Goal: Task Accomplishment & Management: Complete application form

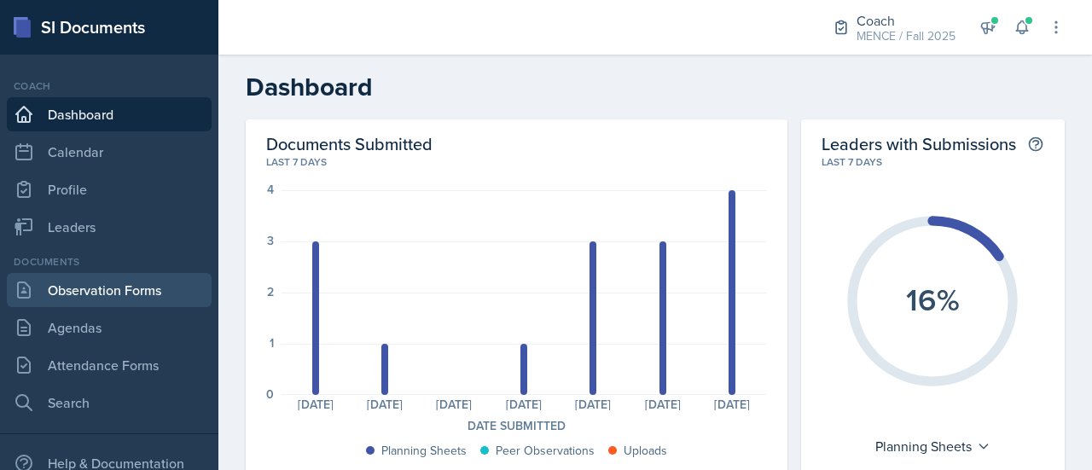
click at [88, 287] on link "Observation Forms" at bounding box center [109, 290] width 205 height 34
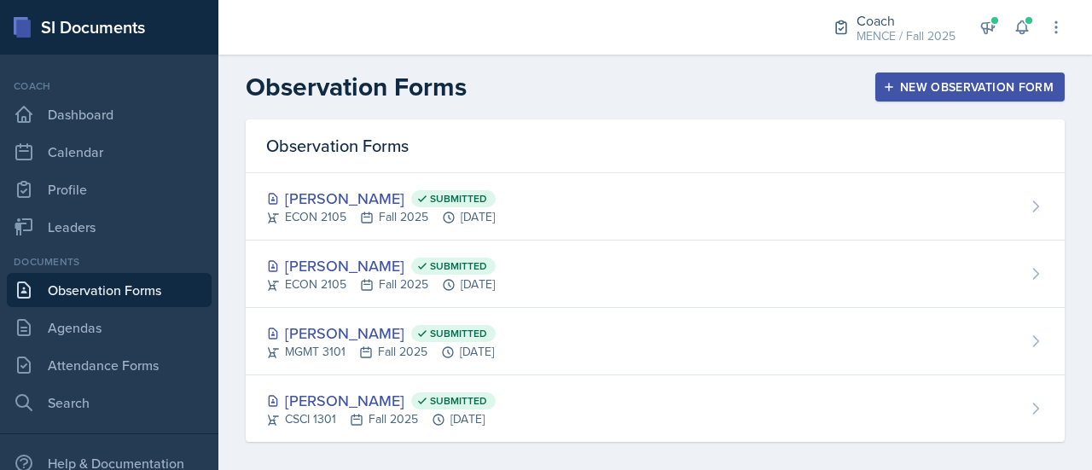
click at [886, 98] on button "New Observation Form" at bounding box center [969, 86] width 189 height 29
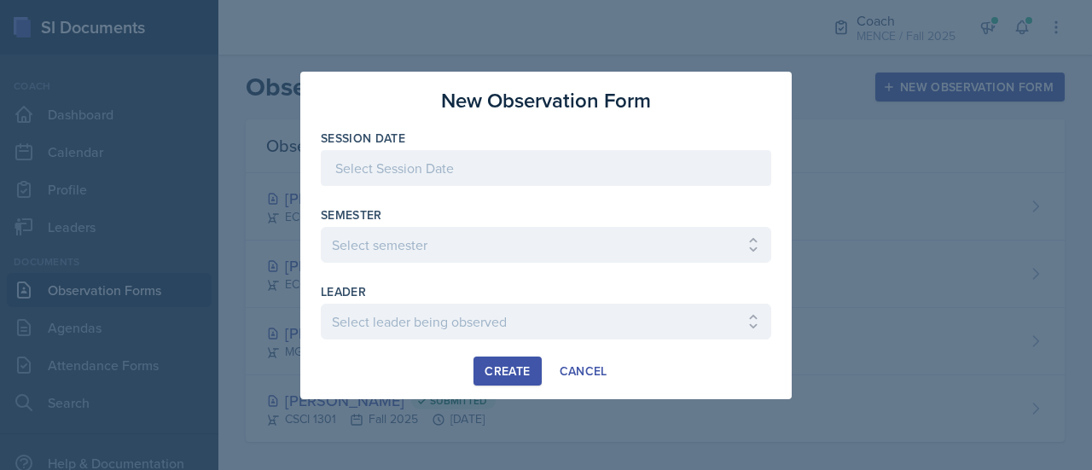
click at [546, 174] on div at bounding box center [546, 168] width 450 height 36
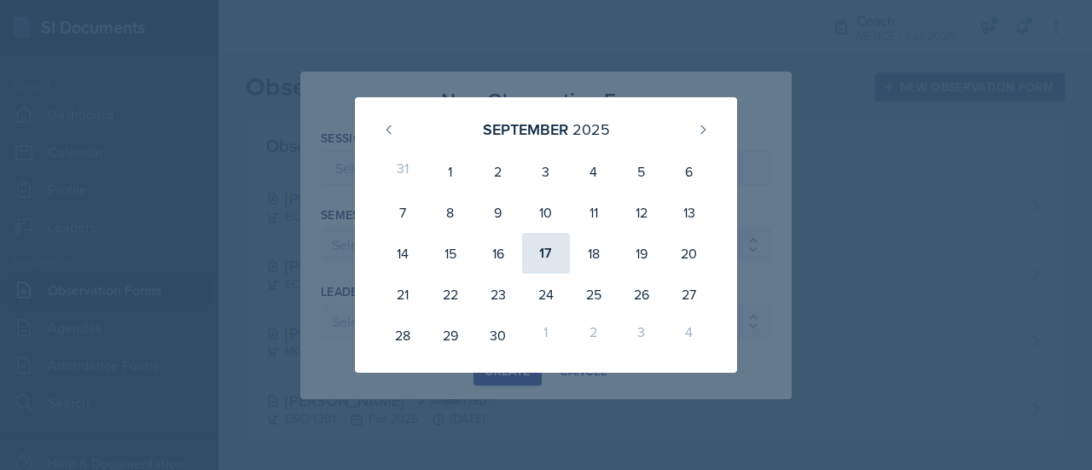
click at [546, 255] on div "17" at bounding box center [546, 253] width 48 height 41
type input "[DATE]"
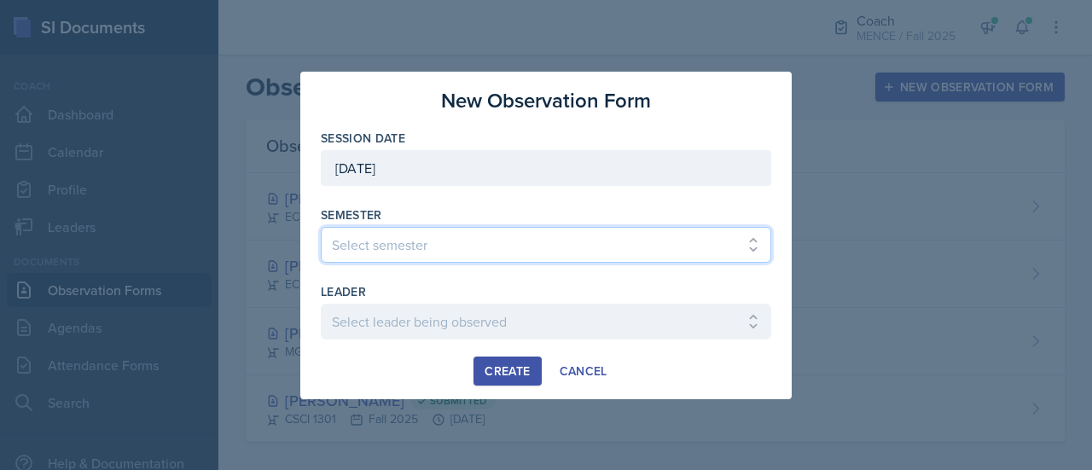
click at [512, 241] on select "Select semester All Spring 2020 Fall 2023 Spring 2019 Spring 2018 Fall 2017 Spr…" at bounding box center [546, 245] width 450 height 36
select select "986fdc3e-2246-4ffd-9cb8-78666de4ebed"
click at [321, 227] on select "Select semester All Spring 2020 Fall 2023 Spring 2019 Spring 2018 Fall 2017 Spr…" at bounding box center [546, 245] width 450 height 36
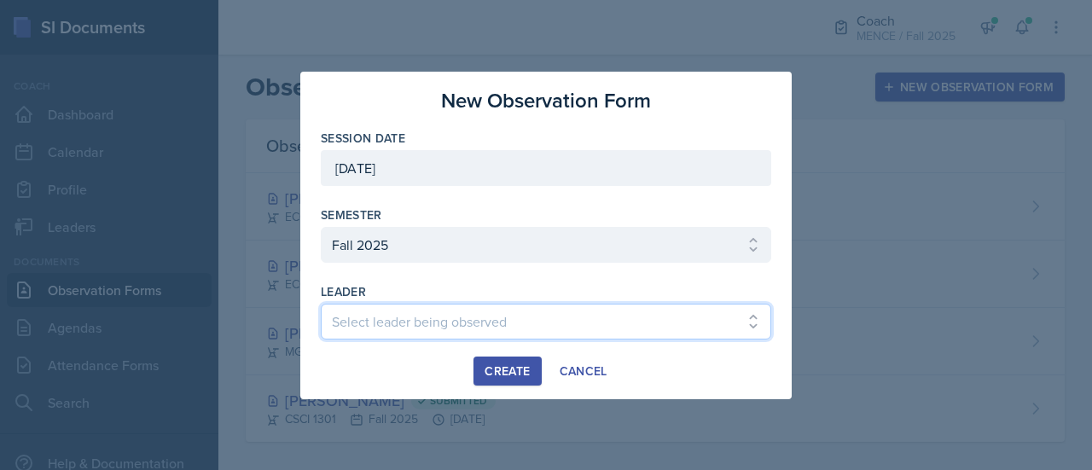
click at [392, 327] on select "Select leader being observed [PERSON_NAME] [PERSON_NAME] / CHEM 1211 / [PERSON_…" at bounding box center [546, 322] width 450 height 36
select select "ef176c24-c933-49b8-b632-47da9094d903"
click at [392, 327] on select "Select leader being observed [PERSON_NAME] [PERSON_NAME] / CHEM 1211 / [PERSON_…" at bounding box center [546, 322] width 450 height 36
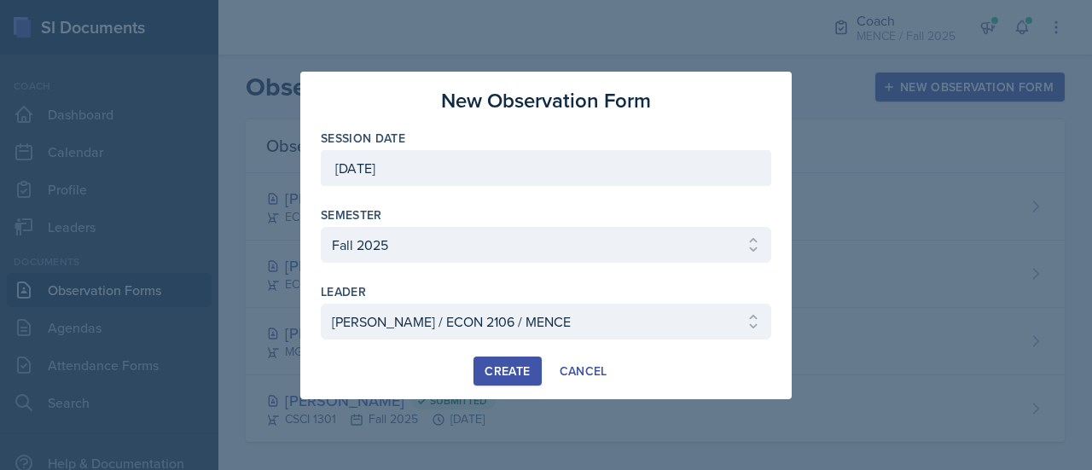
click at [501, 368] on div "Create" at bounding box center [506, 371] width 45 height 14
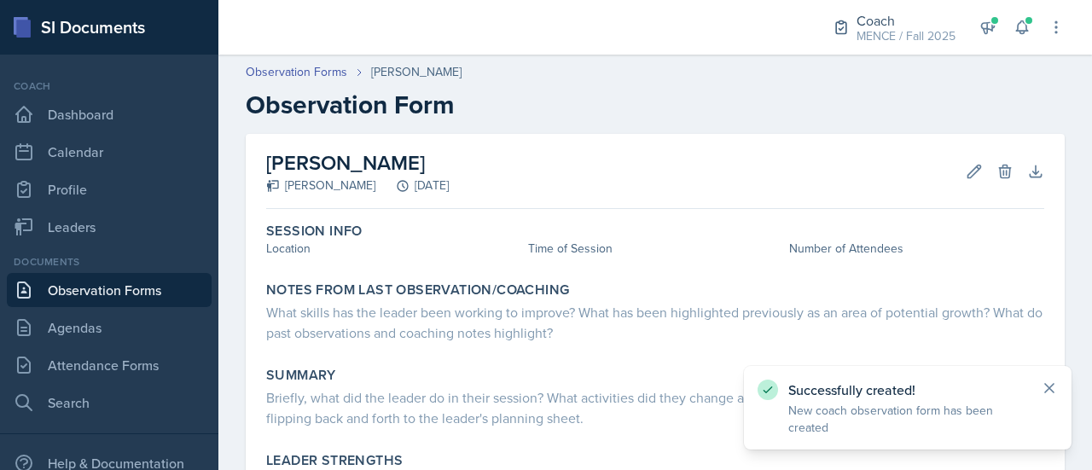
click at [1051, 390] on icon at bounding box center [1049, 388] width 9 height 9
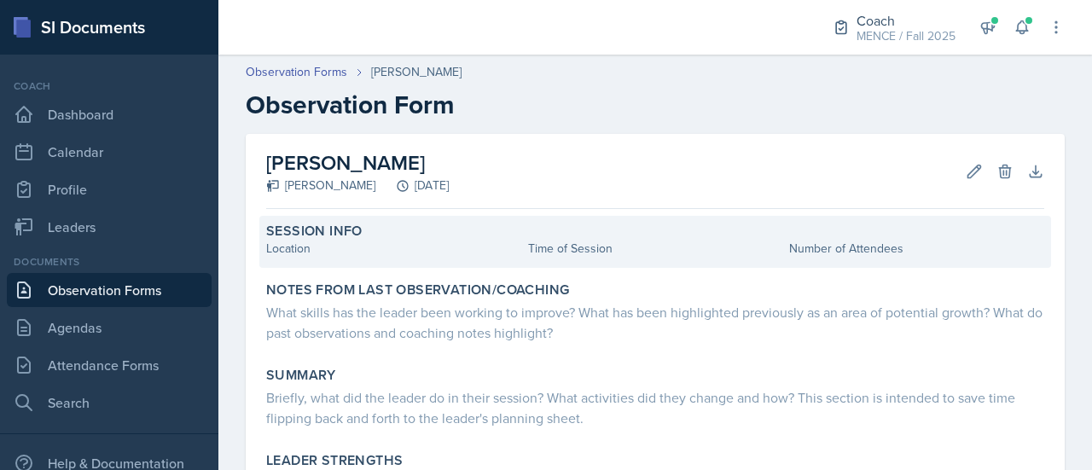
click at [382, 240] on div "Location" at bounding box center [393, 249] width 255 height 18
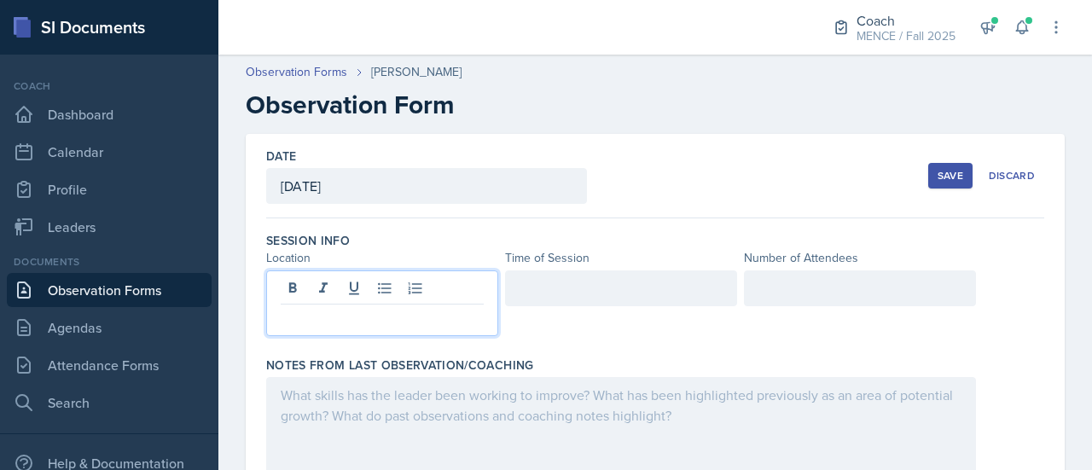
click at [385, 291] on div at bounding box center [382, 303] width 232 height 66
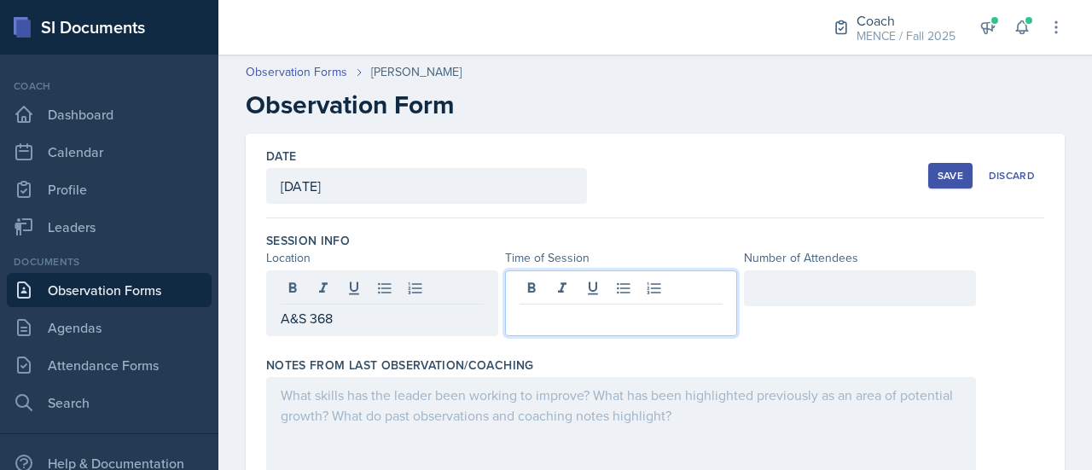
click at [591, 292] on div at bounding box center [621, 303] width 232 height 66
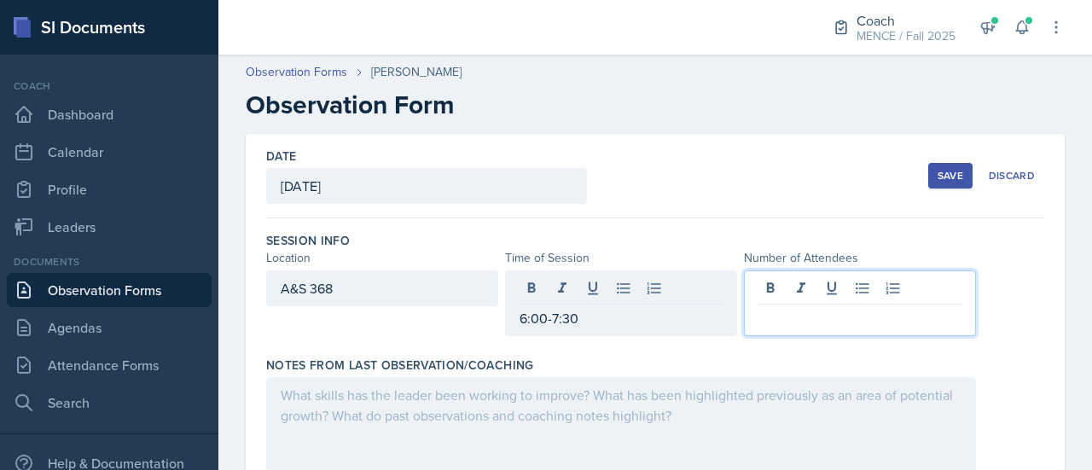
click at [796, 281] on div at bounding box center [860, 303] width 232 height 66
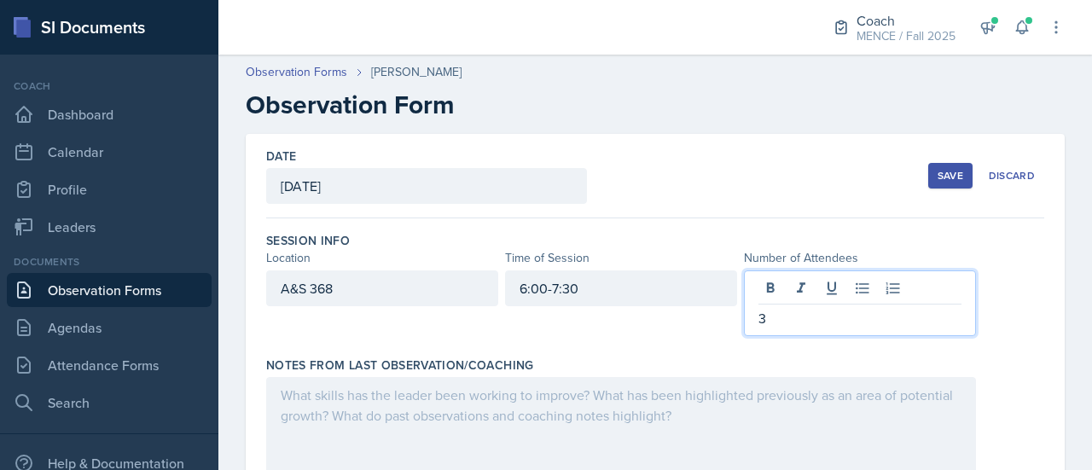
click at [946, 170] on div "Save" at bounding box center [950, 176] width 26 height 14
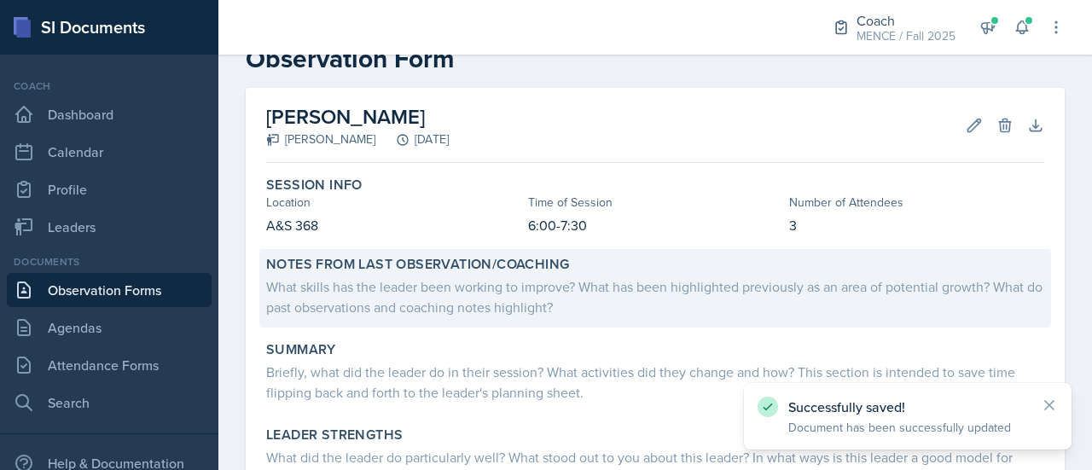
scroll to position [46, 0]
click at [638, 298] on div "What skills has the leader been working to improve? What has been highlighted p…" at bounding box center [655, 296] width 778 height 41
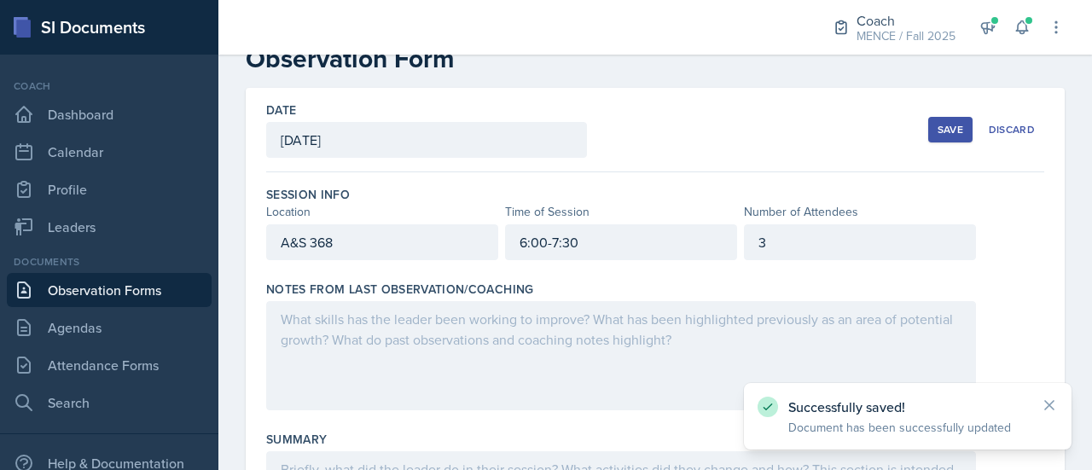
click at [588, 337] on div at bounding box center [620, 355] width 709 height 109
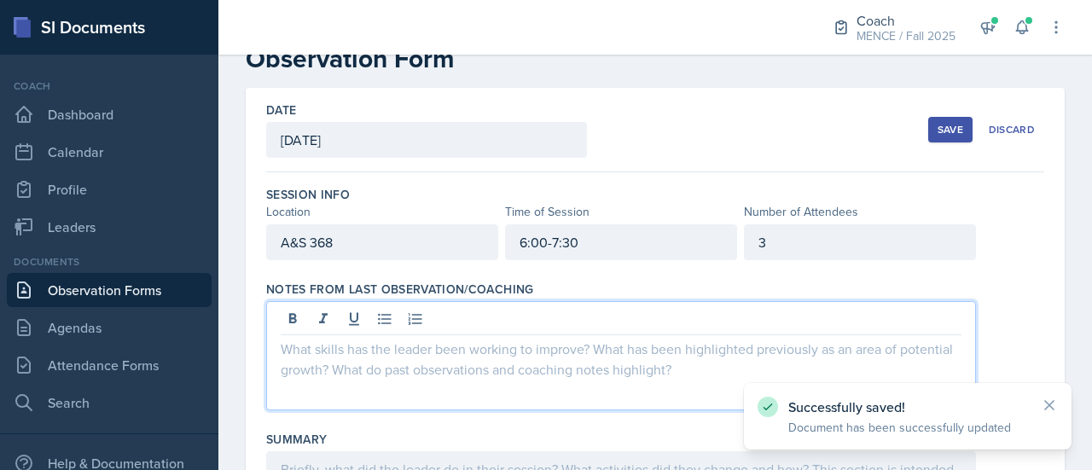
scroll to position [75, 0]
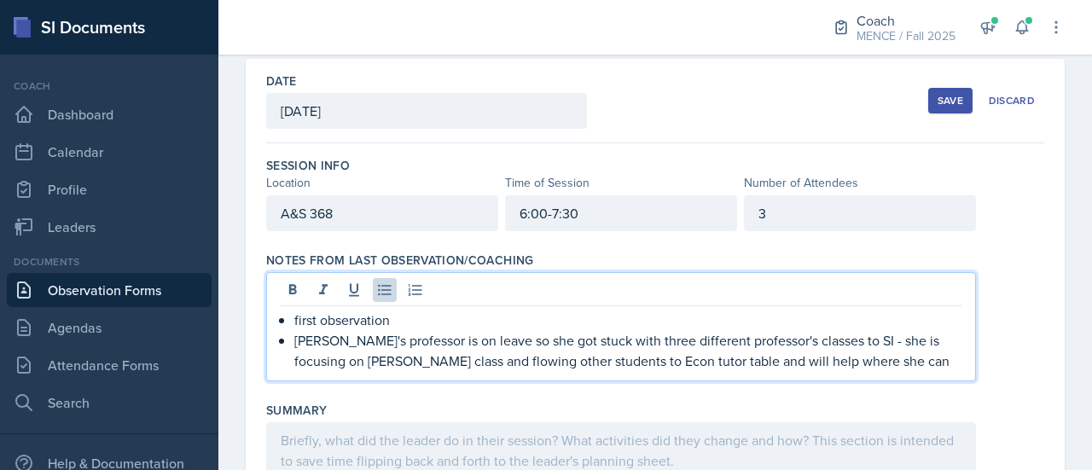
click at [976, 245] on div "Notes From Last Observation/Coaching first observation [PERSON_NAME]'s professo…" at bounding box center [655, 320] width 778 height 150
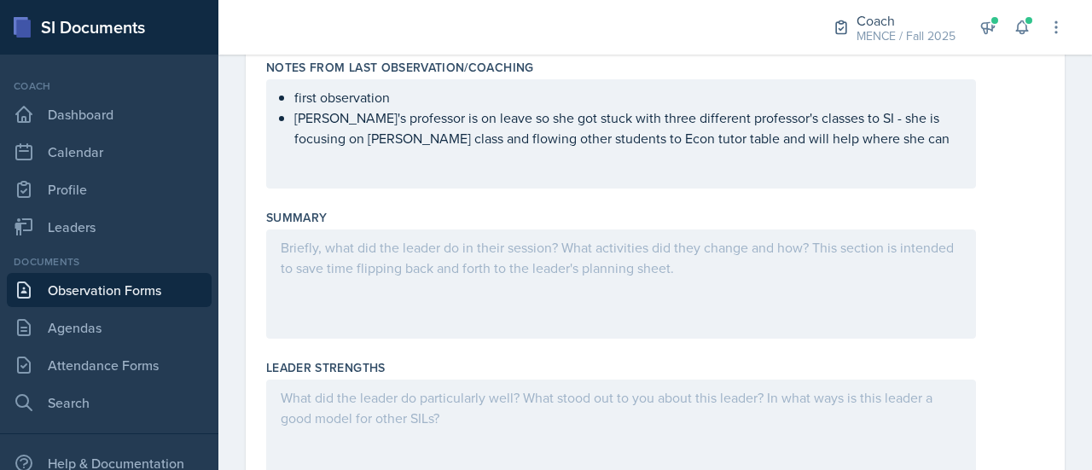
click at [822, 242] on p at bounding box center [621, 247] width 680 height 20
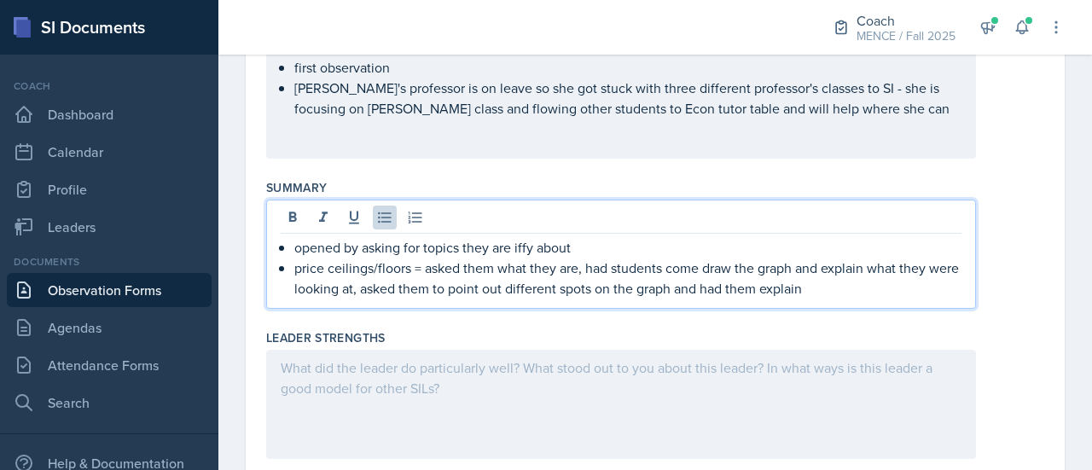
click at [1015, 341] on div "Leader Strengths" at bounding box center [655, 337] width 778 height 17
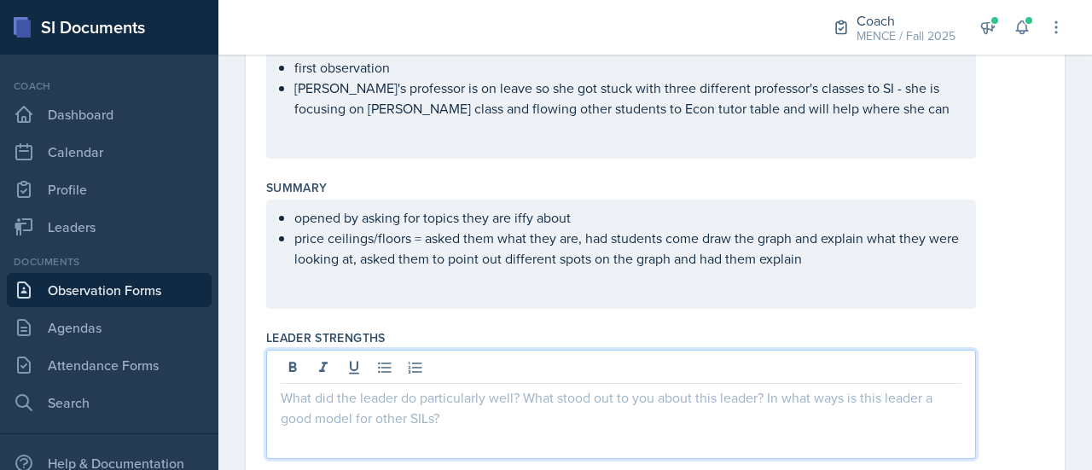
click at [638, 363] on div at bounding box center [620, 404] width 709 height 109
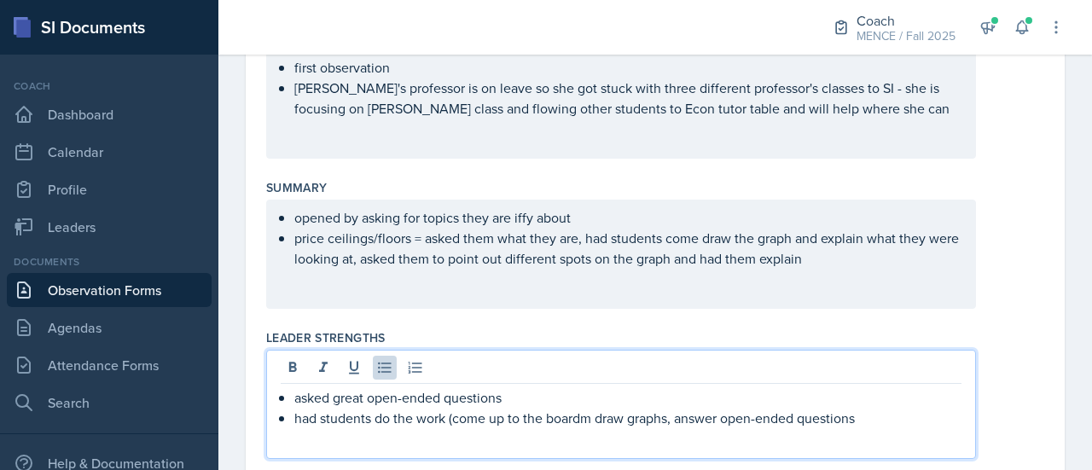
click at [594, 420] on p "had students do the work (come up to the boardm draw graphs, answer open-ended …" at bounding box center [627, 418] width 667 height 20
click at [884, 422] on p "had students do the work (come up to the board draw graphs, answer open-ended q…" at bounding box center [627, 418] width 667 height 20
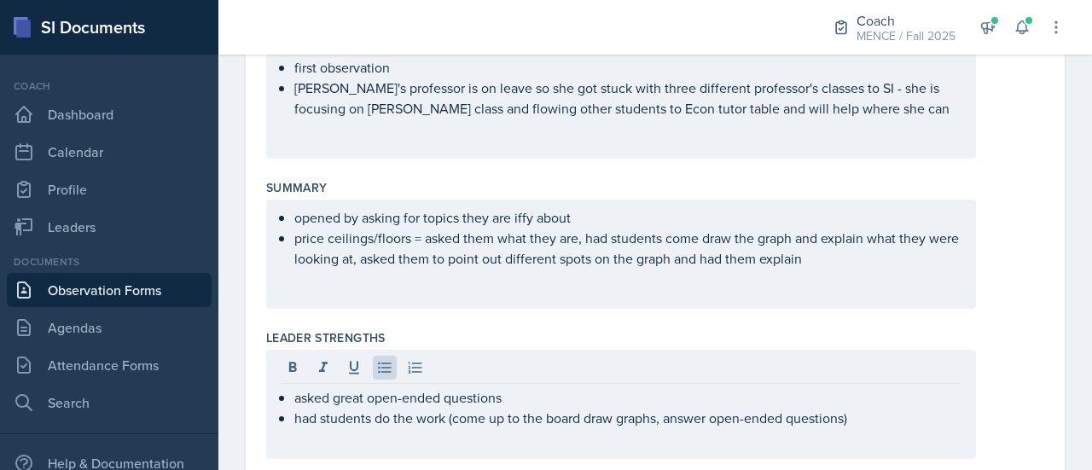
click at [1000, 402] on div "asked great open-ended questions had students do the work (come up to the board…" at bounding box center [655, 404] width 778 height 109
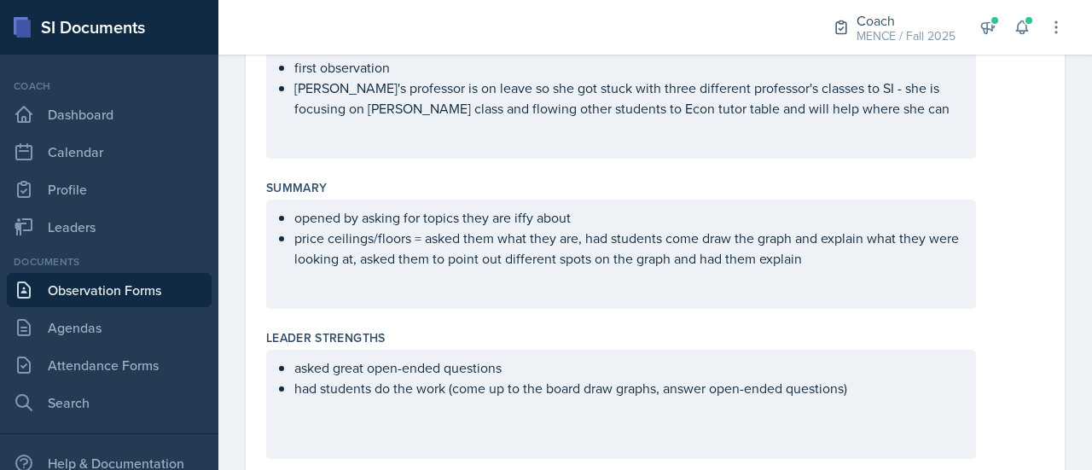
click at [884, 388] on ul "asked great open-ended questions had students do the work (come up to the board…" at bounding box center [627, 377] width 667 height 41
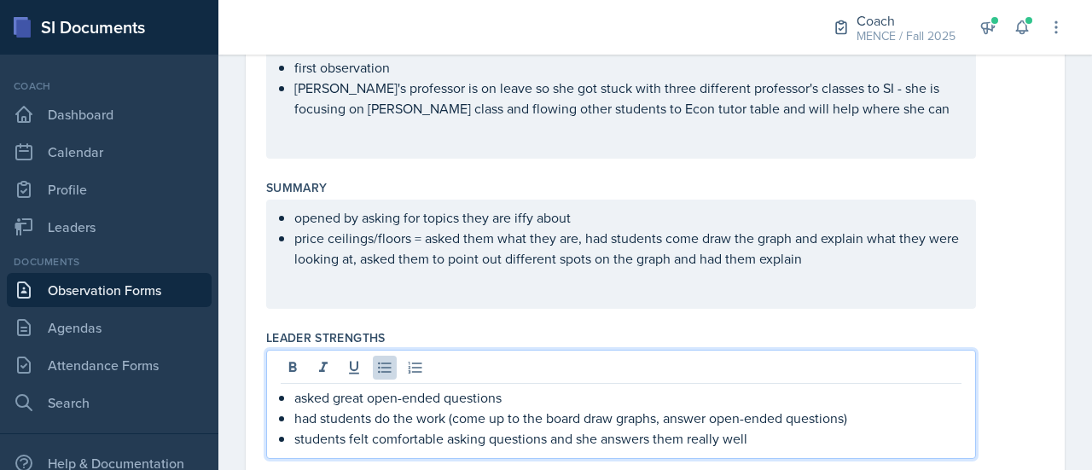
click at [1001, 366] on div "asked great open-ended questions had students do the work (come up to the board…" at bounding box center [655, 404] width 778 height 109
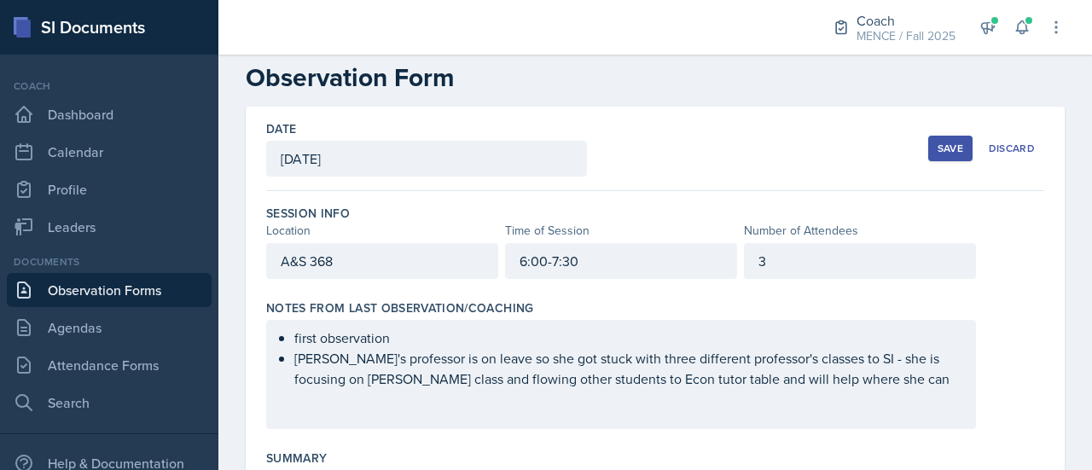
scroll to position [20, 0]
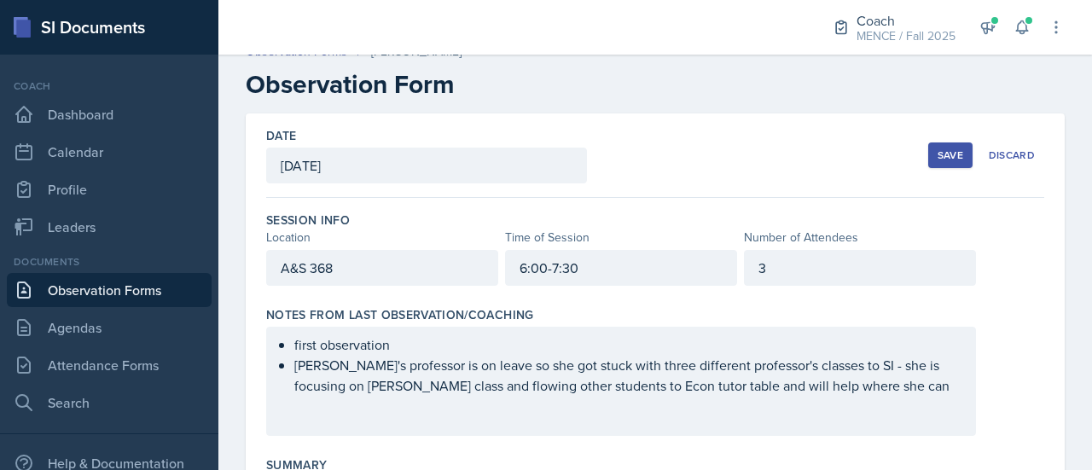
click at [937, 151] on div "Save" at bounding box center [950, 155] width 26 height 14
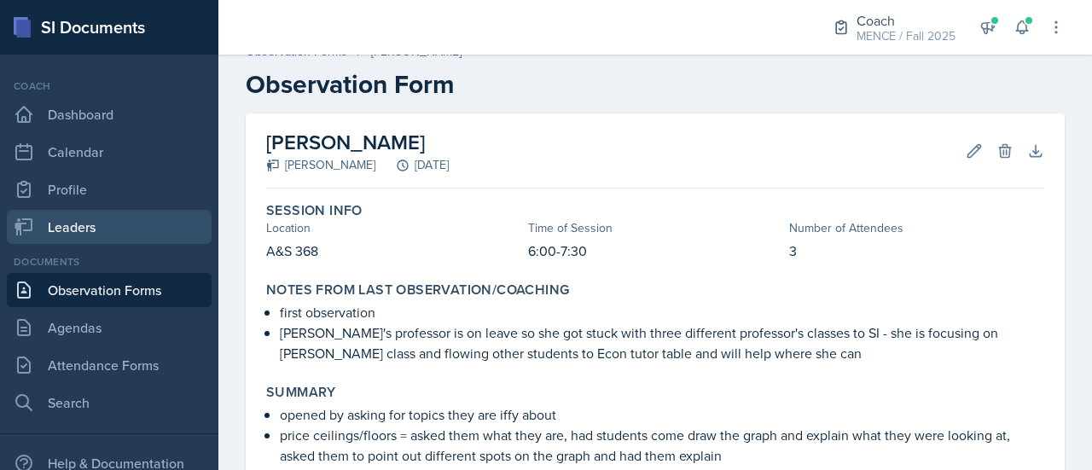
click at [116, 229] on link "Leaders" at bounding box center [109, 227] width 205 height 34
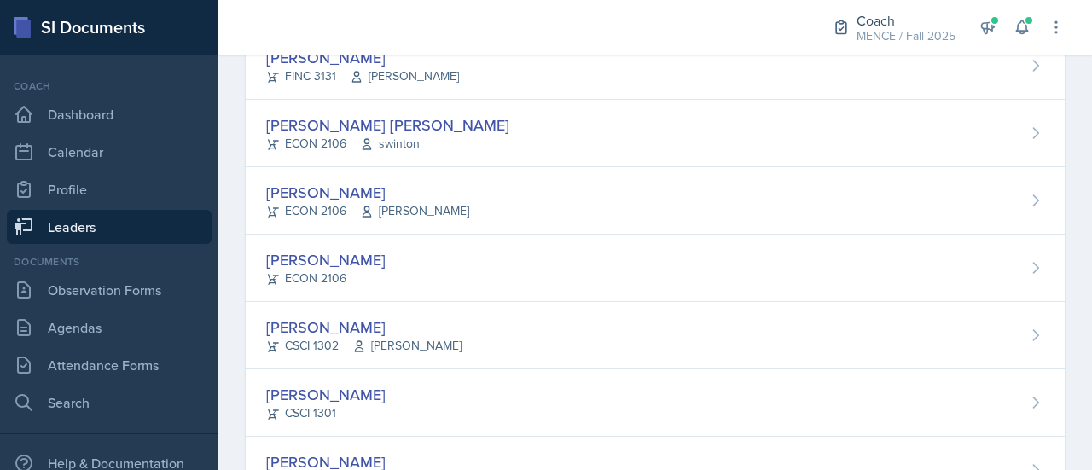
scroll to position [332, 0]
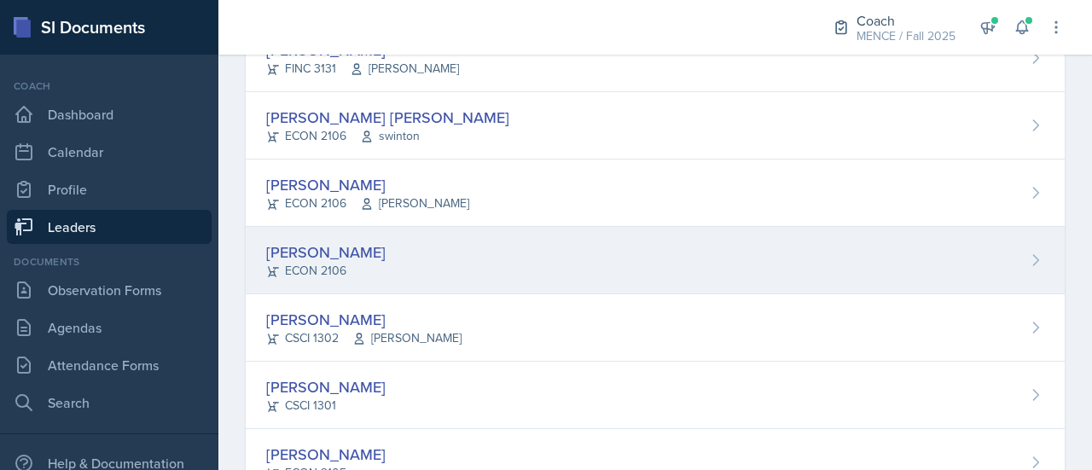
click at [379, 257] on div "[PERSON_NAME] ECON 2106" at bounding box center [655, 260] width 819 height 67
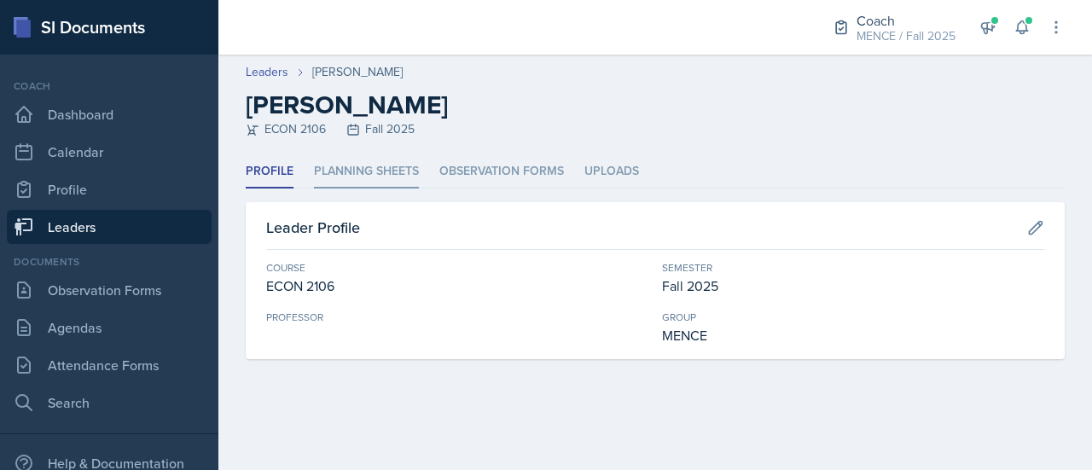
click at [372, 177] on li "Planning Sheets" at bounding box center [366, 171] width 105 height 33
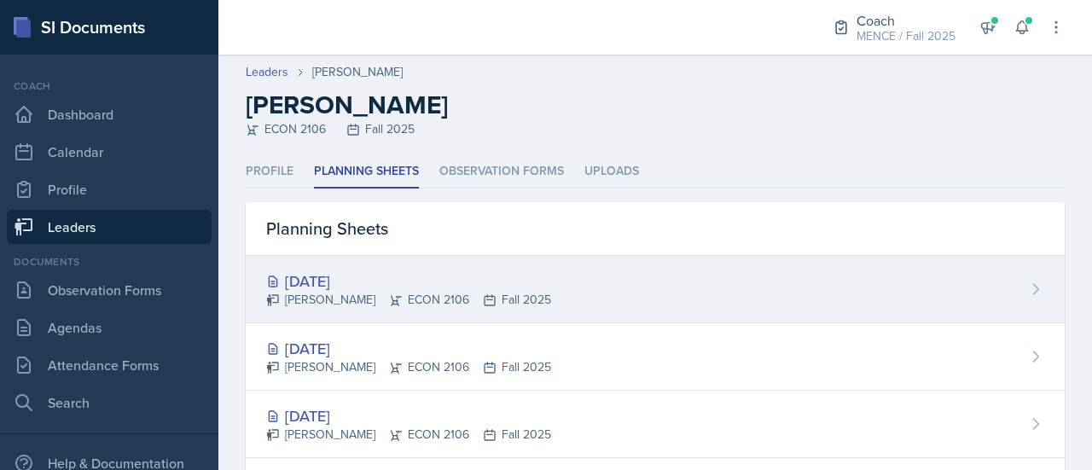
click at [360, 286] on div "[DATE]" at bounding box center [408, 280] width 285 height 23
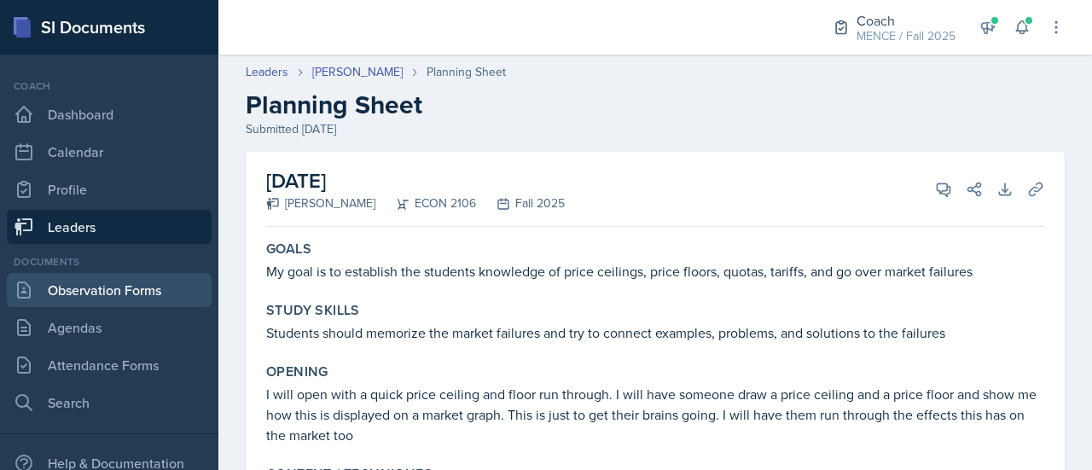
click at [83, 287] on link "Observation Forms" at bounding box center [109, 290] width 205 height 34
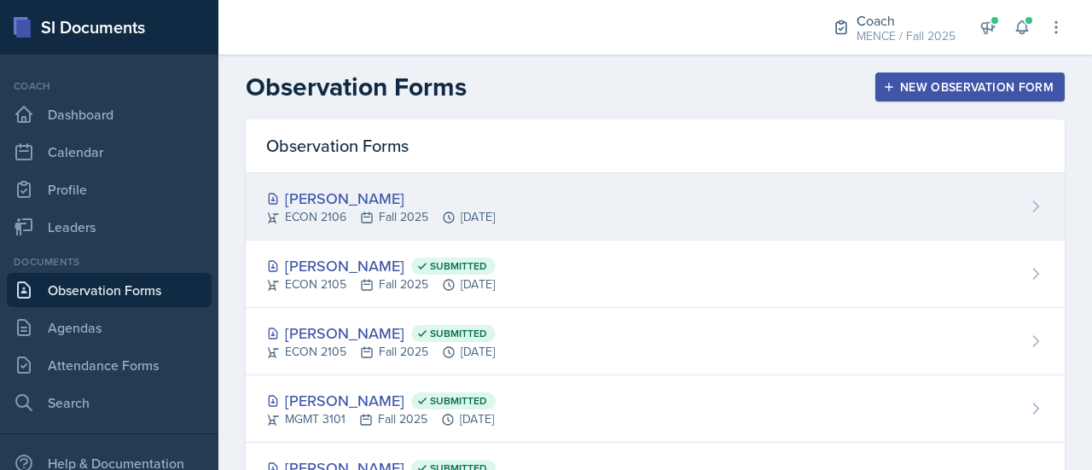
click at [451, 182] on div "[PERSON_NAME] ECON 2106 Fall 2025 [DATE]" at bounding box center [655, 206] width 819 height 67
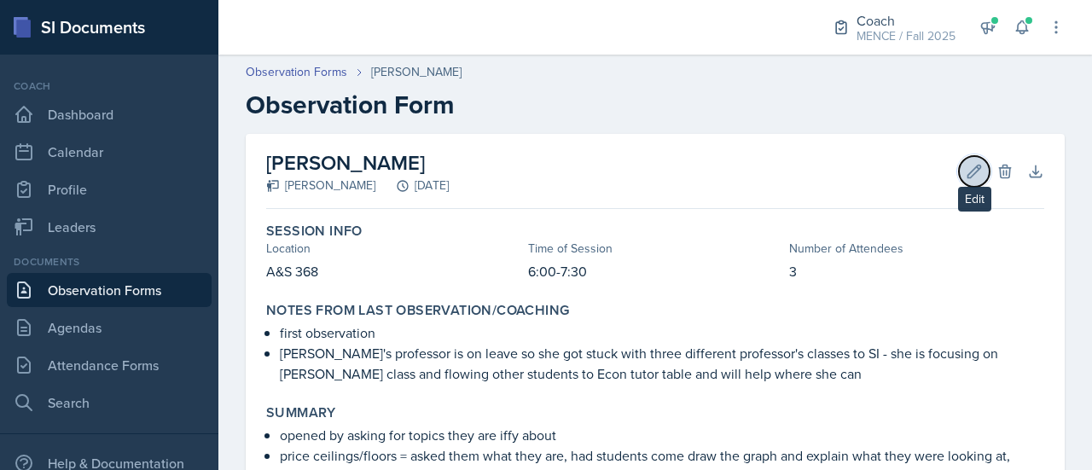
click at [965, 177] on icon at bounding box center [973, 171] width 17 height 17
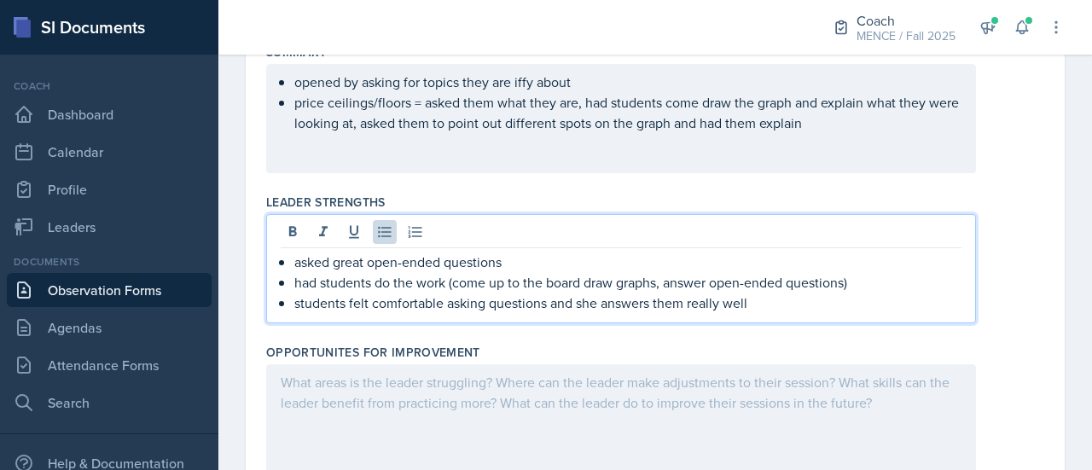
click at [778, 292] on p "students felt comfortable asking questions and she answers them really well" at bounding box center [627, 302] width 667 height 20
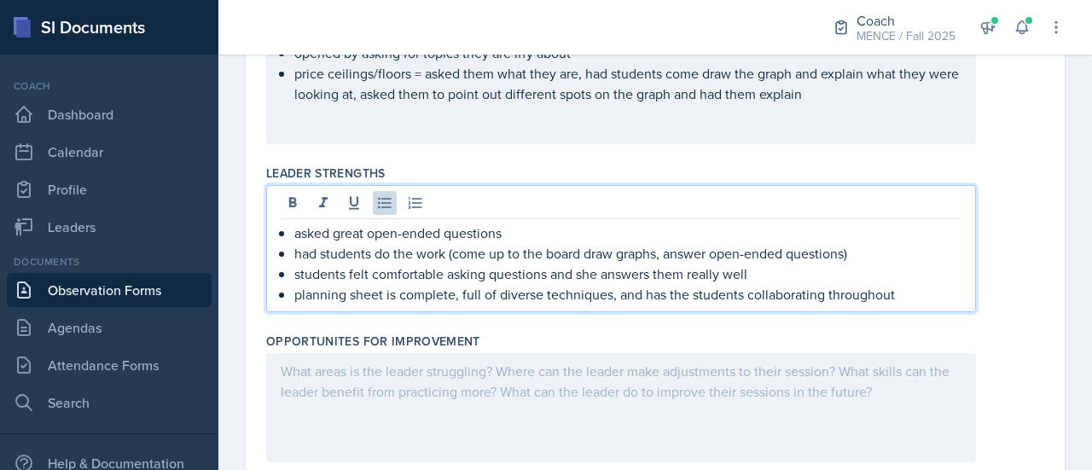
click at [1012, 304] on div "asked great open-ended questions had students do the work (come up to the board…" at bounding box center [655, 248] width 778 height 127
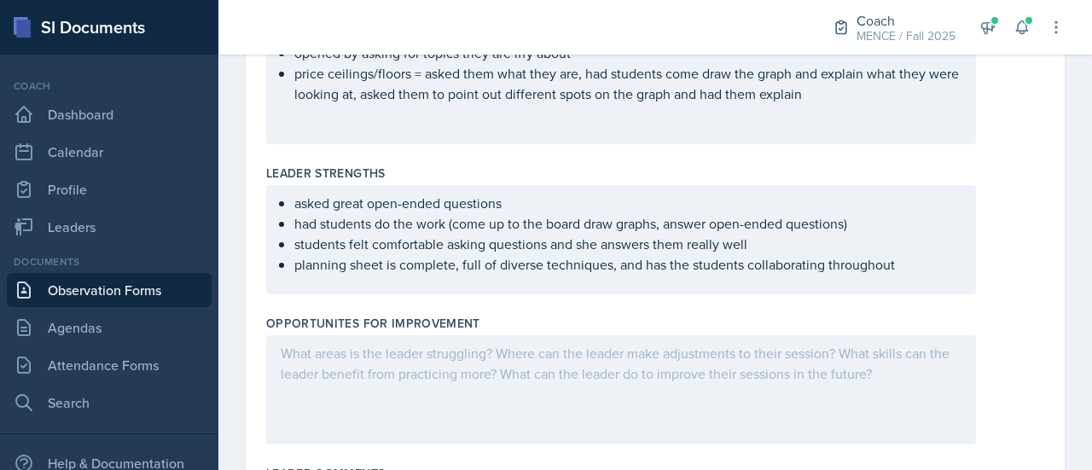
click at [929, 275] on div "asked great open-ended questions had students do the work (come up to the board…" at bounding box center [620, 239] width 709 height 109
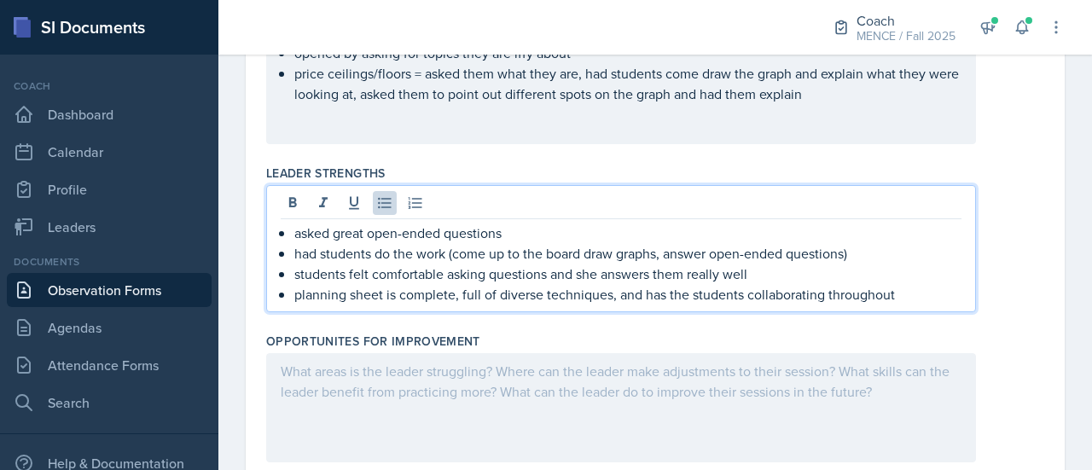
scroll to position [492, 0]
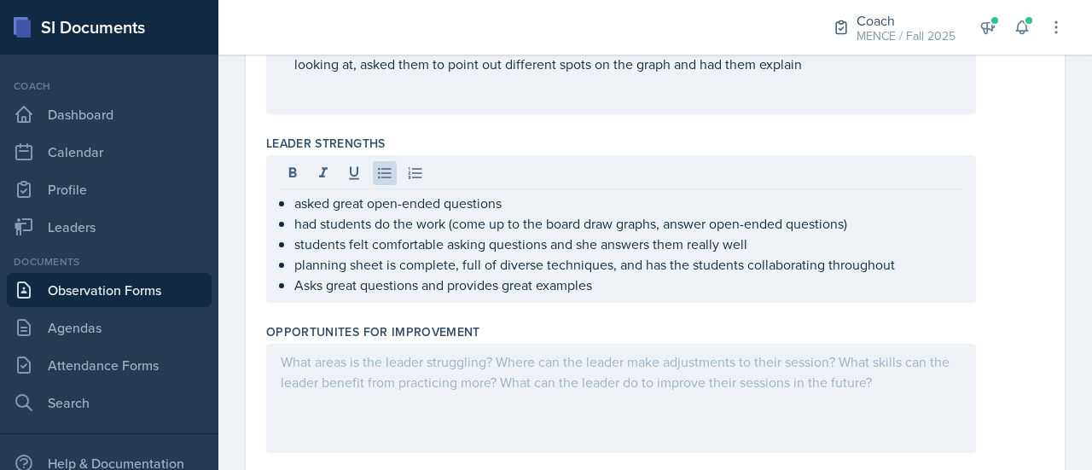
click at [993, 308] on div "Leader [PERSON_NAME] asked great open-ended questions had students do the work …" at bounding box center [655, 222] width 778 height 188
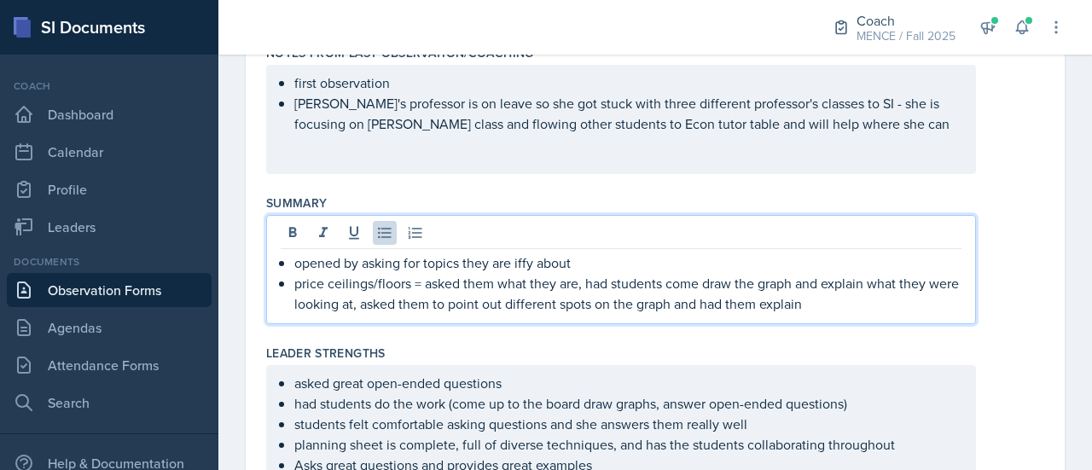
scroll to position [312, 0]
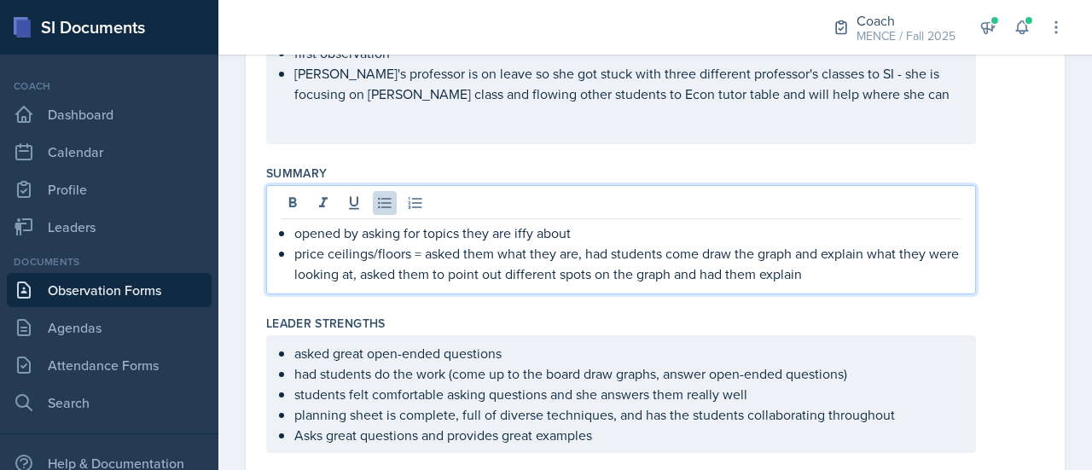
click at [295, 254] on p "price ceilings/floors = asked them what they are, had students come draw the gr…" at bounding box center [627, 263] width 667 height 41
click at [566, 255] on p "Started with a review of price ceilings/floors = asked them what they are, had …" at bounding box center [627, 263] width 667 height 41
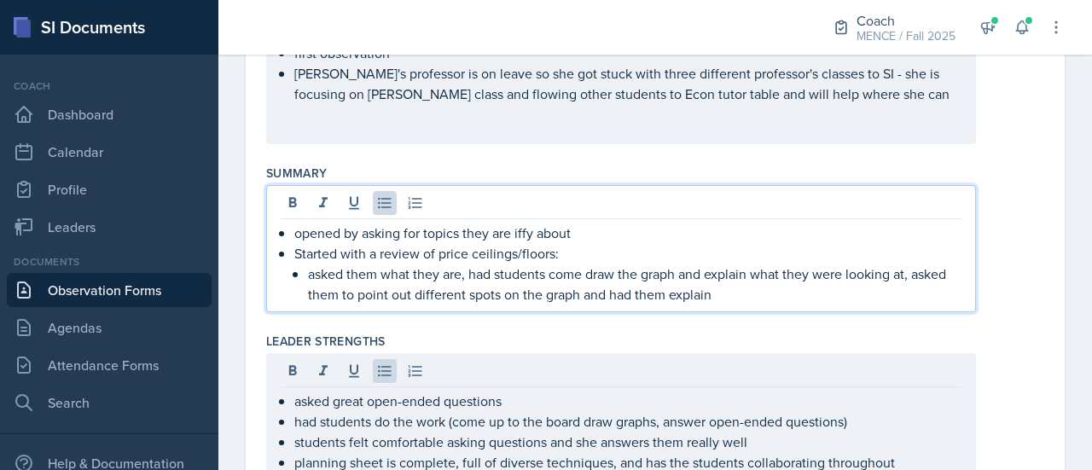
drag, startPoint x: 566, startPoint y: 255, endPoint x: 478, endPoint y: 294, distance: 97.0
click at [478, 294] on p "asked them what they are, had students come draw the graph and explain what the…" at bounding box center [634, 283] width 653 height 41
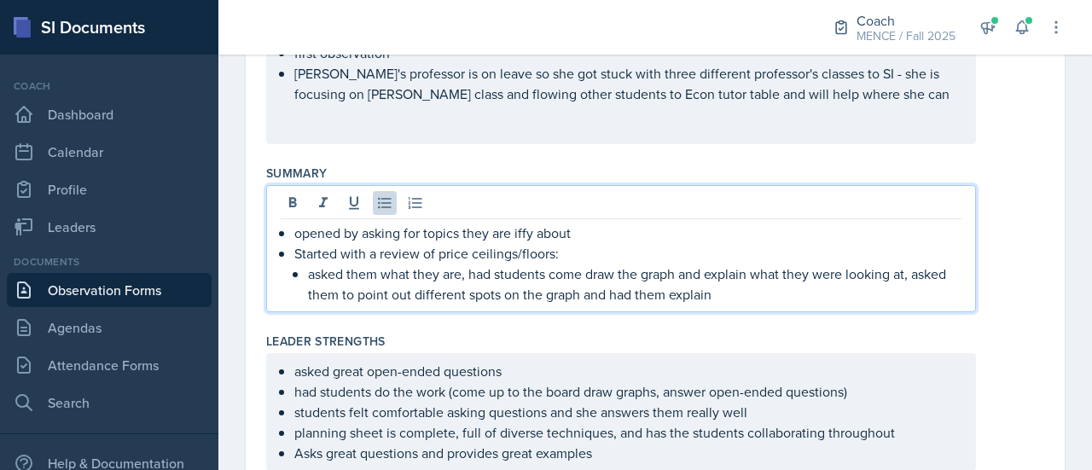
click at [585, 275] on p "asked them what they are, had students come draw the graph and explain what the…" at bounding box center [634, 283] width 653 height 41
click at [766, 273] on p "asked them what they are, had students come to the board to draw the graph and …" at bounding box center [634, 283] width 653 height 41
click at [828, 292] on p "asked them what they are, had students come to the board to draw the graphs and…" at bounding box center [634, 283] width 653 height 41
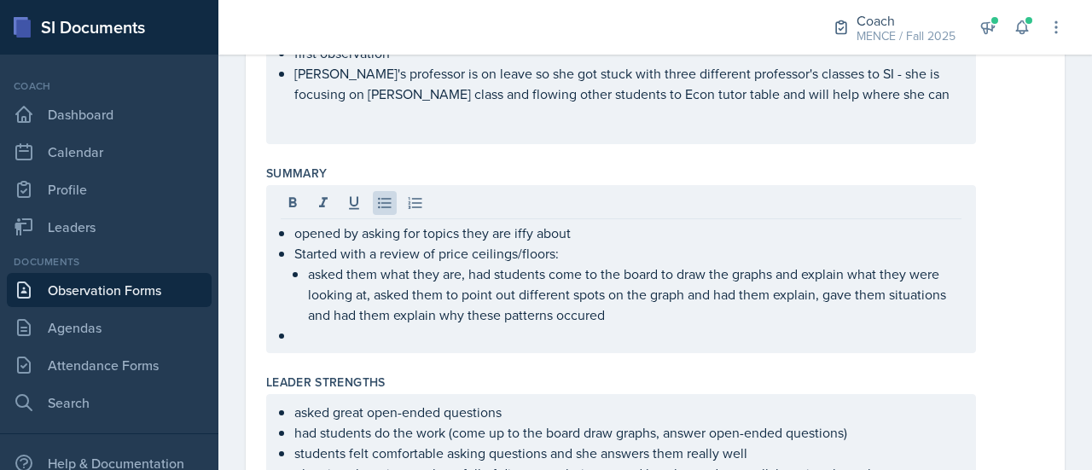
click at [1025, 250] on div "opened by asking for topics they are iffy about Started with a review of price …" at bounding box center [655, 269] width 778 height 168
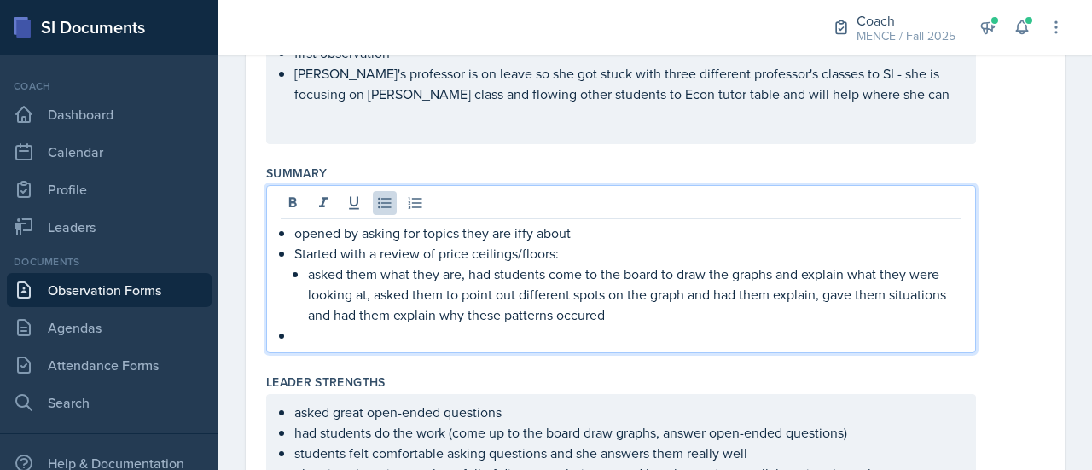
drag, startPoint x: 586, startPoint y: 280, endPoint x: 542, endPoint y: 313, distance: 54.7
click at [542, 313] on p "asked them what they are, had students come to the board to draw the graphs and…" at bounding box center [634, 293] width 653 height 61
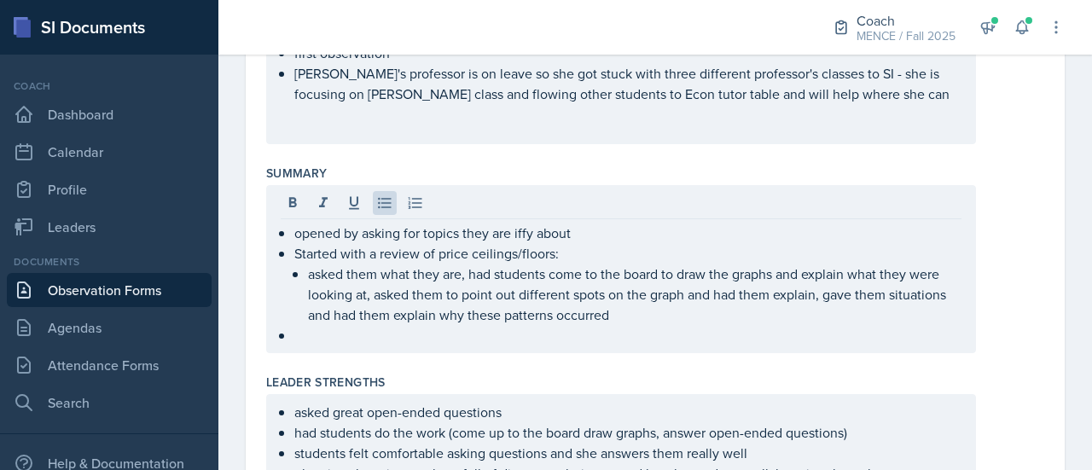
click at [1010, 259] on div "opened by asking for topics they are iffy about Started with a review of price …" at bounding box center [655, 269] width 778 height 168
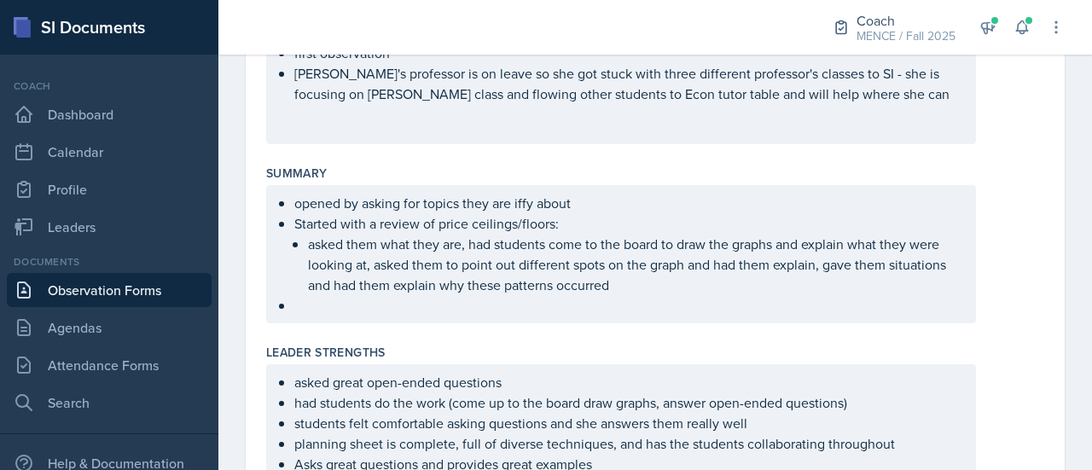
click at [345, 306] on ul "opened by asking for topics they are iffy about Started with a review of price …" at bounding box center [627, 254] width 667 height 123
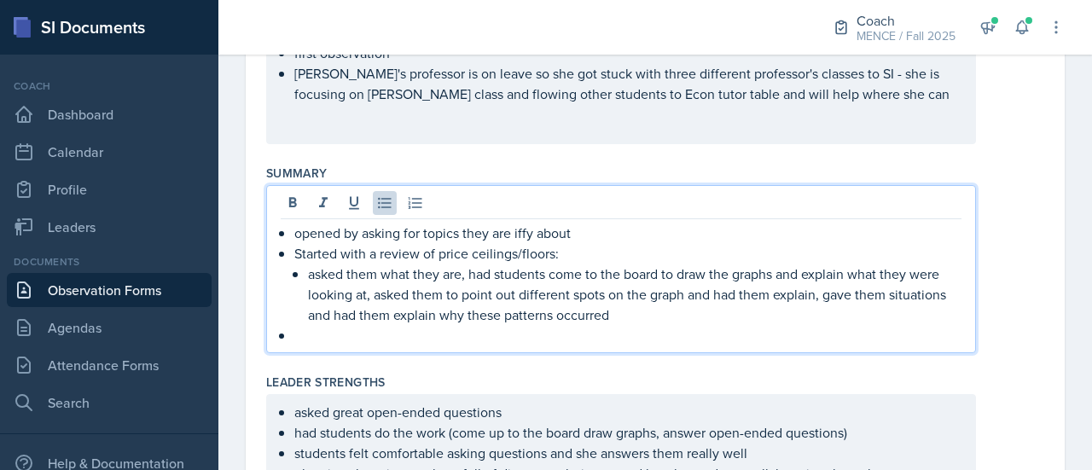
click at [553, 254] on p "Started with a review of price ceilings/floors:" at bounding box center [627, 253] width 667 height 20
click at [476, 328] on p at bounding box center [627, 335] width 667 height 20
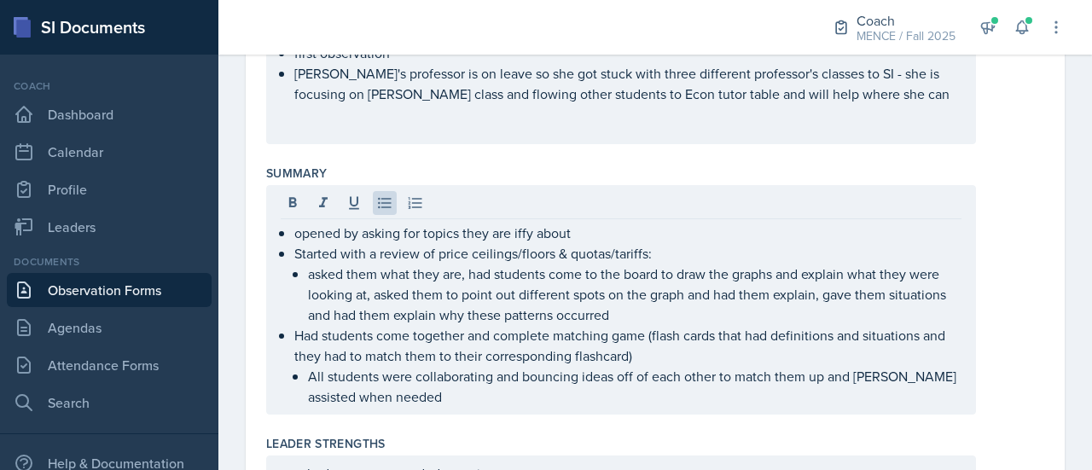
click at [1003, 353] on div "opened by asking for topics they are iffy about Started with a review of price …" at bounding box center [655, 299] width 778 height 229
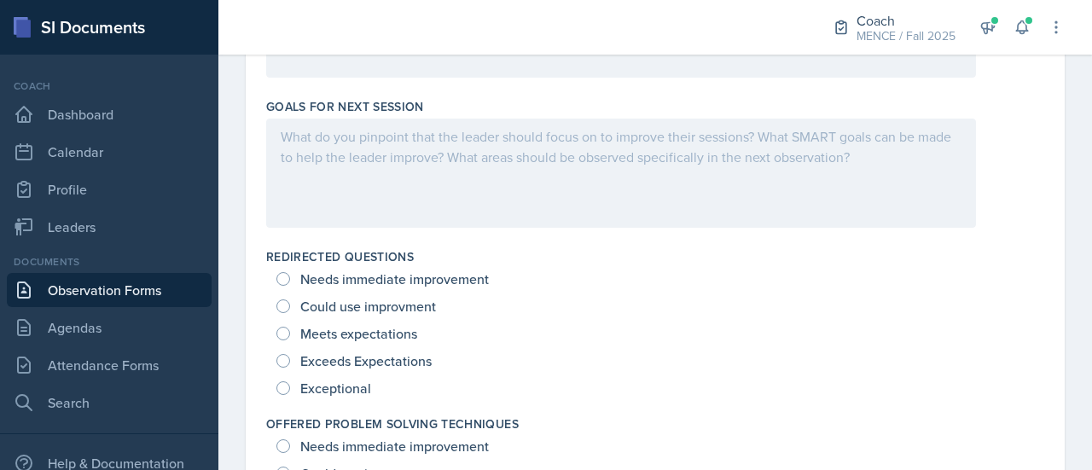
scroll to position [1201, 0]
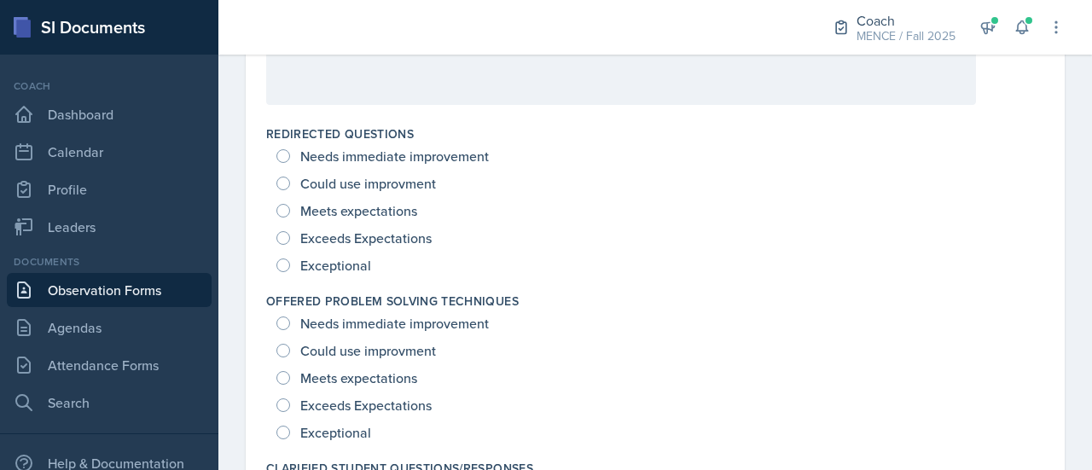
click at [331, 264] on span "Exceptional" at bounding box center [335, 265] width 71 height 17
click at [290, 264] on input "Exceptional" at bounding box center [283, 265] width 14 height 14
radio input "true"
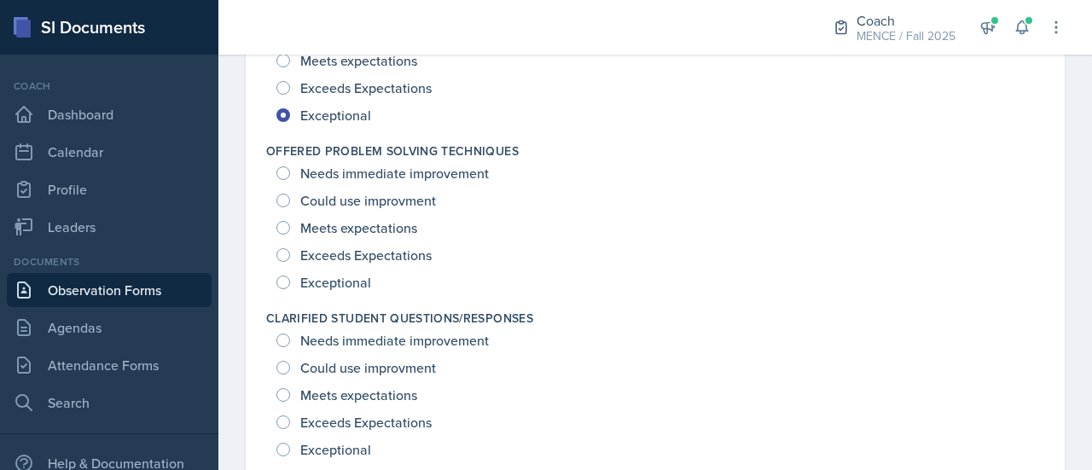
click at [329, 277] on span "Exceptional" at bounding box center [335, 282] width 71 height 17
click at [290, 277] on input "Exceptional" at bounding box center [283, 282] width 14 height 14
radio input "true"
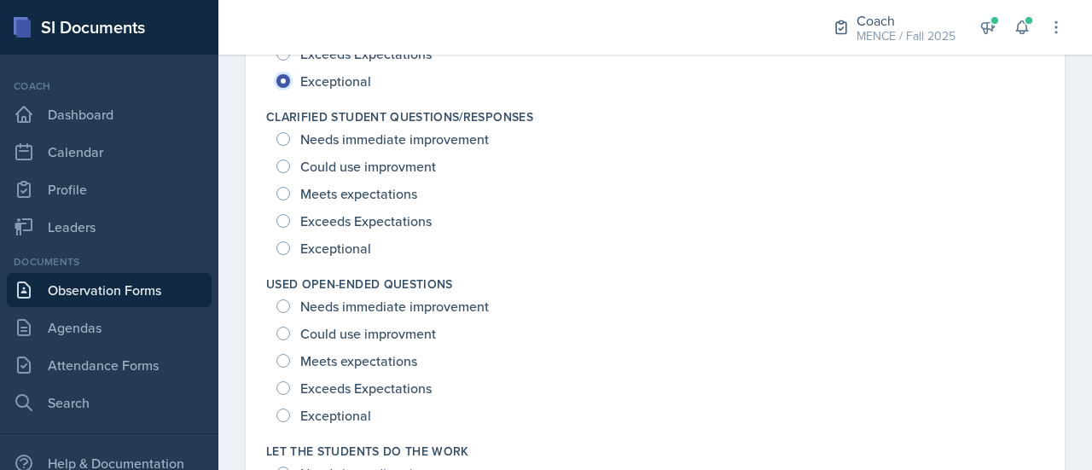
scroll to position [1553, 0]
click at [326, 249] on span "Exceptional" at bounding box center [335, 247] width 71 height 17
click at [290, 249] on input "Exceptional" at bounding box center [283, 247] width 14 height 14
radio input "true"
click at [326, 409] on span "Exceptional" at bounding box center [335, 414] width 71 height 17
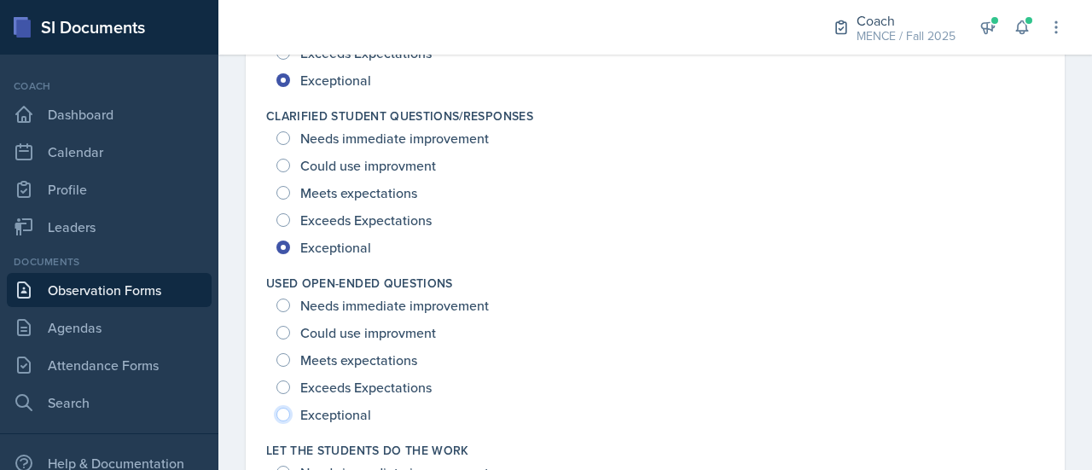
click at [290, 409] on input "Exceptional" at bounding box center [283, 415] width 14 height 14
radio input "true"
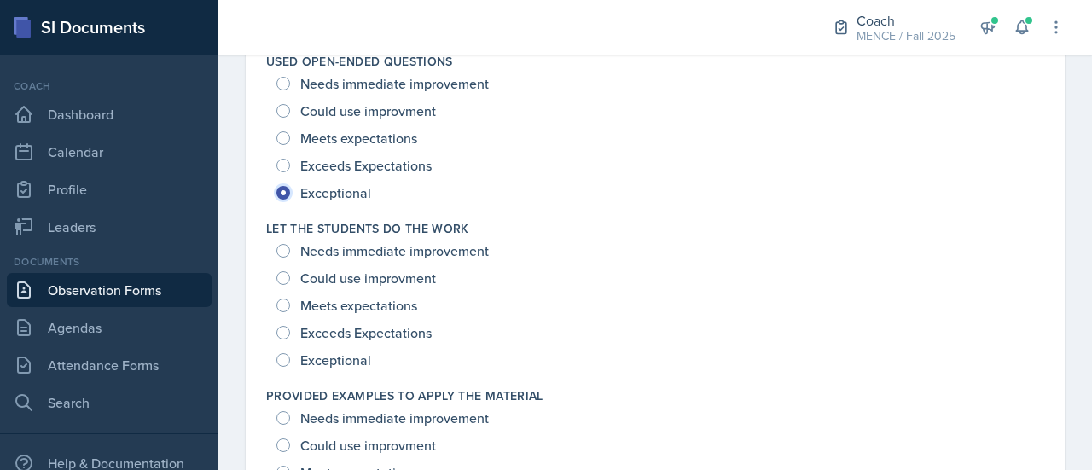
scroll to position [1796, 0]
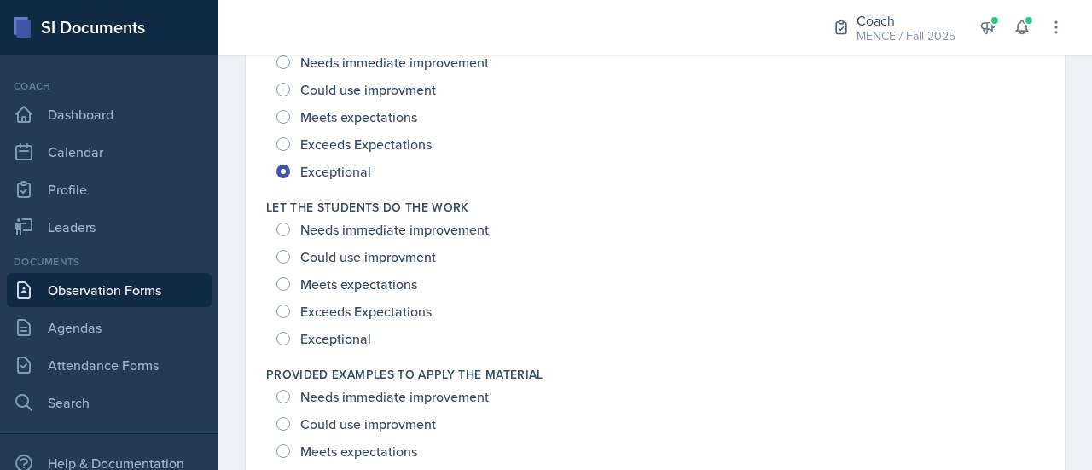
click at [309, 331] on span "Exceptional" at bounding box center [335, 338] width 71 height 17
click at [290, 332] on input "Exceptional" at bounding box center [283, 339] width 14 height 14
radio input "true"
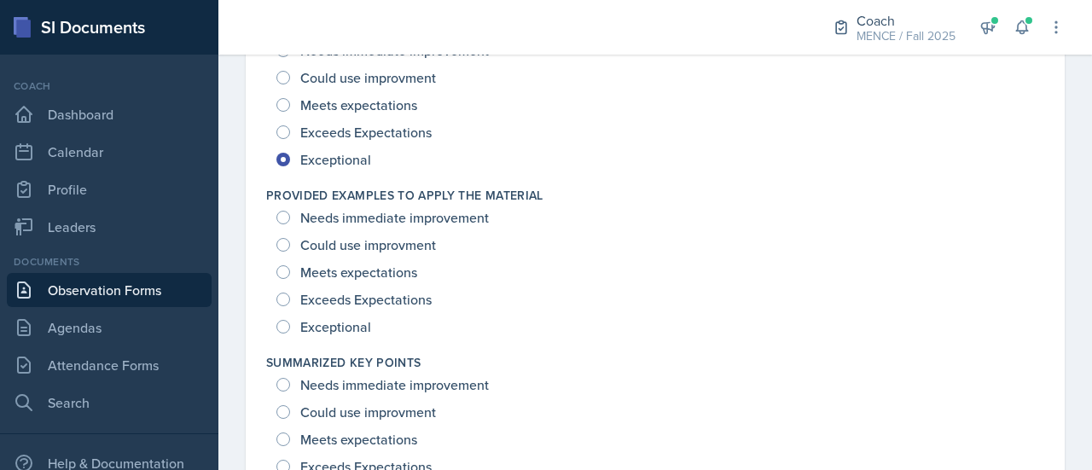
click at [307, 320] on span "Exceptional" at bounding box center [335, 326] width 71 height 17
click at [290, 320] on input "Exceptional" at bounding box center [283, 327] width 14 height 14
radio input "true"
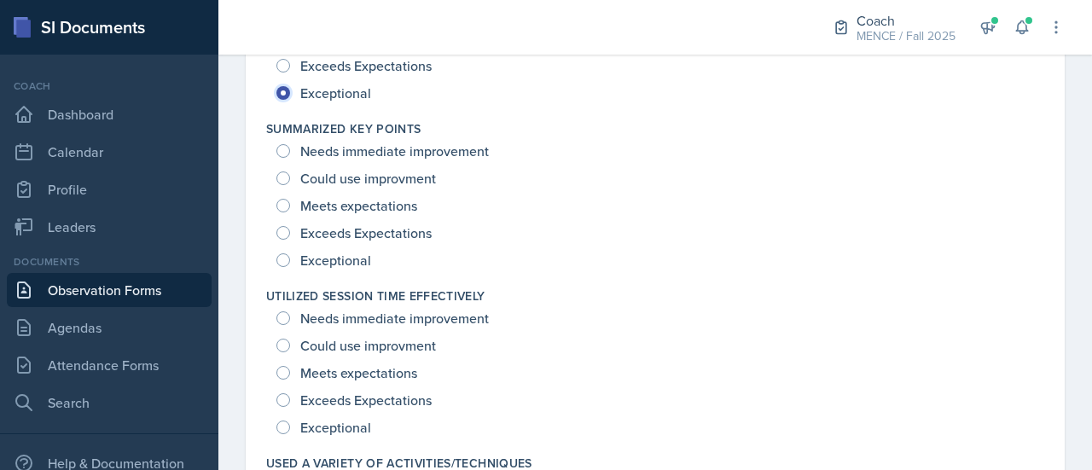
scroll to position [2209, 0]
click at [326, 252] on span "Exceptional" at bounding box center [335, 260] width 71 height 17
click at [290, 253] on input "Exceptional" at bounding box center [283, 260] width 14 height 14
radio input "true"
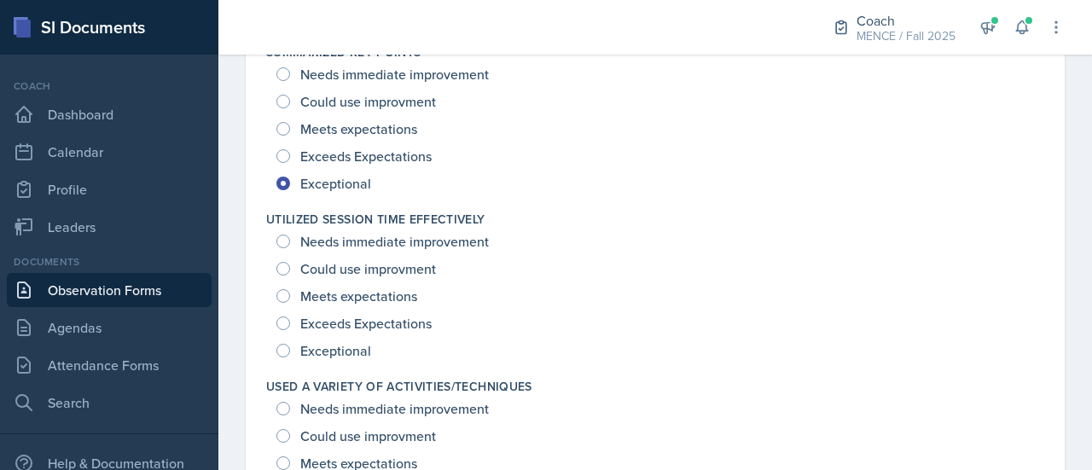
click at [334, 342] on span "Exceptional" at bounding box center [335, 350] width 71 height 17
click at [290, 344] on input "Exceptional" at bounding box center [283, 351] width 14 height 14
radio input "true"
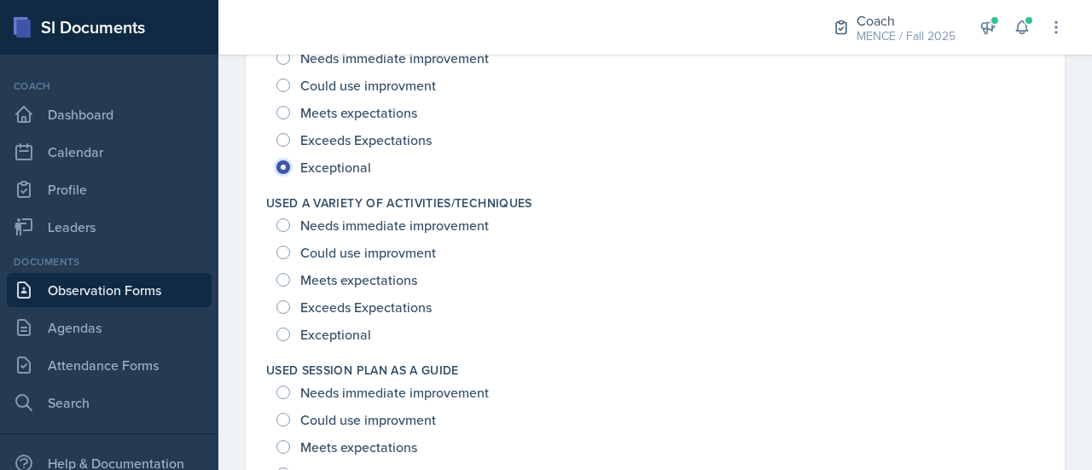
scroll to position [2498, 0]
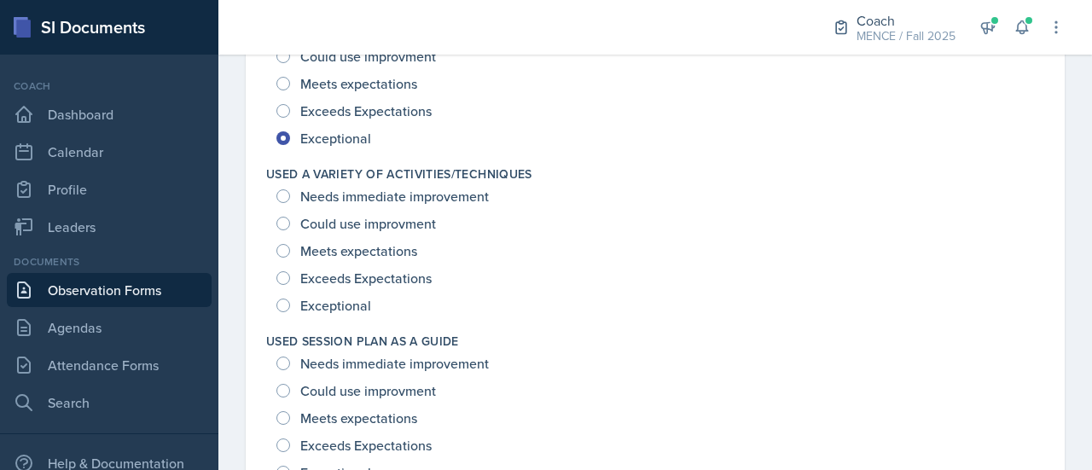
click at [314, 301] on span "Exceptional" at bounding box center [335, 305] width 71 height 17
click at [290, 301] on input "Exceptional" at bounding box center [283, 305] width 14 height 14
radio input "true"
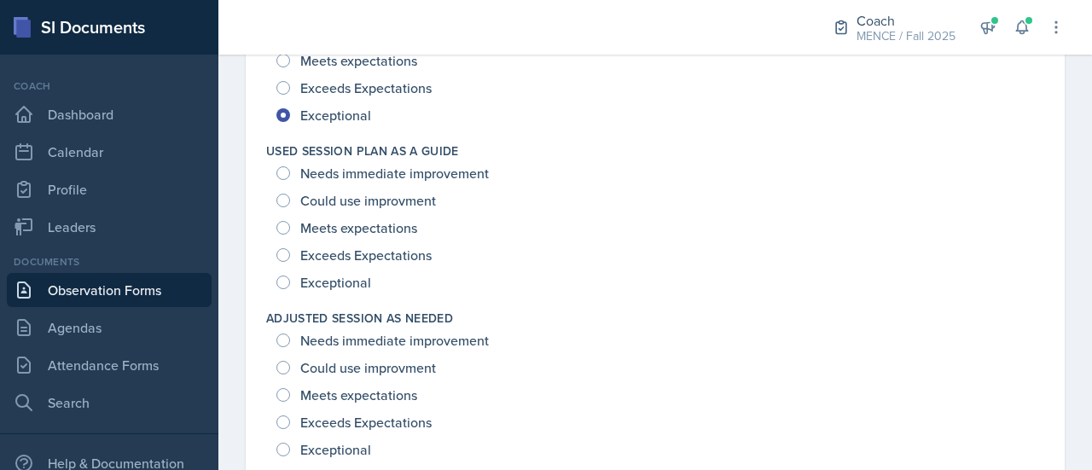
click at [308, 277] on span "Exceptional" at bounding box center [335, 282] width 71 height 17
click at [290, 277] on input "Exceptional" at bounding box center [283, 282] width 14 height 14
radio input "true"
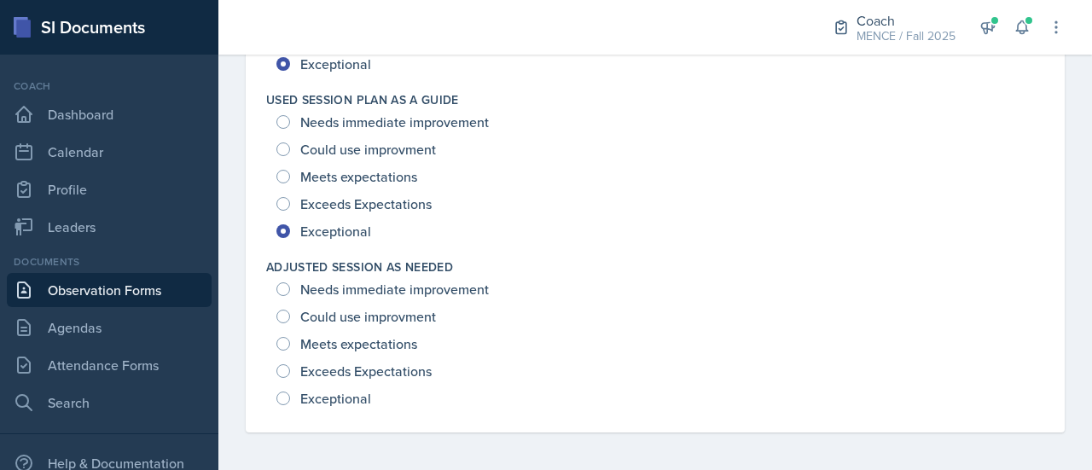
click at [339, 402] on span "Exceptional" at bounding box center [335, 398] width 71 height 17
click at [290, 402] on input "Exceptional" at bounding box center [283, 398] width 14 height 14
radio input "true"
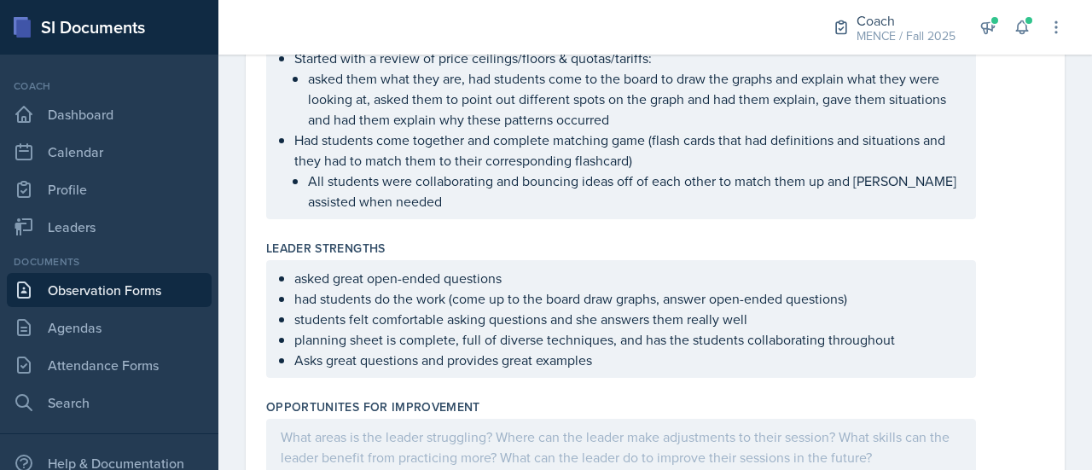
scroll to position [478, 0]
click at [985, 360] on div "asked great open-ended questions had students do the work (come up to the board…" at bounding box center [655, 319] width 778 height 118
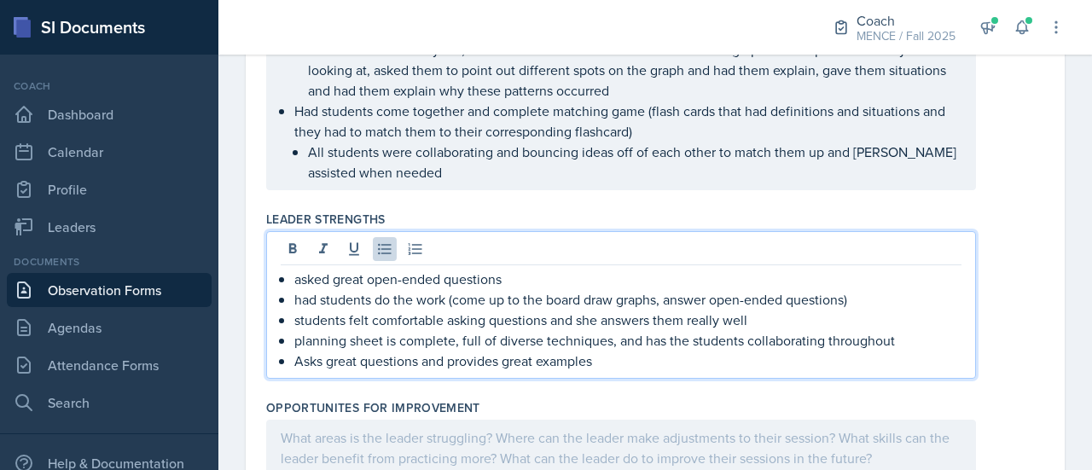
click at [681, 353] on p "Asks great questions and provides great examples" at bounding box center [627, 360] width 667 height 20
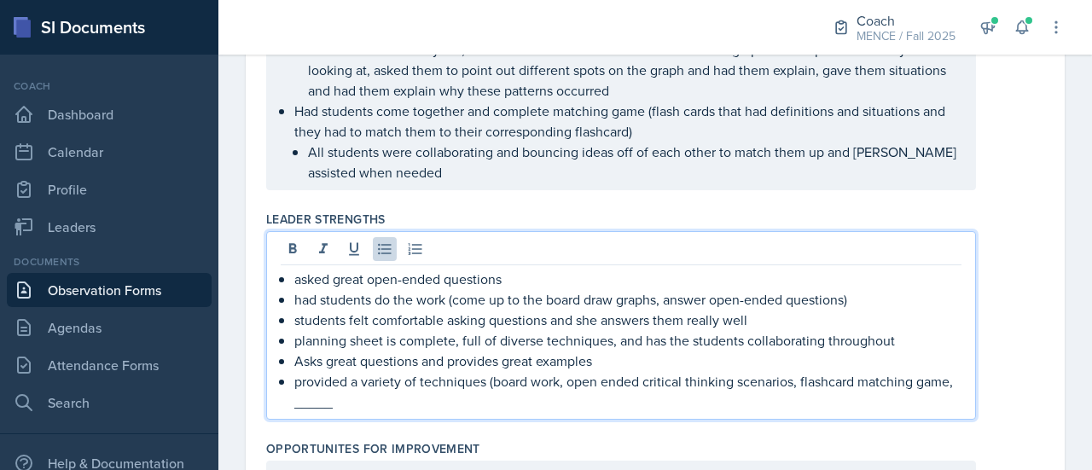
click at [327, 344] on ul "asked great open-ended questions had students do the work (come up to the board…" at bounding box center [627, 340] width 667 height 143
click at [338, 358] on p "Asks great questions and provides great examples" at bounding box center [627, 360] width 667 height 20
click at [1008, 388] on div "asked great open-ended questions had students do the work (come up to the board…" at bounding box center [655, 325] width 778 height 188
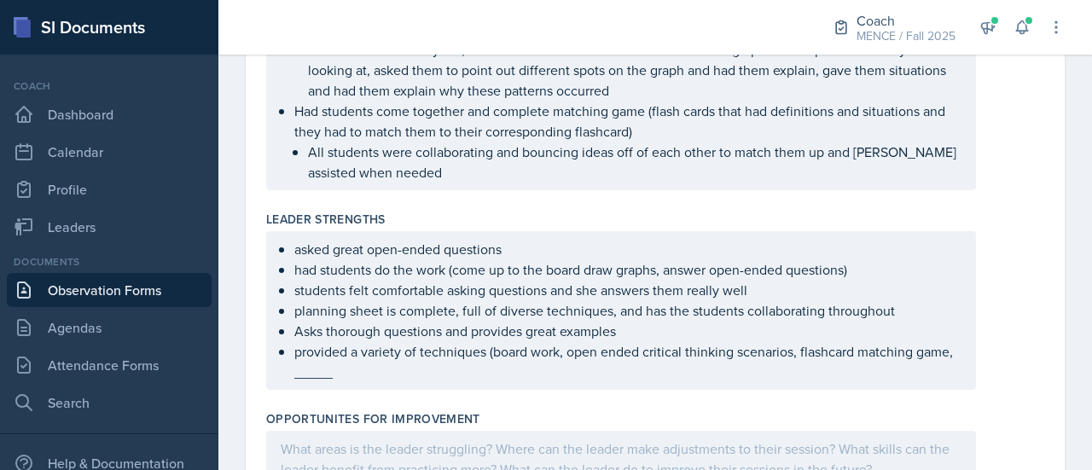
click at [298, 311] on ul "asked great open-ended questions had students do the work (come up to the board…" at bounding box center [627, 310] width 667 height 143
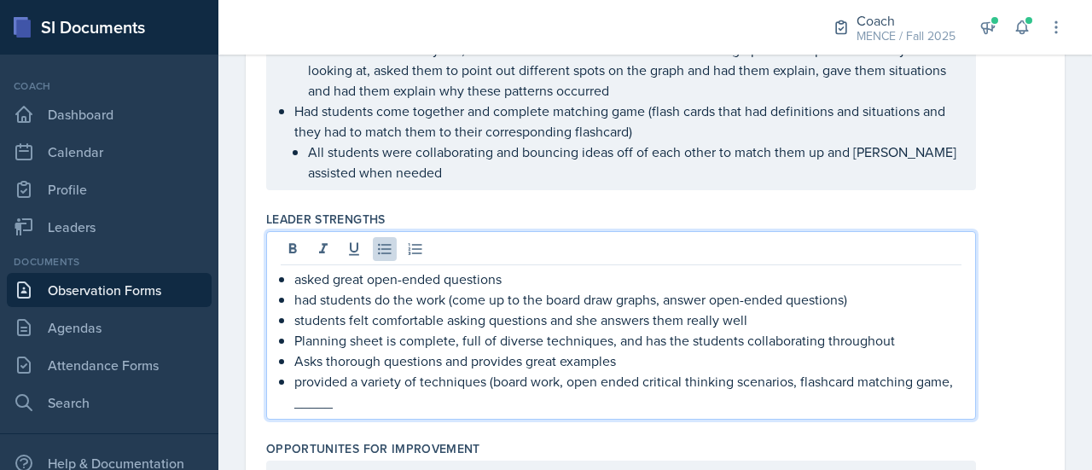
click at [298, 311] on p "students felt comfortable asking questions and she answers them really well" at bounding box center [627, 320] width 667 height 20
click at [300, 304] on p "had students do the work (come up to the board draw graphs, answer open-ended q…" at bounding box center [627, 299] width 667 height 20
click at [851, 298] on p "Had students do the work (come up to the board draw graphs, answer open-ended q…" at bounding box center [627, 299] width 667 height 20
click at [297, 278] on p "asked great open-ended questions" at bounding box center [627, 279] width 667 height 20
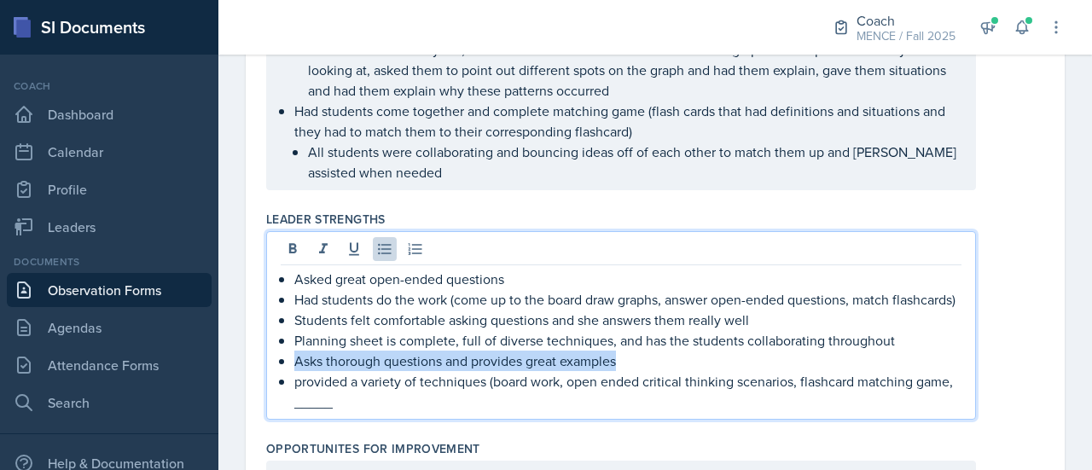
drag, startPoint x: 657, startPoint y: 375, endPoint x: 296, endPoint y: 379, distance: 361.6
click at [296, 371] on p "Asks thorough questions and provides great examples" at bounding box center [627, 360] width 667 height 20
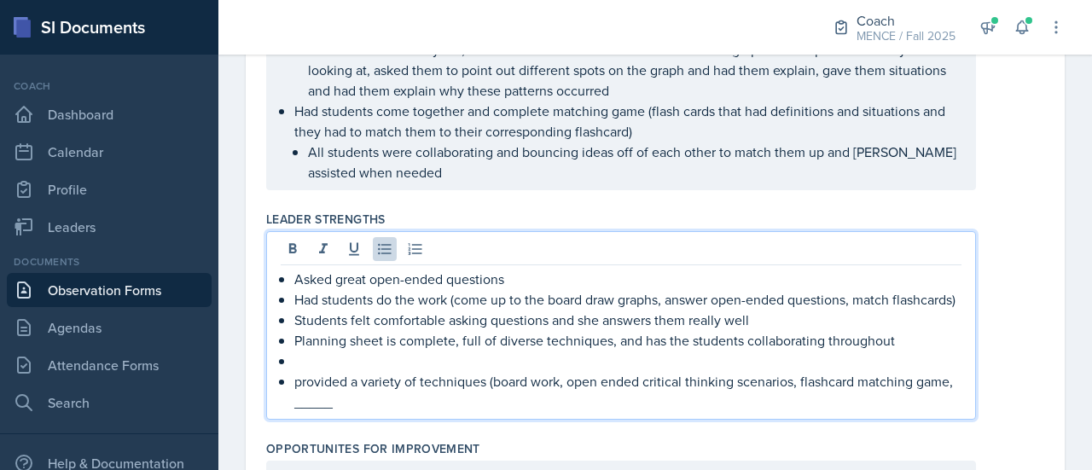
click at [526, 275] on p "Asked great open-ended questions" at bounding box center [627, 279] width 667 height 20
click at [366, 278] on p "Asked great open-ended questionsAsks thorough questions and provides great exam…" at bounding box center [627, 279] width 667 height 20
click at [355, 277] on p "Asked great open-ended questionsAsks thorough questions and provides great exam…" at bounding box center [627, 279] width 667 height 20
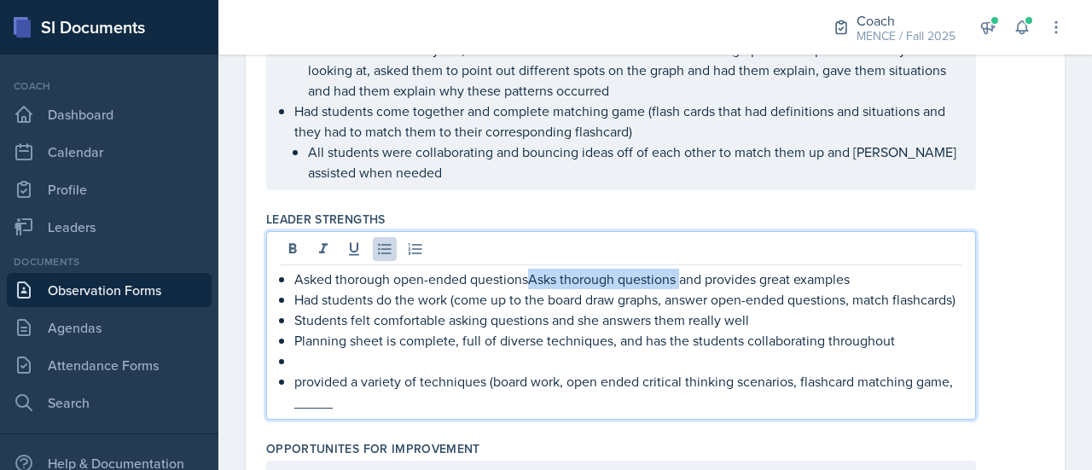
drag, startPoint x: 680, startPoint y: 278, endPoint x: 526, endPoint y: 277, distance: 154.3
click at [526, 277] on p "Asked thorough open-ended questionsAsks thorough questions and provides great e…" at bounding box center [627, 279] width 667 height 20
click at [334, 281] on p "Asked thorough open-ended questions and provides great examples" at bounding box center [627, 279] width 667 height 20
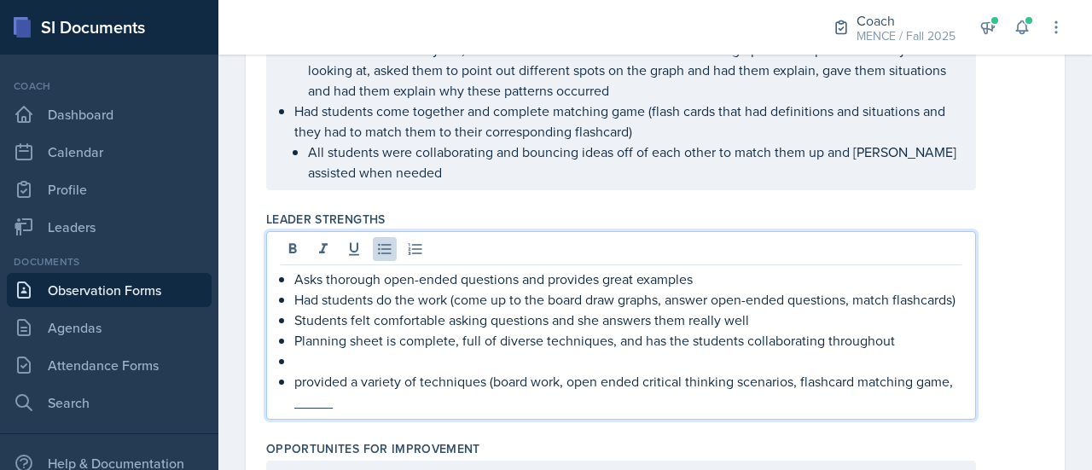
click at [775, 279] on p "Asks thorough open-ended questions and provides great examples" at bounding box center [627, 279] width 667 height 20
click at [321, 371] on p at bounding box center [627, 360] width 667 height 20
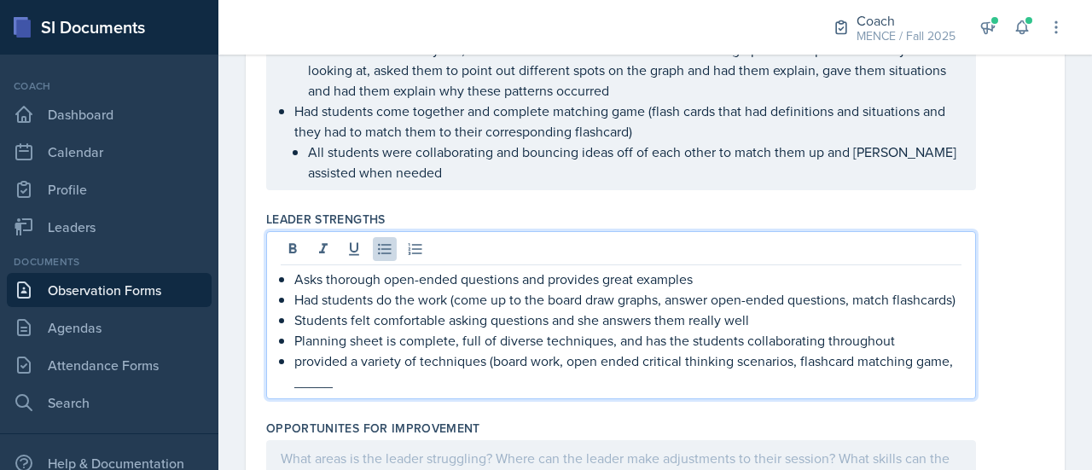
click at [300, 379] on p "provided a variety of techniques (board work, open ended critical thinking scen…" at bounding box center [627, 370] width 667 height 41
click at [467, 399] on div "Asks thorough open-ended questions and provides great examples Had students do …" at bounding box center [620, 315] width 709 height 168
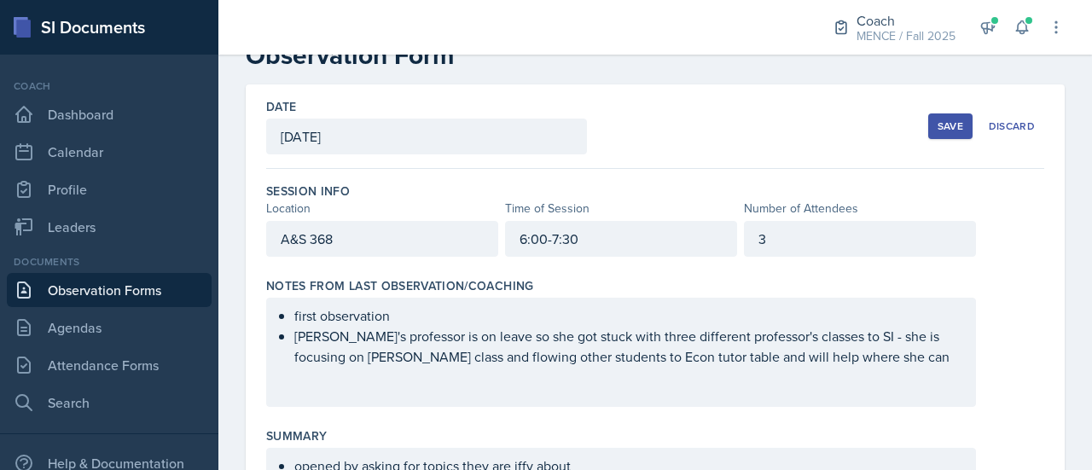
scroll to position [0, 0]
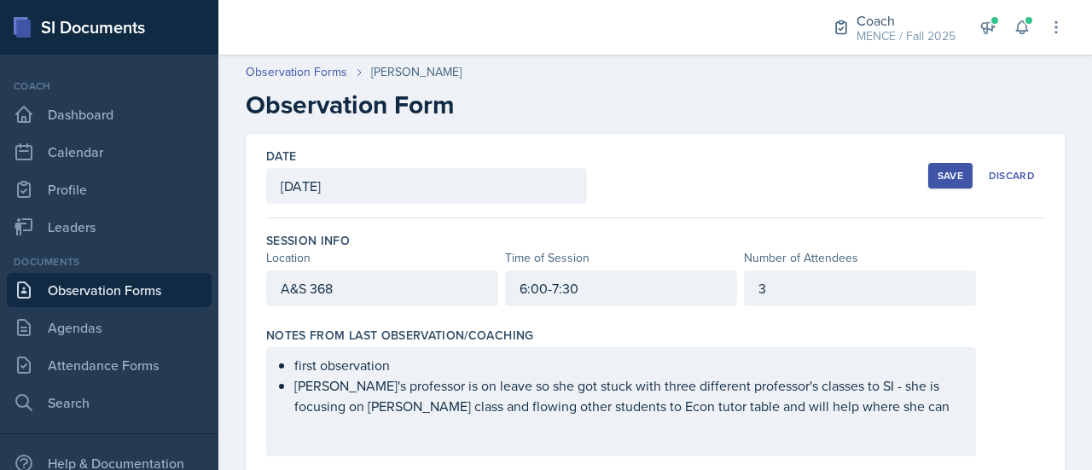
click at [943, 181] on div "Save" at bounding box center [950, 176] width 26 height 14
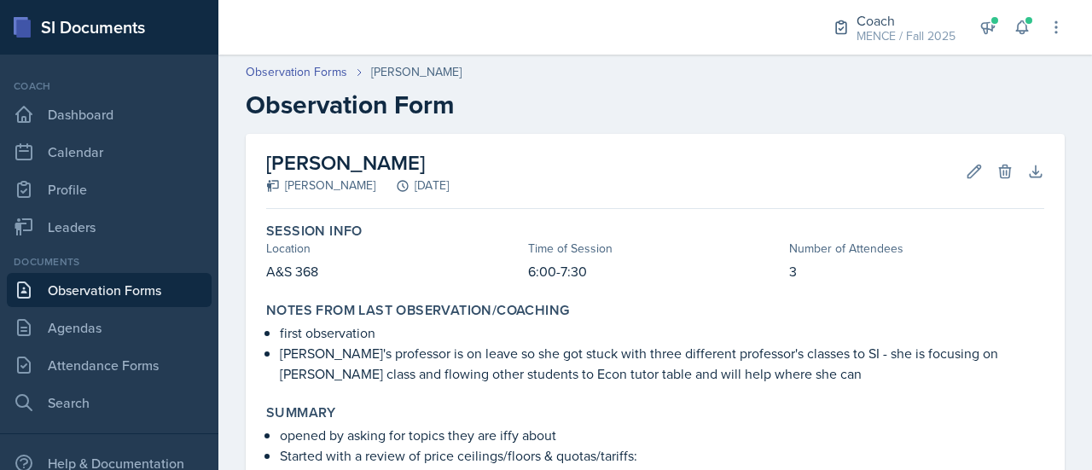
click at [986, 112] on h2 "Observation Form" at bounding box center [655, 105] width 819 height 31
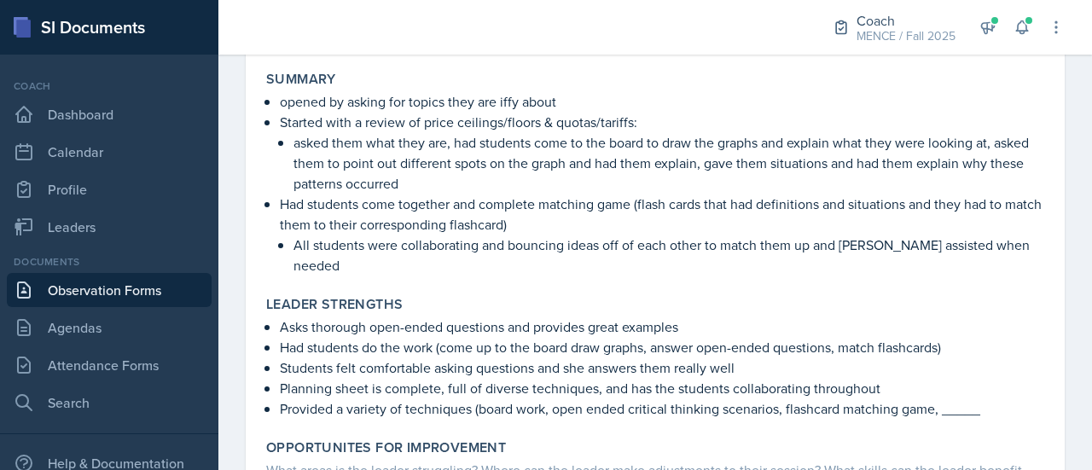
scroll to position [333, 0]
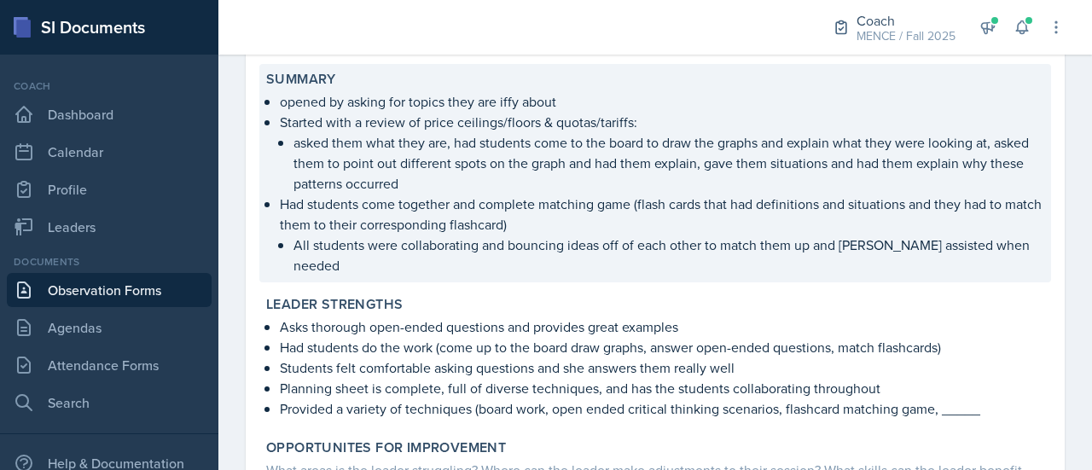
click at [725, 137] on p "asked them what they are, had students come to the board to draw the graphs and…" at bounding box center [668, 162] width 750 height 61
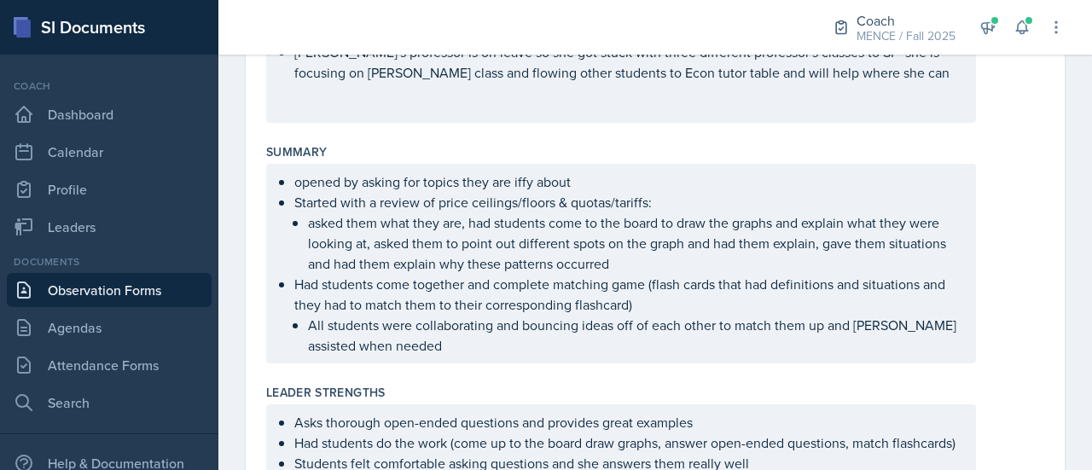
click at [539, 344] on p "All students were collaborating and bouncing ideas off of each other to match t…" at bounding box center [634, 335] width 653 height 41
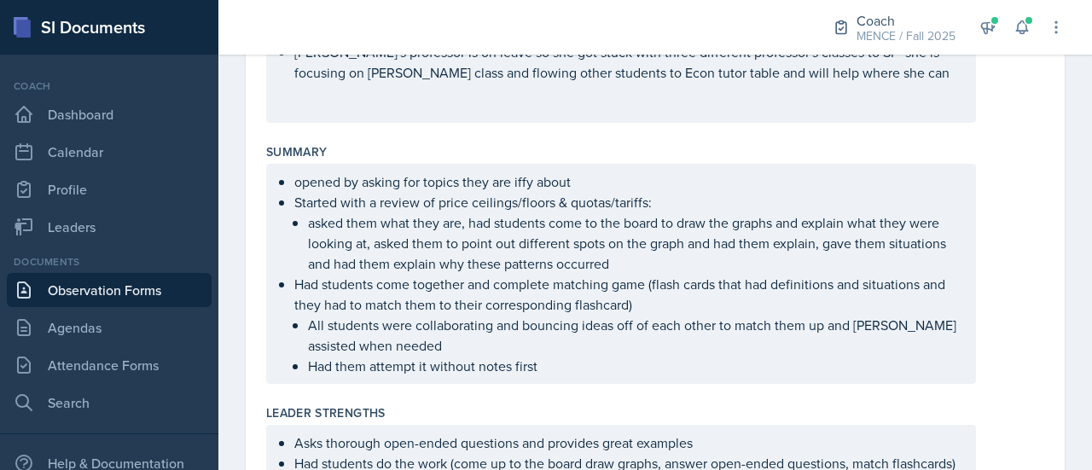
scroll to position [0, 0]
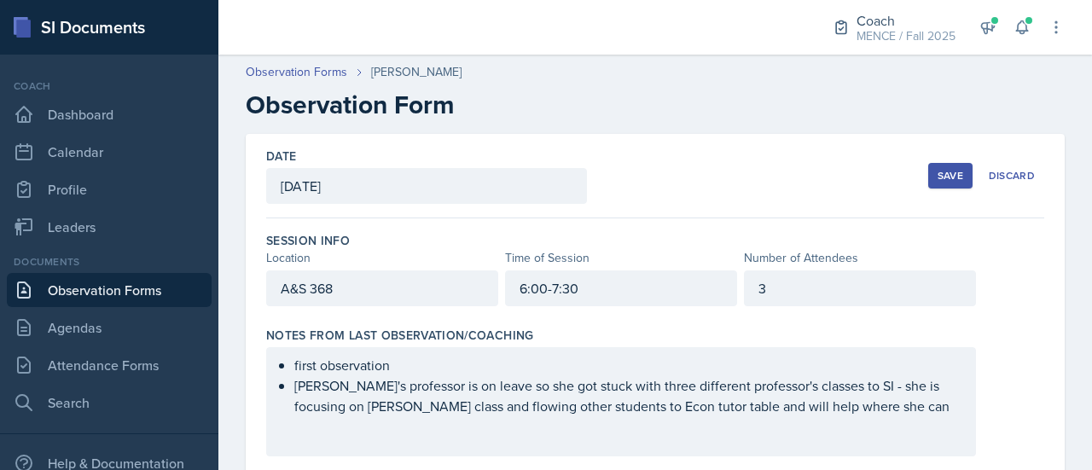
click at [937, 176] on div "Save" at bounding box center [950, 176] width 26 height 14
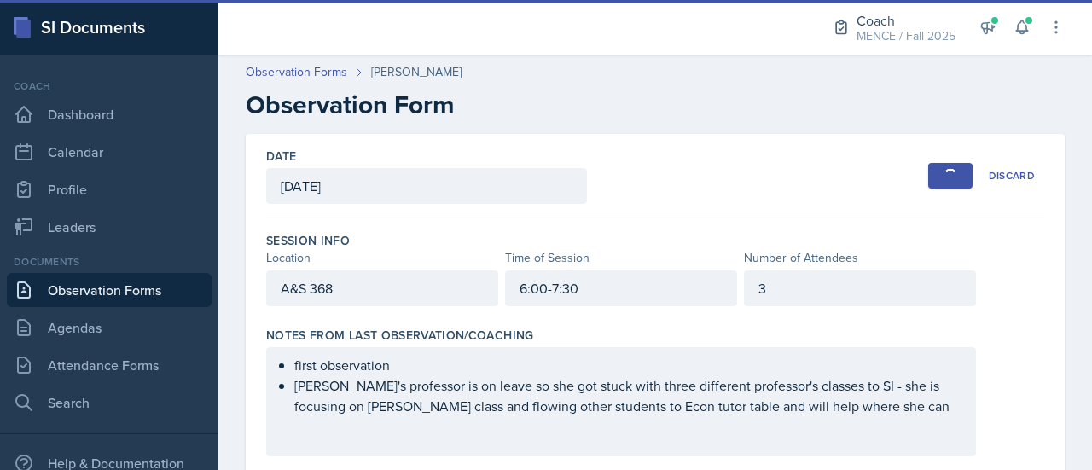
drag, startPoint x: 931, startPoint y: 176, endPoint x: 837, endPoint y: 139, distance: 100.7
click at [837, 139] on div "Date [DATE] [DATE] 31 1 2 3 4 5 6 7 8 9 10 11 12 13 14 15 16 17 18 19 20 21 22 …" at bounding box center [655, 176] width 778 height 84
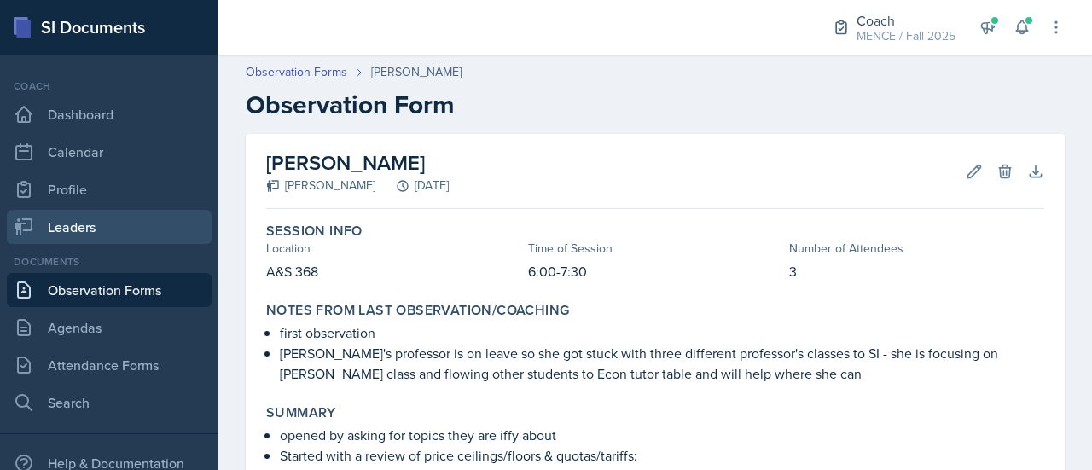
click at [104, 222] on link "Leaders" at bounding box center [109, 227] width 205 height 34
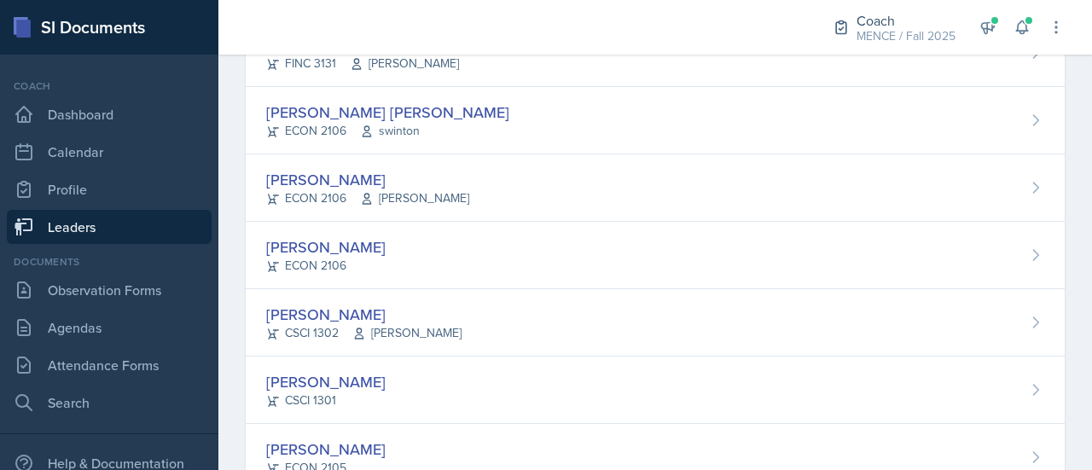
scroll to position [489, 0]
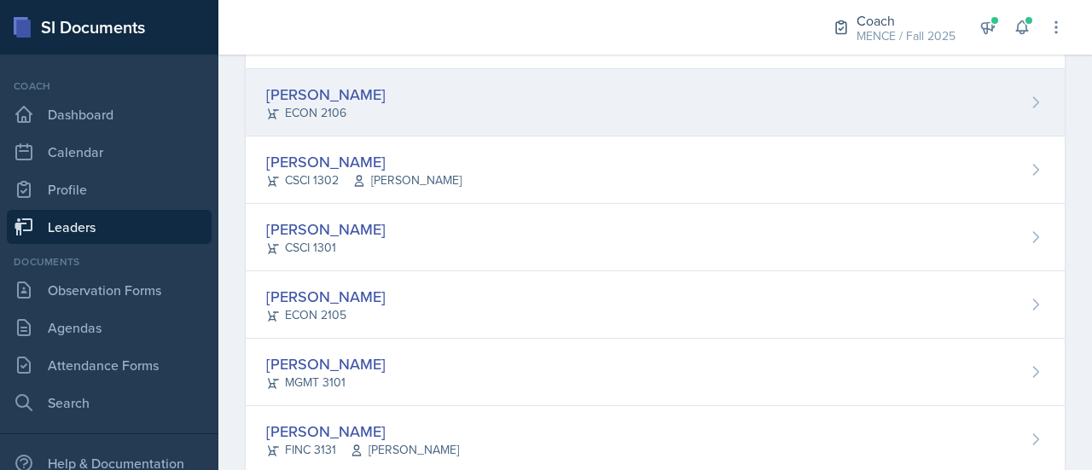
click at [346, 103] on div "[PERSON_NAME] ECON 2106" at bounding box center [655, 102] width 819 height 67
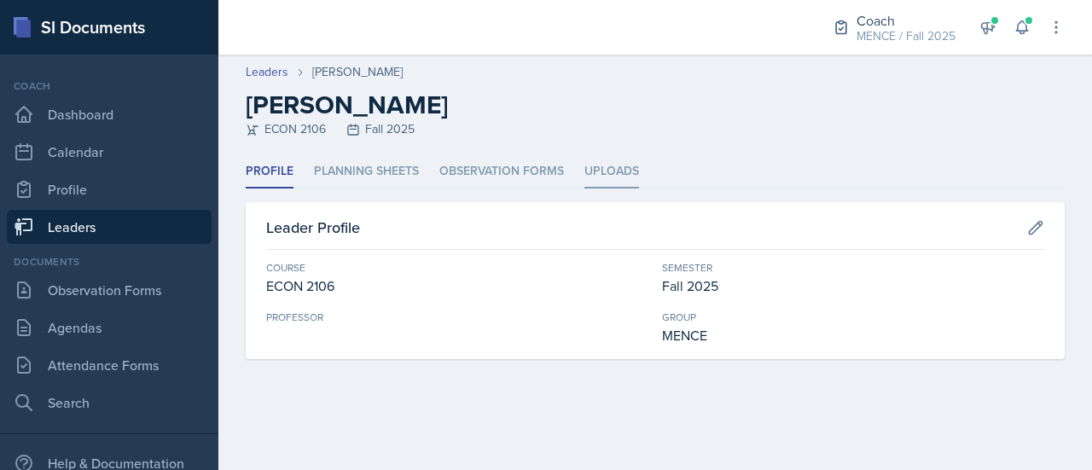
click at [599, 166] on li "Uploads" at bounding box center [611, 171] width 55 height 33
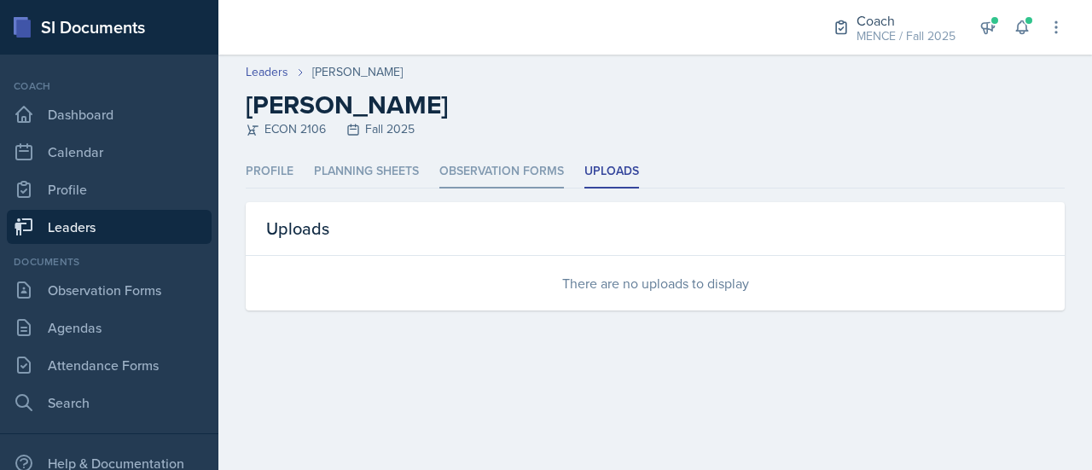
click at [494, 174] on li "Observation Forms" at bounding box center [501, 171] width 125 height 33
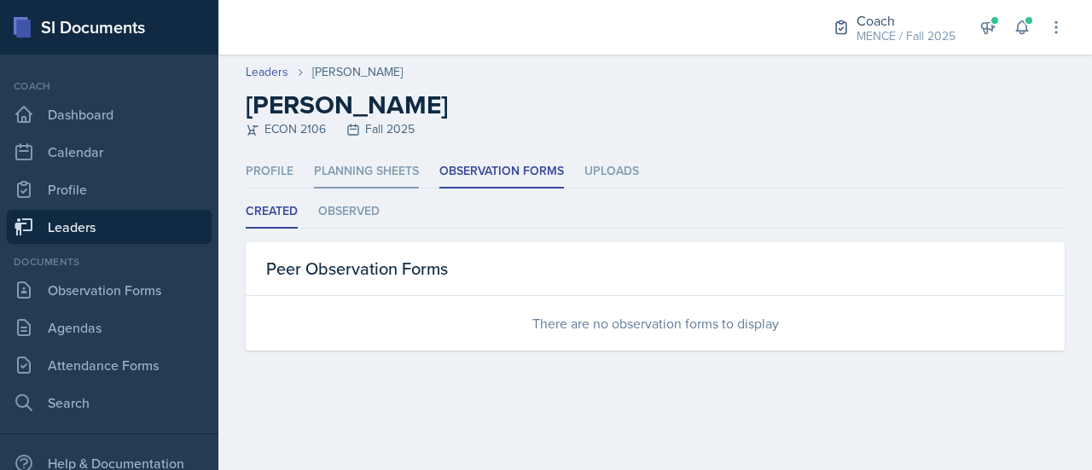
click at [351, 179] on li "Planning Sheets" at bounding box center [366, 171] width 105 height 33
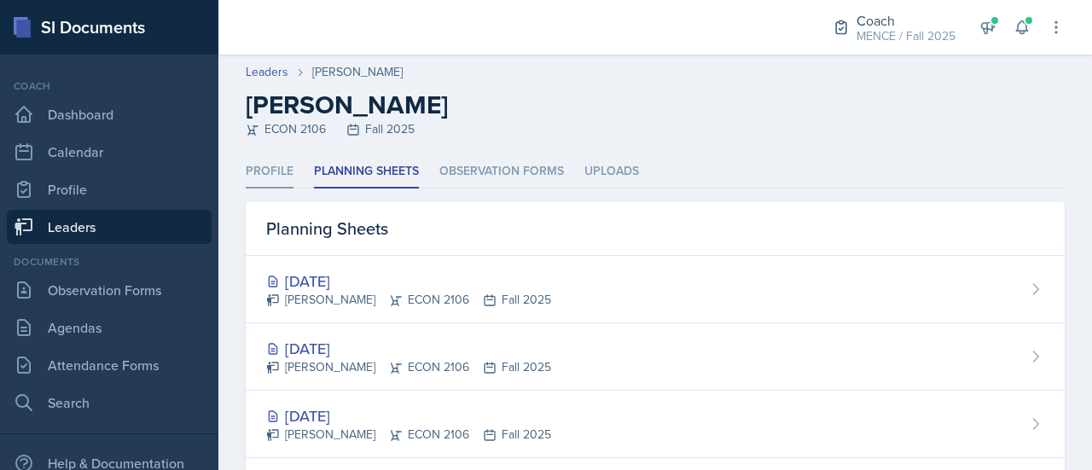
click at [271, 178] on li "Profile" at bounding box center [270, 171] width 48 height 33
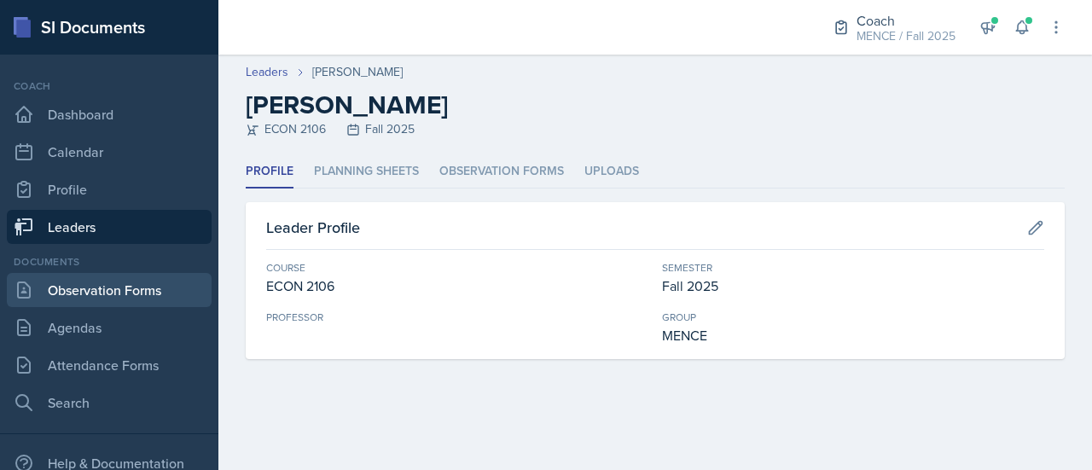
click at [94, 291] on link "Observation Forms" at bounding box center [109, 290] width 205 height 34
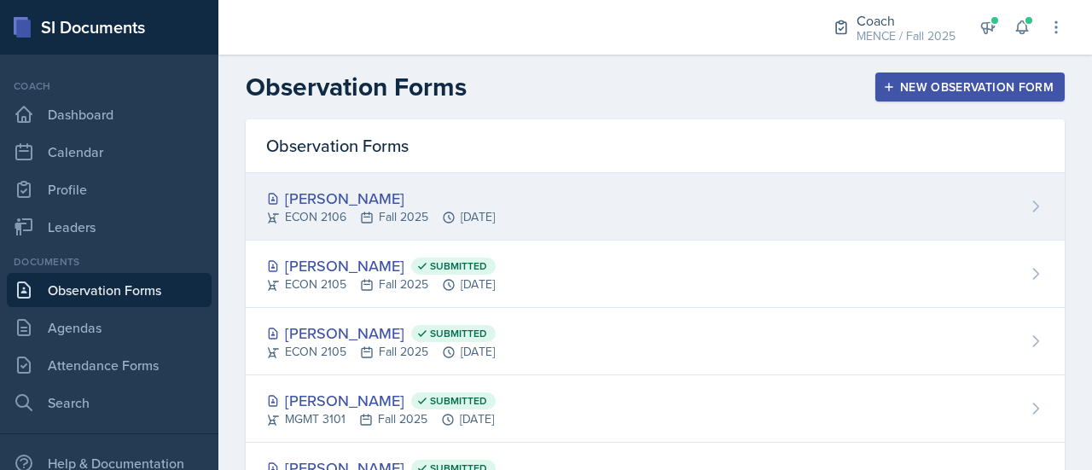
click at [335, 207] on div "[PERSON_NAME]" at bounding box center [380, 198] width 229 height 23
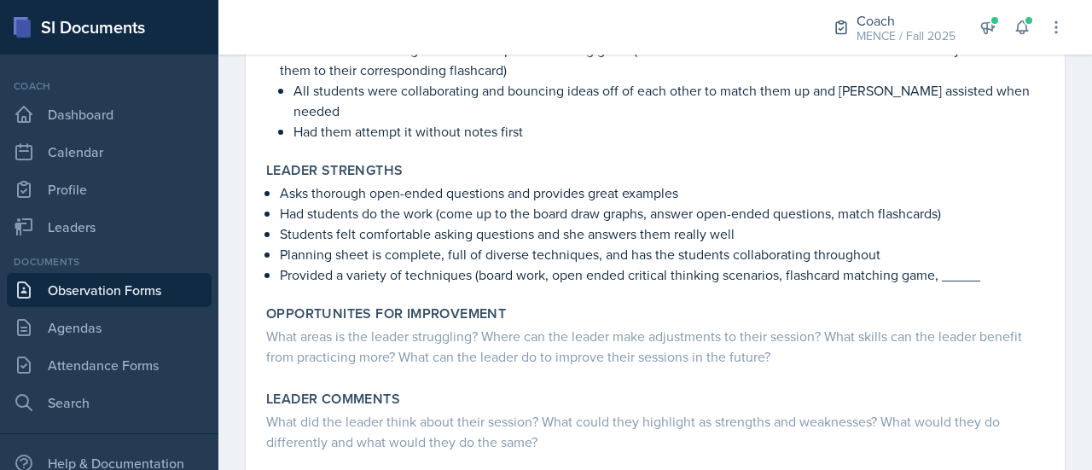
scroll to position [489, 0]
click at [996, 28] on button at bounding box center [987, 27] width 31 height 31
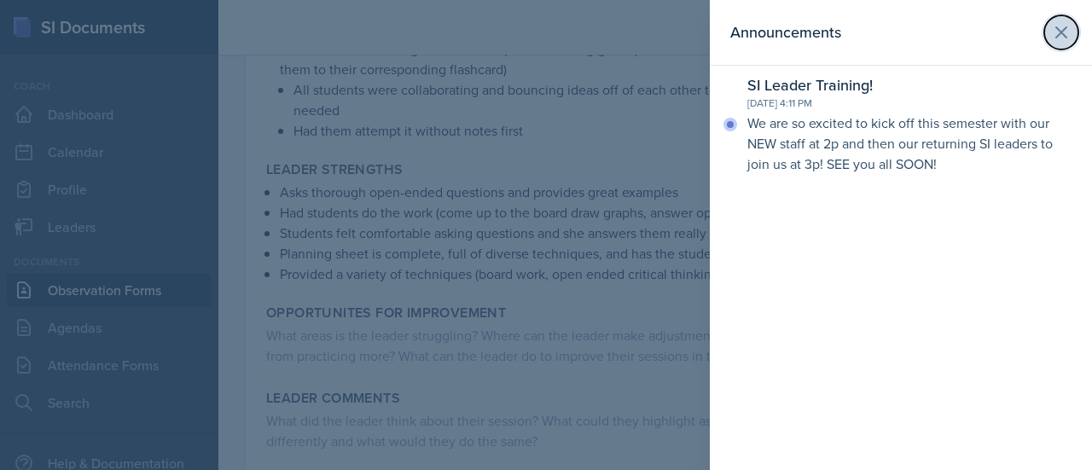
click at [1062, 37] on icon at bounding box center [1061, 32] width 20 height 20
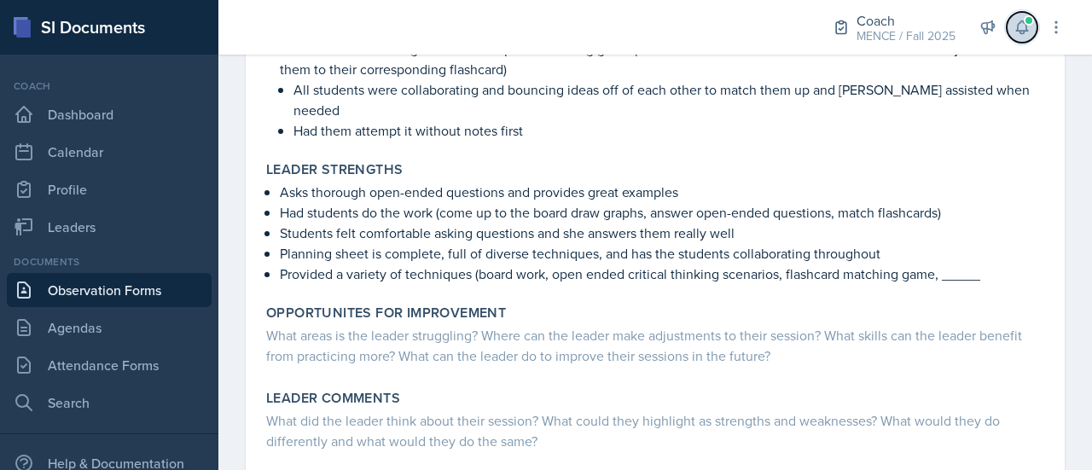
click at [1023, 32] on icon at bounding box center [1021, 27] width 11 height 13
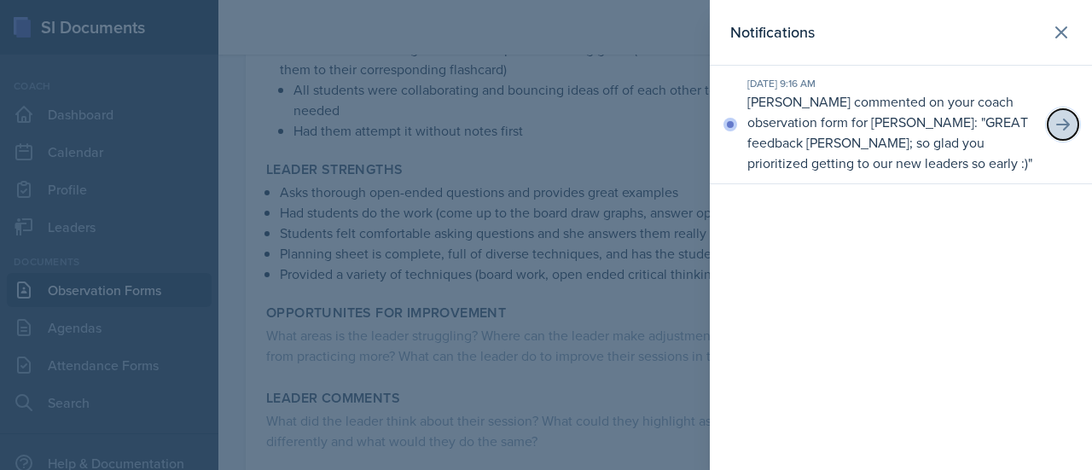
drag, startPoint x: 1053, startPoint y: 126, endPoint x: 1074, endPoint y: 125, distance: 20.5
click at [1074, 125] on button at bounding box center [1062, 124] width 31 height 31
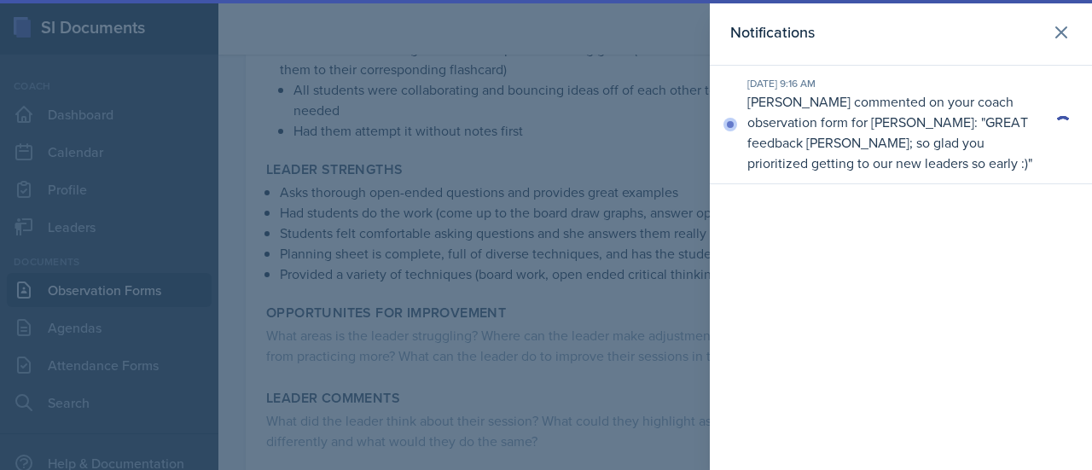
click at [1032, 119] on p "[PERSON_NAME] commented on your coach observation form for [PERSON_NAME]: " GRE…" at bounding box center [892, 132] width 290 height 82
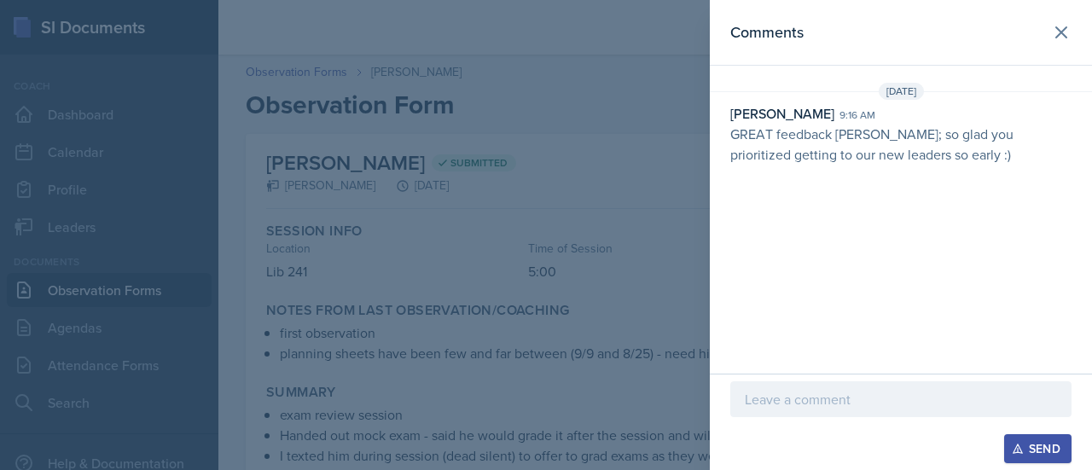
click at [647, 201] on div at bounding box center [546, 235] width 1092 height 470
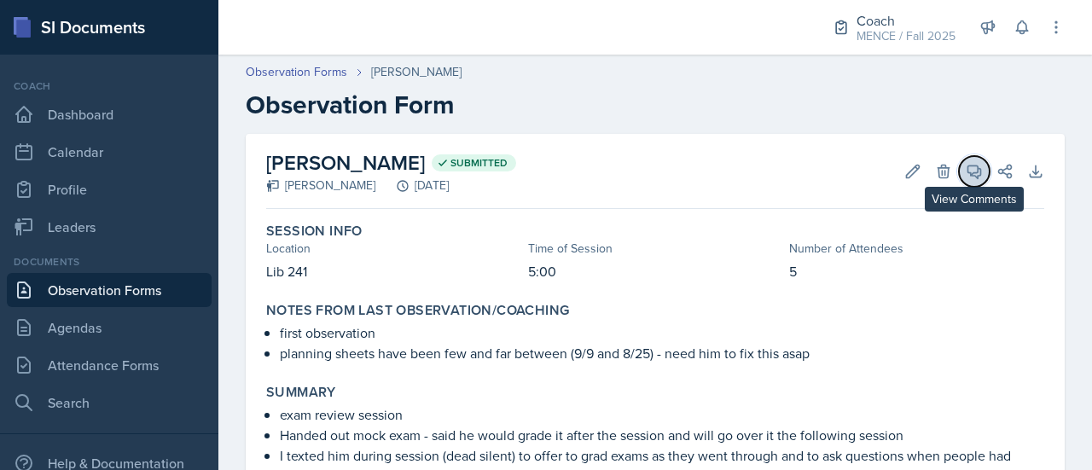
click at [965, 172] on icon at bounding box center [973, 171] width 17 height 17
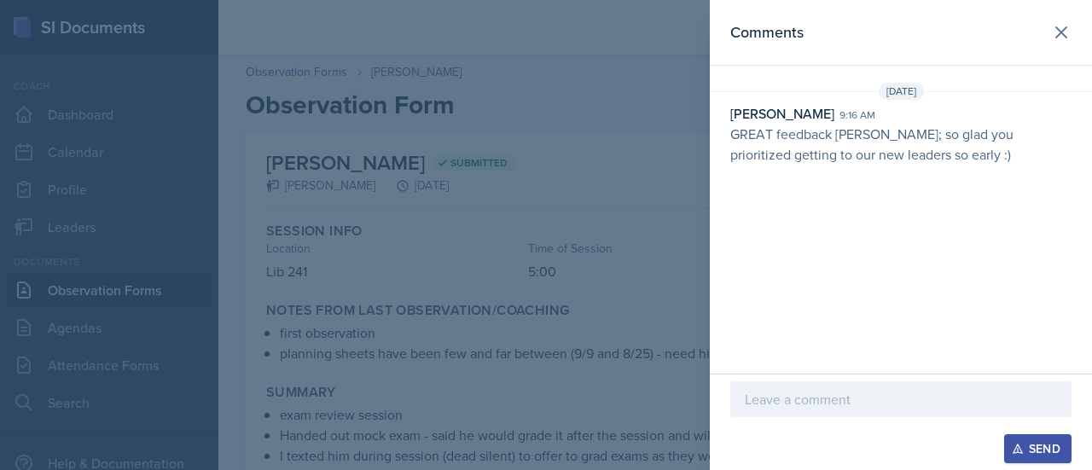
click at [865, 140] on p "GREAT feedback [PERSON_NAME]; so glad you prioritized getting to our new leader…" at bounding box center [900, 144] width 341 height 41
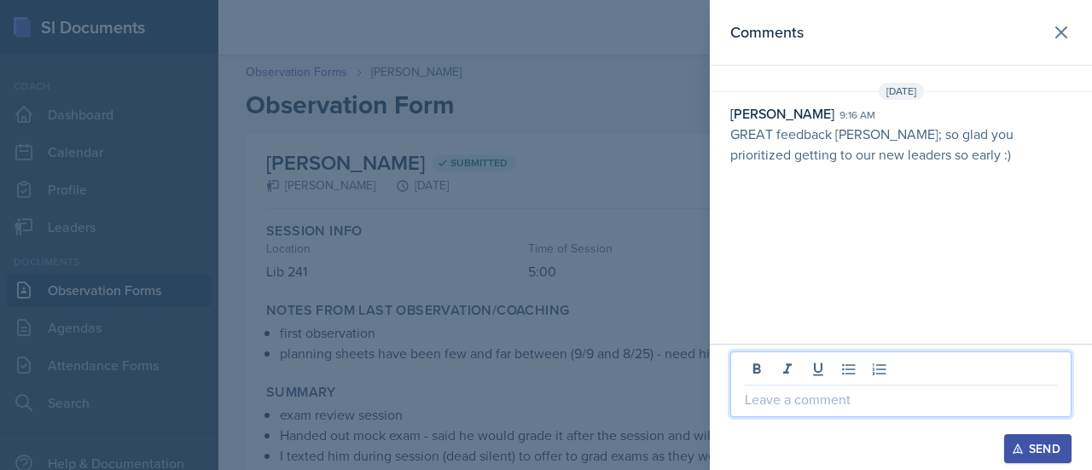
click at [807, 399] on p at bounding box center [900, 399] width 312 height 20
click at [1027, 448] on div "Send" at bounding box center [1037, 449] width 45 height 14
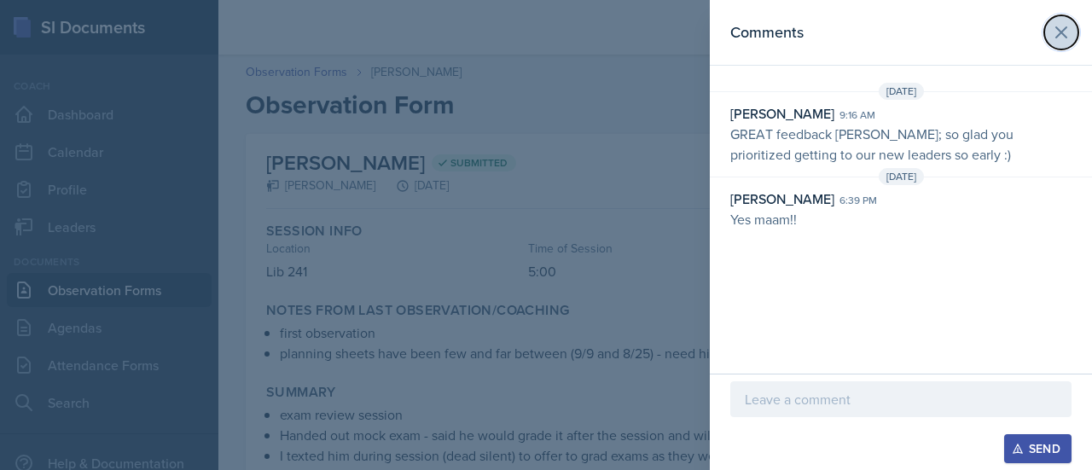
click at [1052, 32] on icon at bounding box center [1061, 32] width 20 height 20
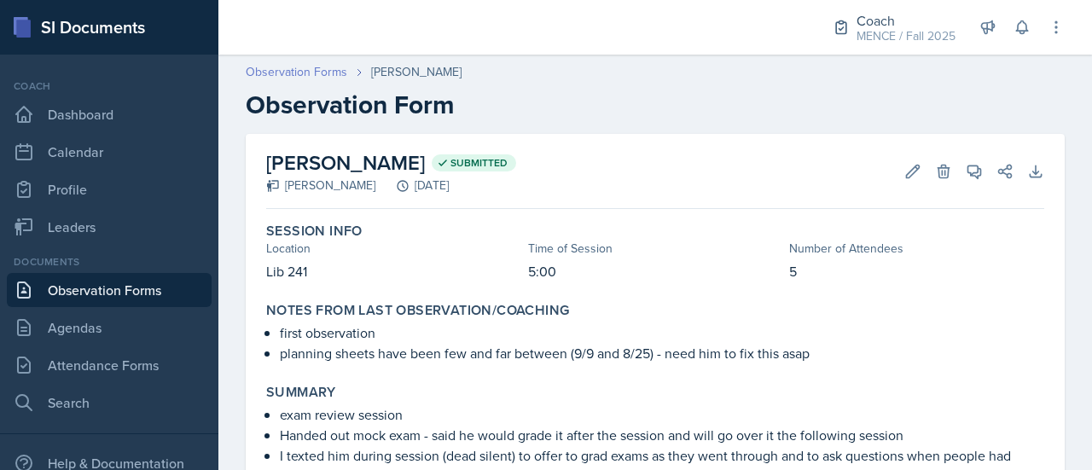
click at [298, 78] on link "Observation Forms" at bounding box center [296, 72] width 101 height 18
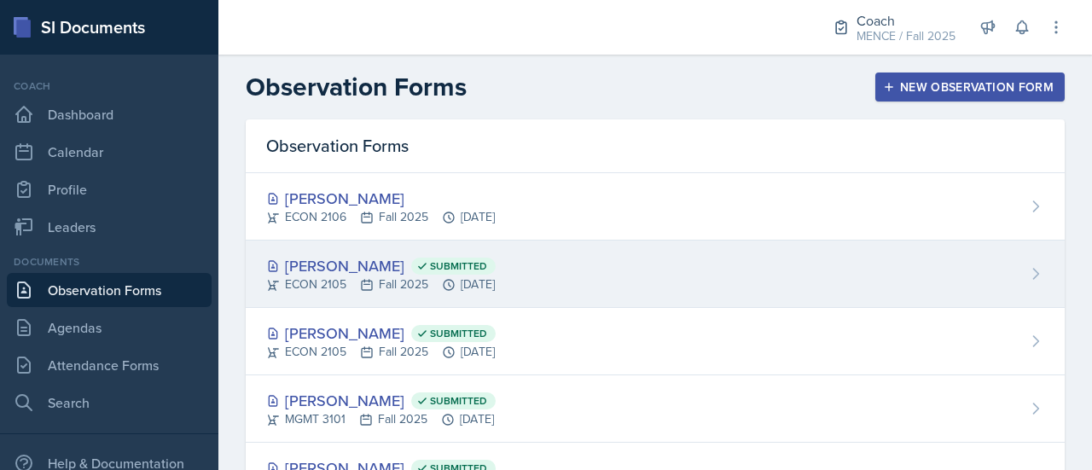
click at [380, 272] on div "[PERSON_NAME] Submitted" at bounding box center [380, 265] width 229 height 23
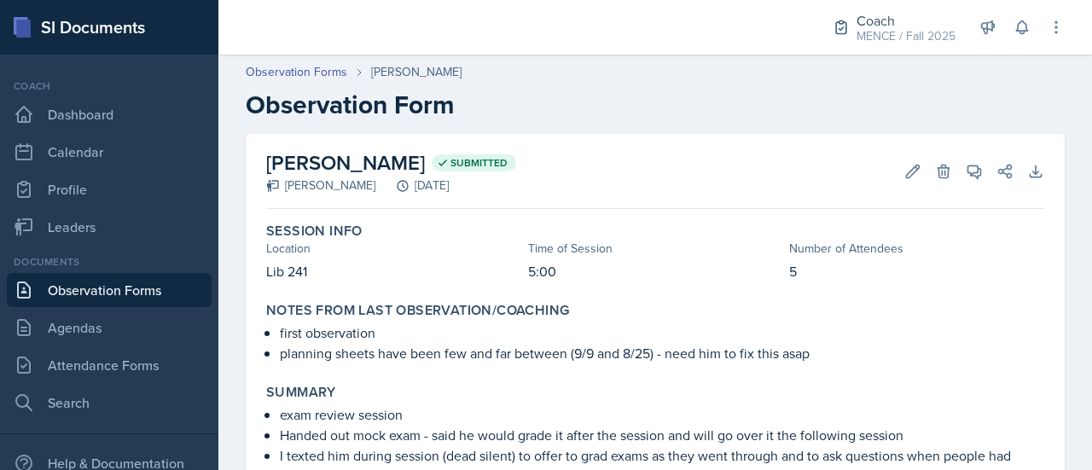
click at [289, 59] on header "Observation Forms [PERSON_NAME] Observation Form" at bounding box center [654, 91] width 873 height 91
click at [292, 64] on link "Observation Forms" at bounding box center [296, 72] width 101 height 18
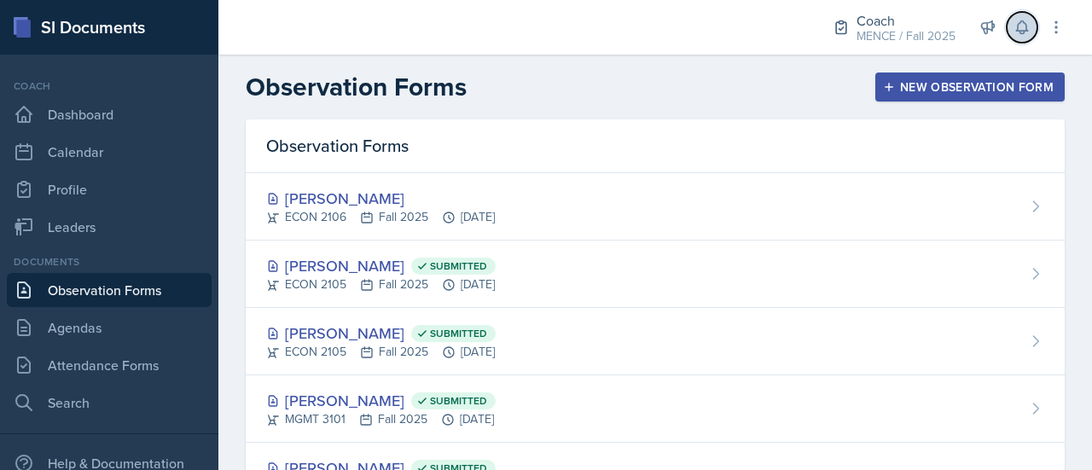
click at [1020, 38] on button at bounding box center [1021, 27] width 31 height 31
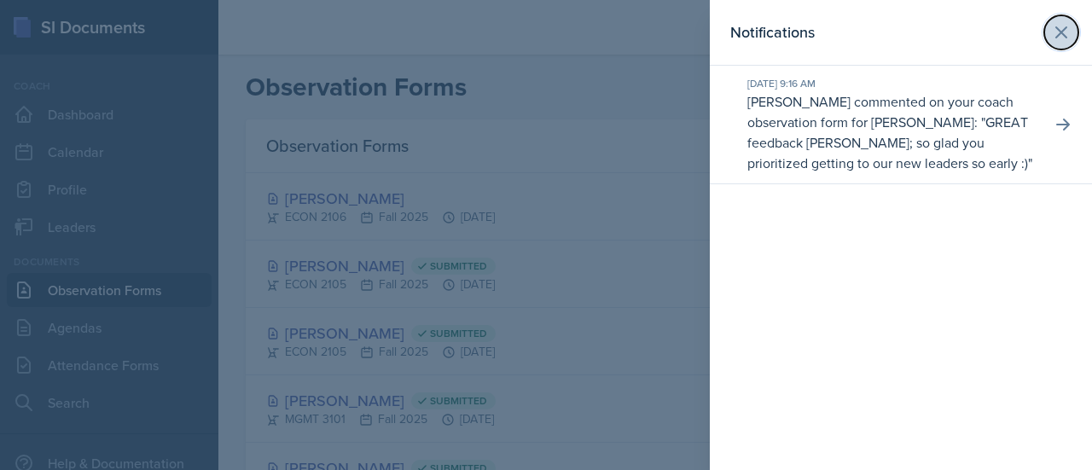
click at [1058, 27] on icon at bounding box center [1061, 32] width 20 height 20
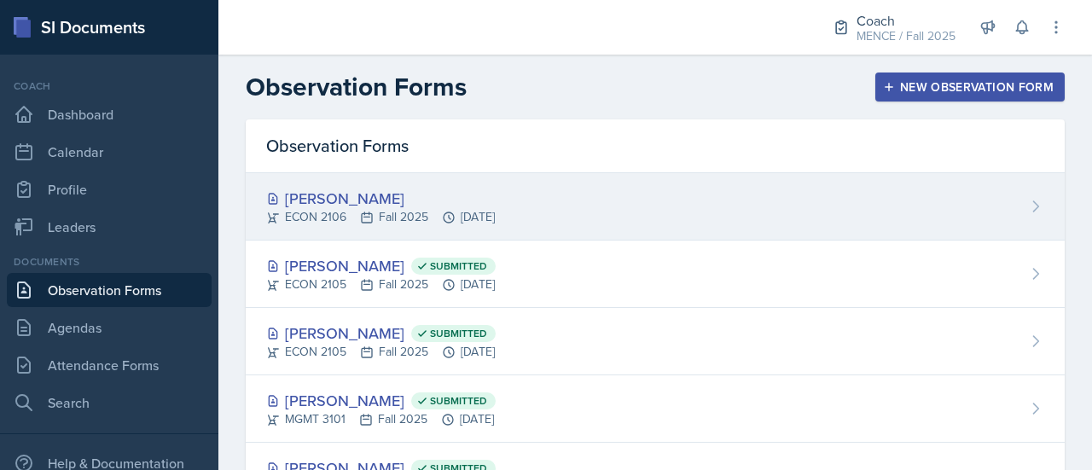
click at [495, 214] on div "ECON 2106 Fall 2025 [DATE]" at bounding box center [380, 217] width 229 height 18
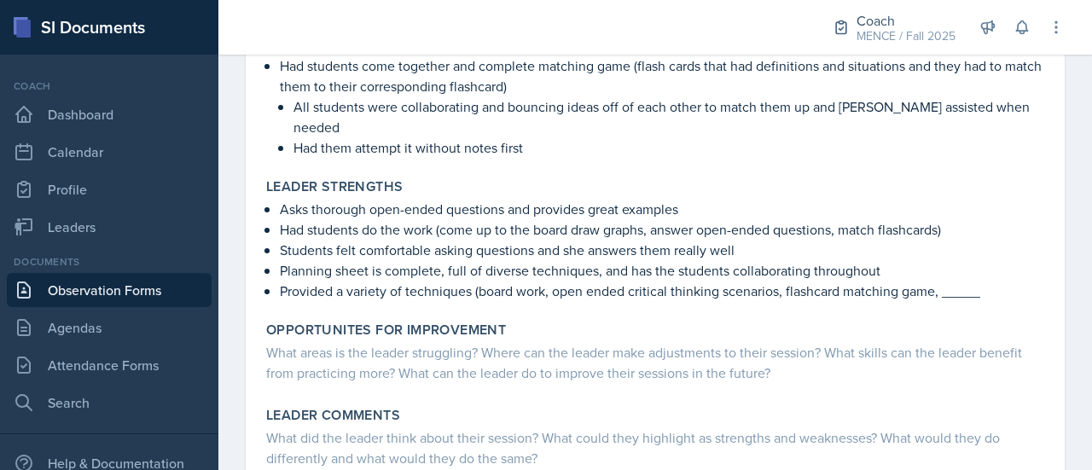
scroll to position [460, 0]
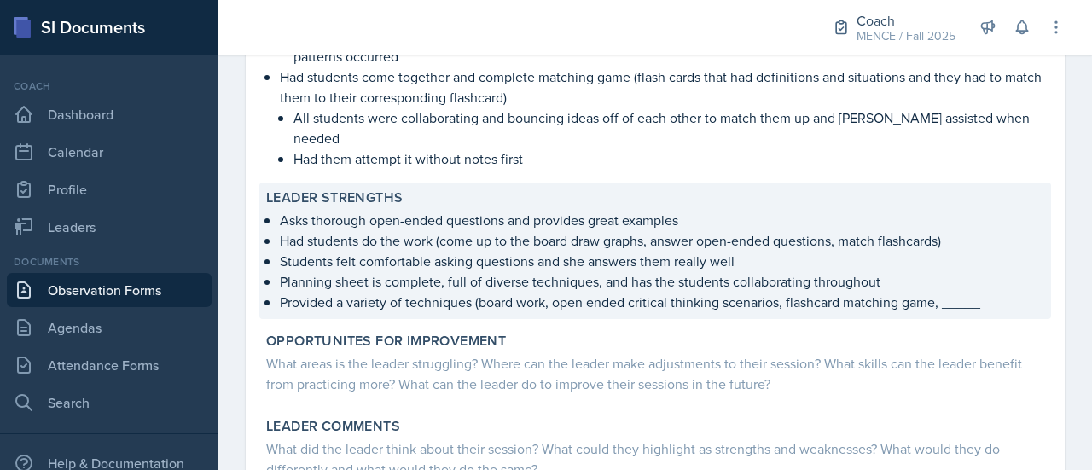
click at [578, 251] on p "Students felt comfortable asking questions and she answers them really well" at bounding box center [662, 261] width 764 height 20
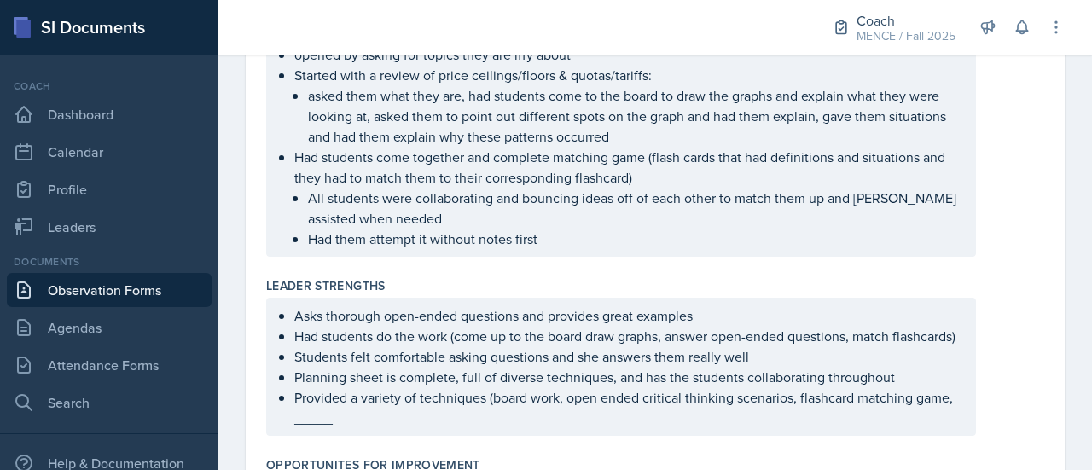
click at [297, 310] on div "Asks thorough open-ended questions and provides great examples Had students do …" at bounding box center [620, 367] width 709 height 138
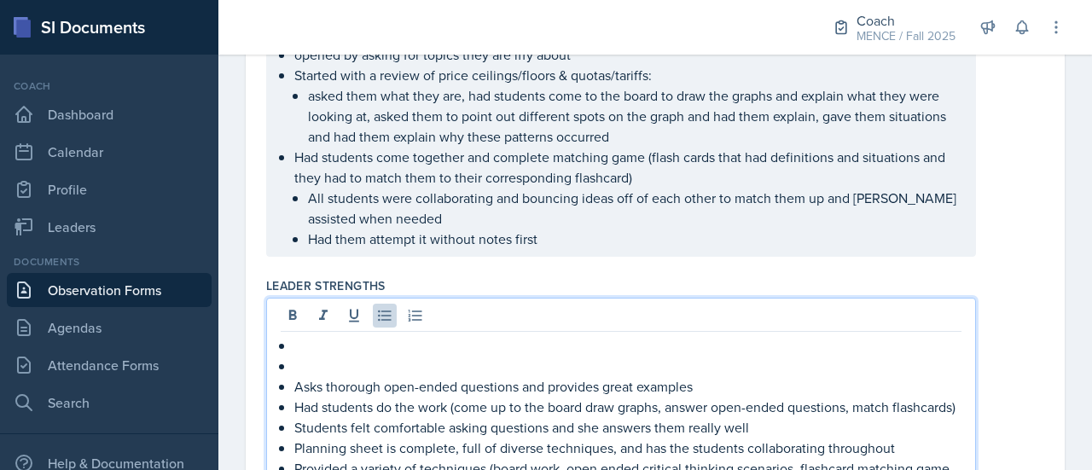
click at [315, 365] on p at bounding box center [627, 366] width 667 height 20
click at [310, 337] on p at bounding box center [627, 345] width 667 height 20
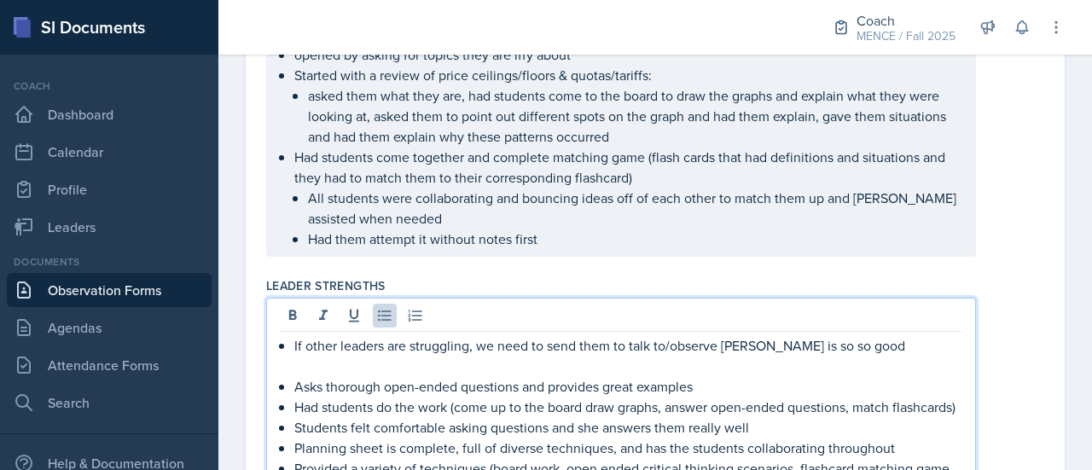
click at [1020, 323] on div "If other leaders are struggling, we need to send them to talk to/observe Jae - …" at bounding box center [655, 402] width 778 height 209
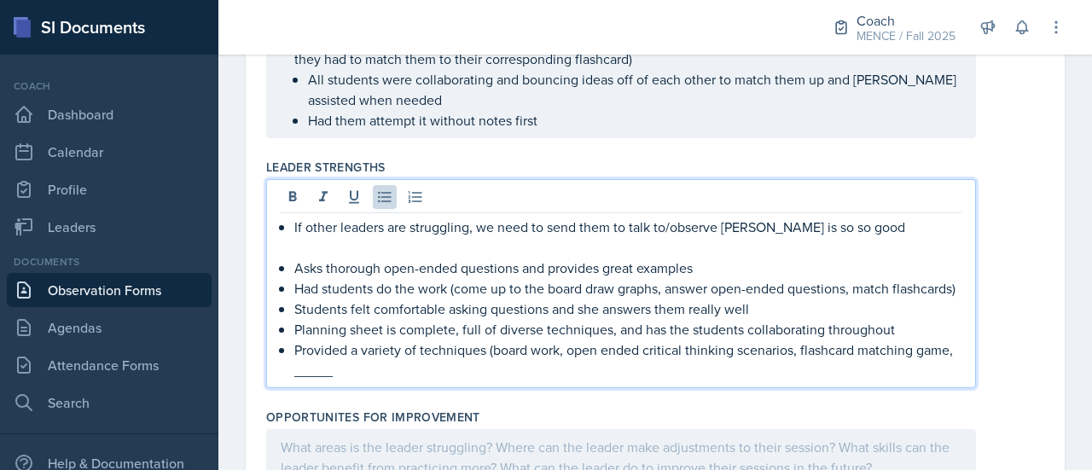
scroll to position [609, 0]
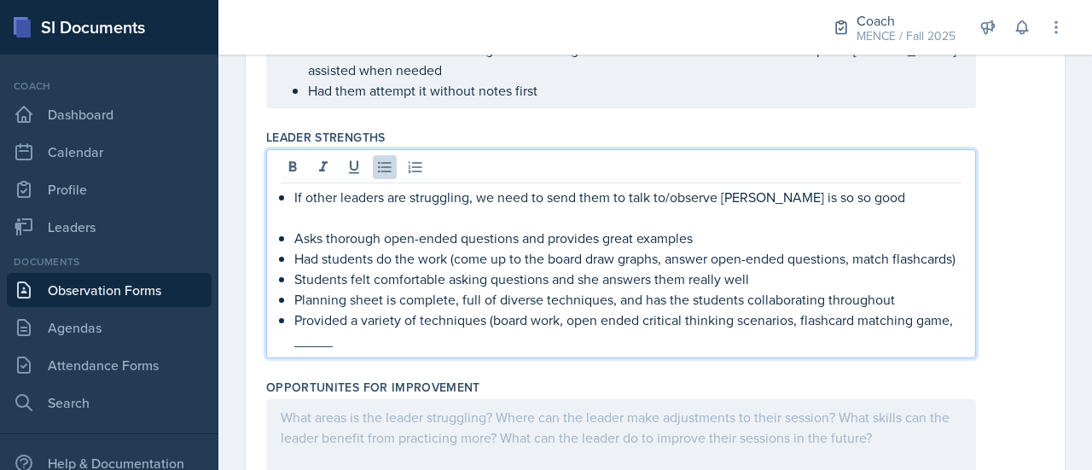
click at [843, 204] on p "If other leaders are struggling, we need to send them to talk to/observe [PERSO…" at bounding box center [627, 197] width 667 height 20
click at [820, 200] on p "If other leaders are struggling, we need to send them to talk to/observe [PERSO…" at bounding box center [627, 197] width 667 height 20
click at [884, 194] on p "If other leaders are struggling, we need to send them to talk to/observe [PERSO…" at bounding box center [627, 197] width 667 height 20
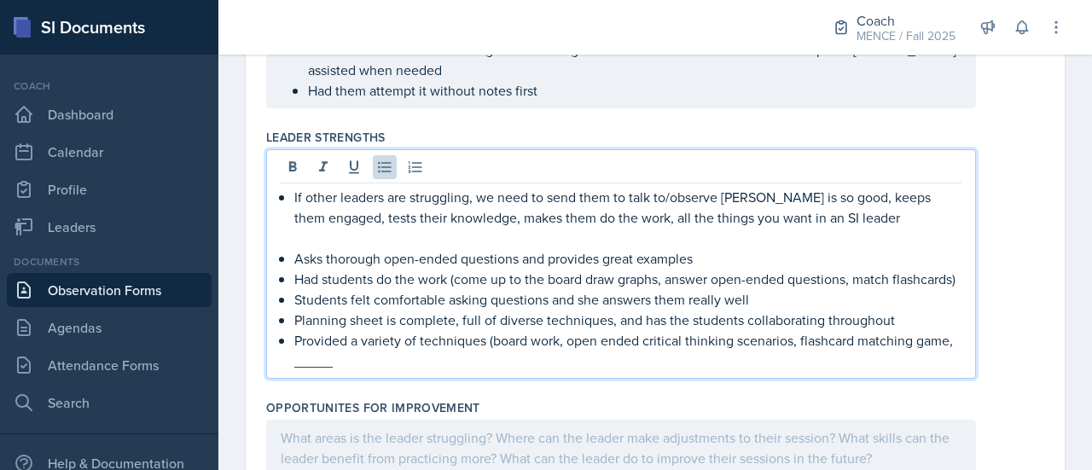
click at [641, 218] on p "If other leaders are struggling, we need to send them to talk to/observe [PERSO…" at bounding box center [627, 207] width 667 height 41
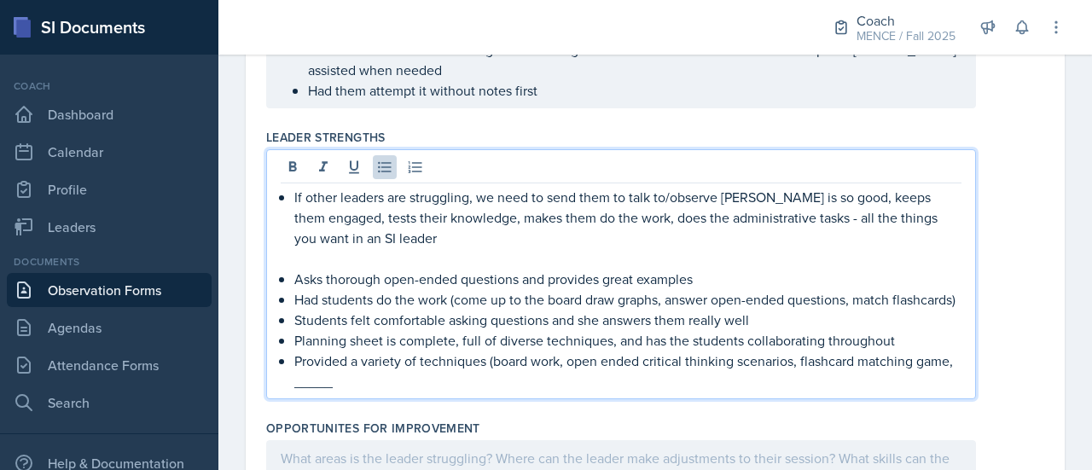
click at [650, 251] on p at bounding box center [627, 258] width 667 height 20
click at [292, 199] on div "If other leaders are struggling, we need to send them to talk to/observe Jae - …" at bounding box center [621, 289] width 680 height 205
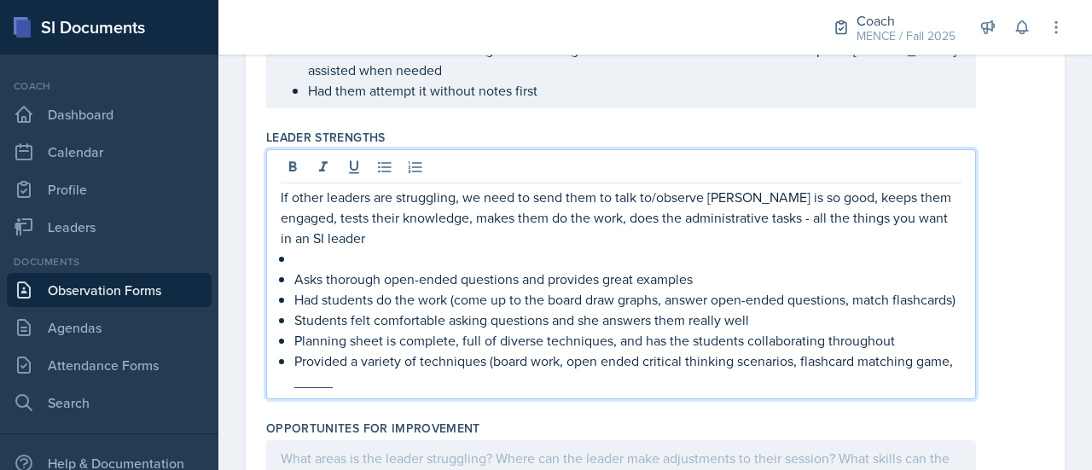
click at [319, 263] on p at bounding box center [627, 258] width 667 height 20
click at [992, 265] on div "If other leaders are struggling, we need to send them to talk to/observe Jae - …" at bounding box center [655, 274] width 778 height 250
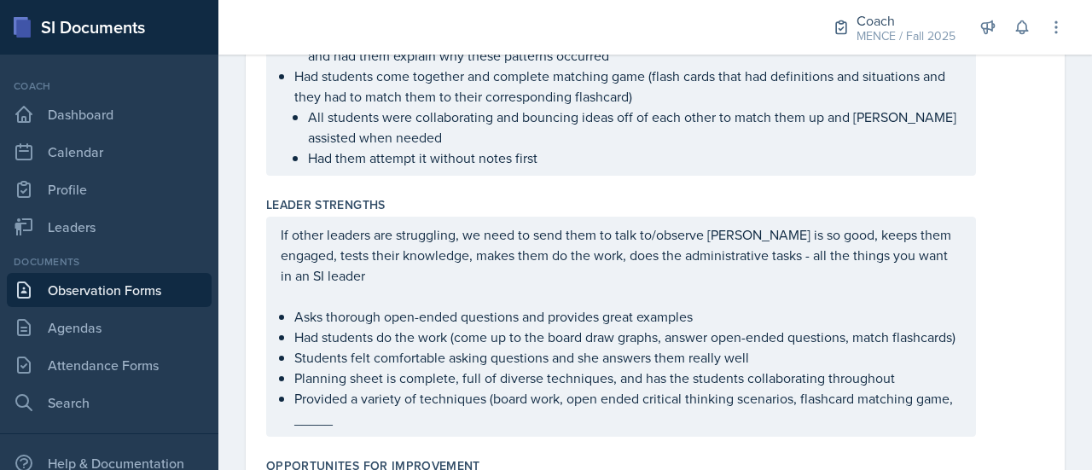
scroll to position [571, 0]
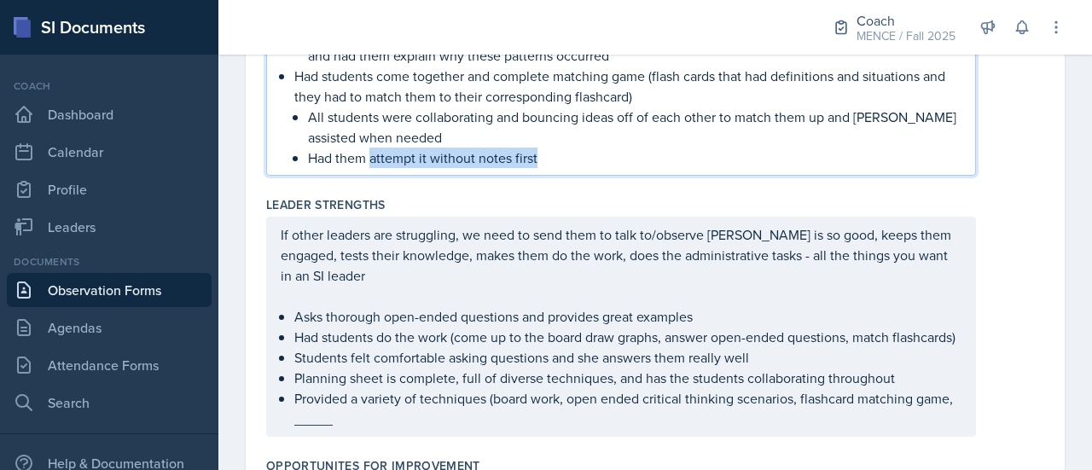
drag, startPoint x: 569, startPoint y: 160, endPoint x: 373, endPoint y: 162, distance: 196.1
click at [373, 162] on p "Had them attempt it without notes first" at bounding box center [634, 158] width 653 height 20
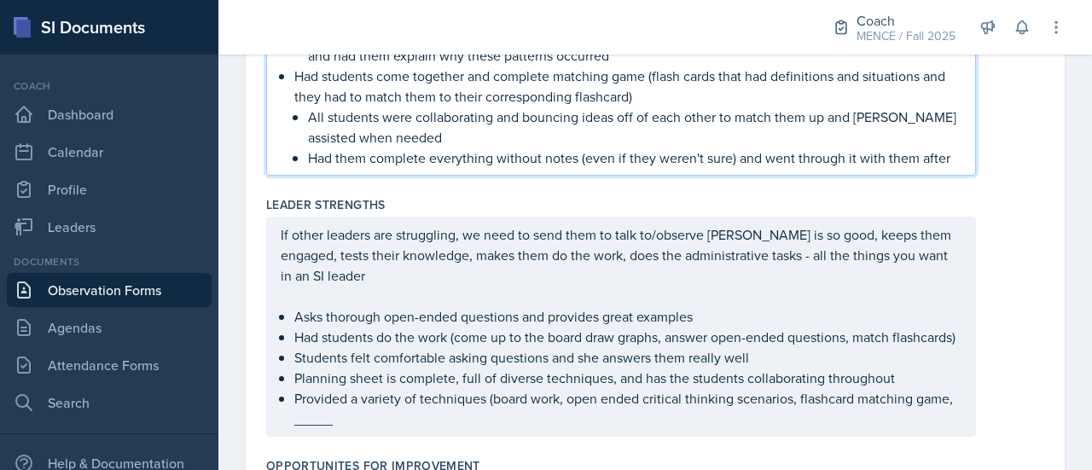
click at [821, 122] on p "All students were collaborating and bouncing ideas off of each other to match t…" at bounding box center [634, 127] width 653 height 41
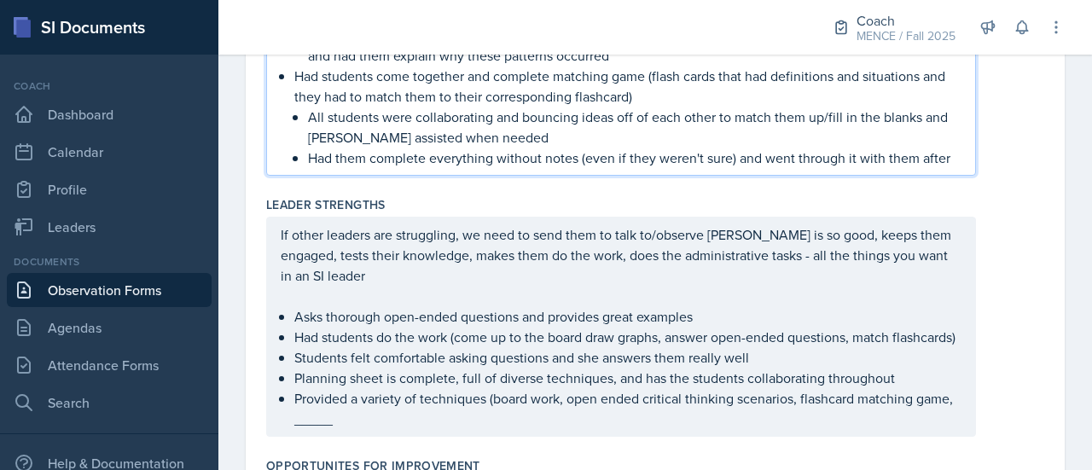
click at [489, 136] on p "All students were collaborating and bouncing ideas off of each other to match t…" at bounding box center [634, 127] width 653 height 41
drag, startPoint x: 527, startPoint y: 137, endPoint x: 928, endPoint y: 121, distance: 401.1
click at [928, 121] on p "All students were collaborating and bouncing ideas off of each other to match t…" at bounding box center [634, 127] width 653 height 41
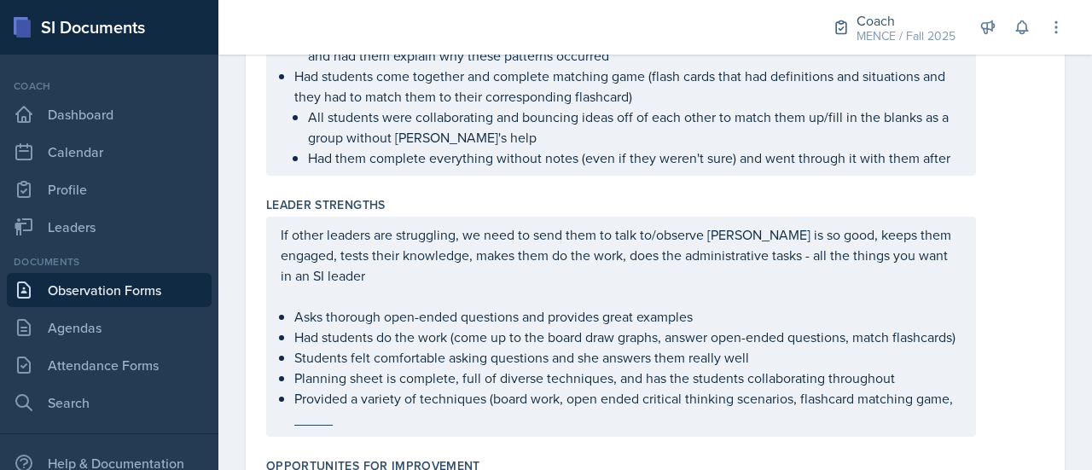
click at [966, 156] on div "opened by asking for topics they are iffy about Started with a review of price …" at bounding box center [655, 51] width 778 height 250
click at [728, 148] on p "Had them complete everything without notes (even if they weren't sure) and went…" at bounding box center [634, 158] width 653 height 20
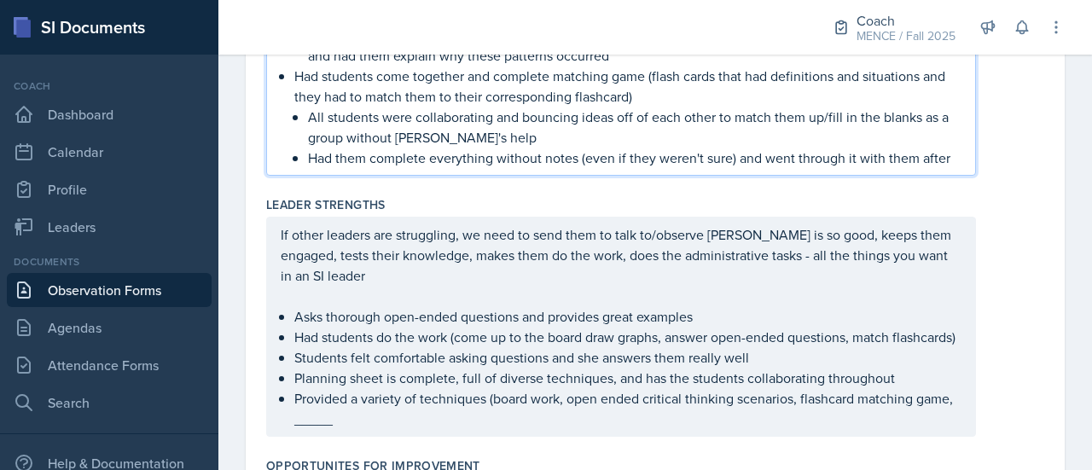
click at [771, 157] on p "Had them complete everything without notes (even if they weren't sure) and went…" at bounding box center [634, 158] width 653 height 20
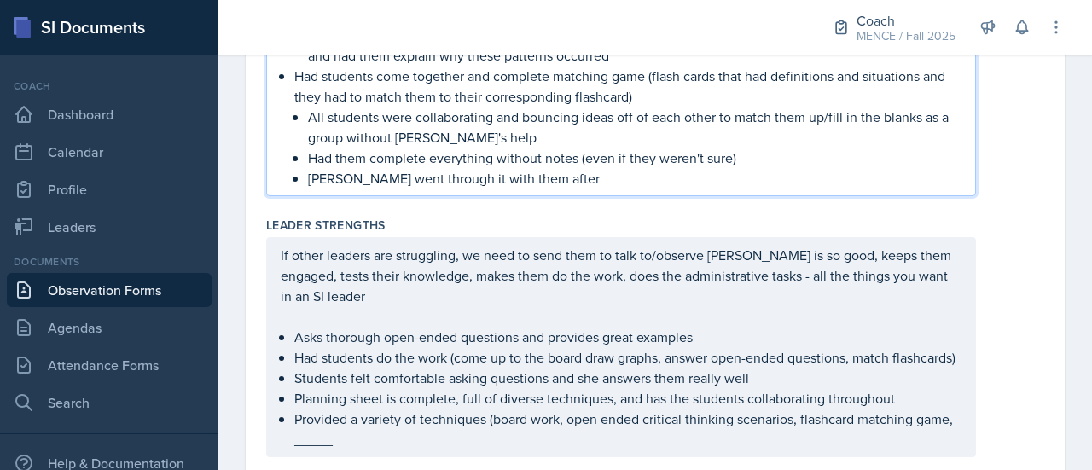
click at [506, 213] on div "Leader Strengths If other leaders are struggling, we need to send them to talk …" at bounding box center [655, 340] width 778 height 261
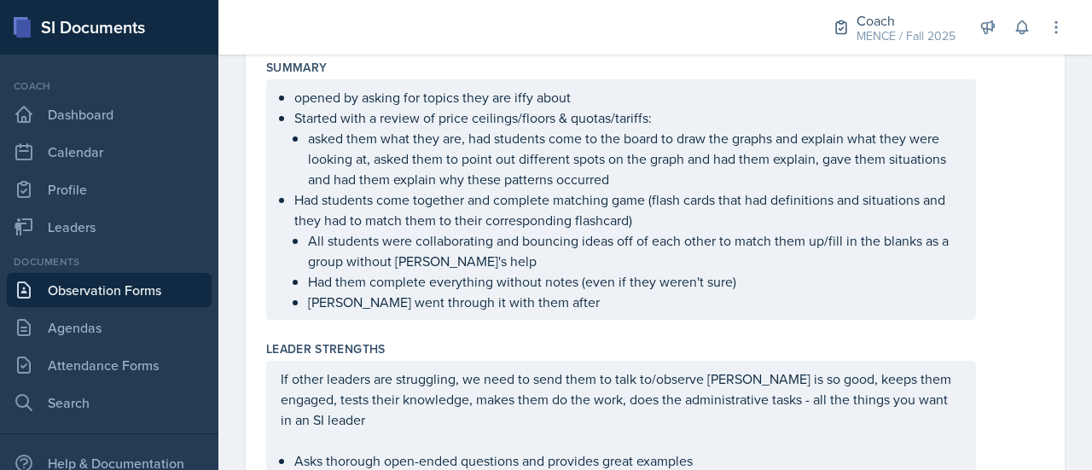
scroll to position [419, 0]
click at [962, 241] on div "opened by asking for topics they are iffy about Started with a review of price …" at bounding box center [620, 198] width 709 height 240
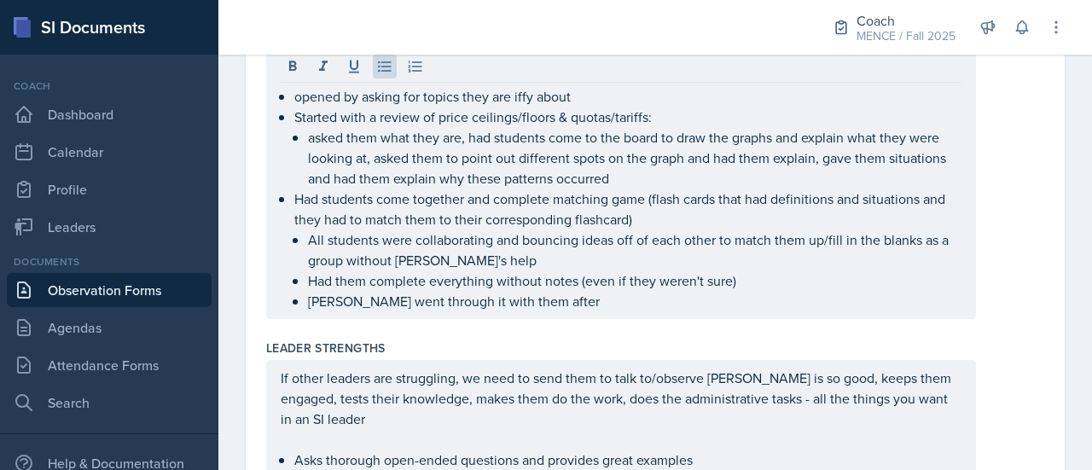
click at [1022, 246] on div "opened by asking for topics they are iffy about Started with a review of price …" at bounding box center [655, 184] width 778 height 270
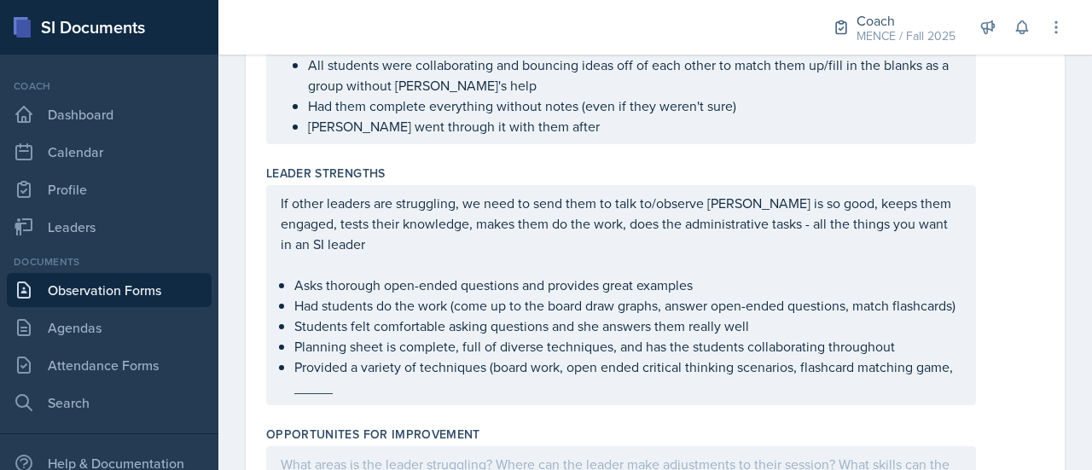
scroll to position [593, 0]
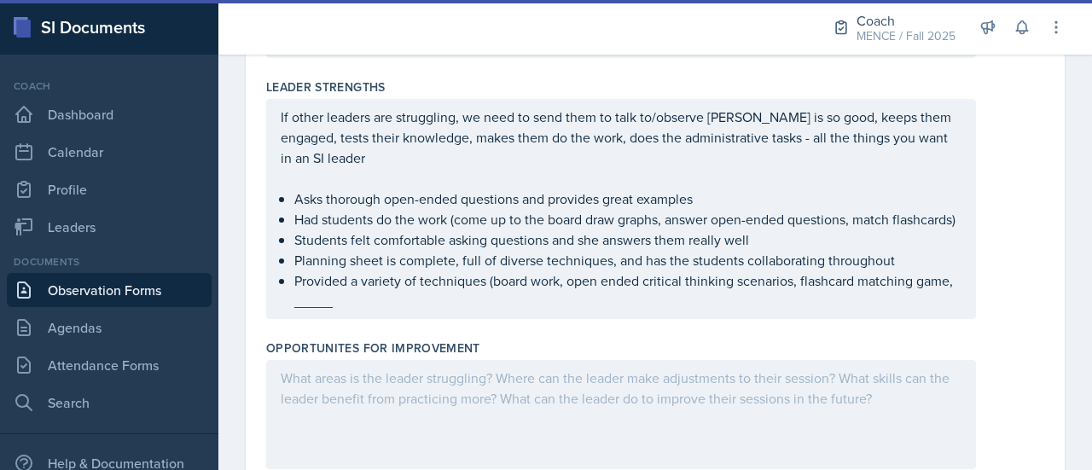
click at [831, 423] on div at bounding box center [620, 414] width 709 height 109
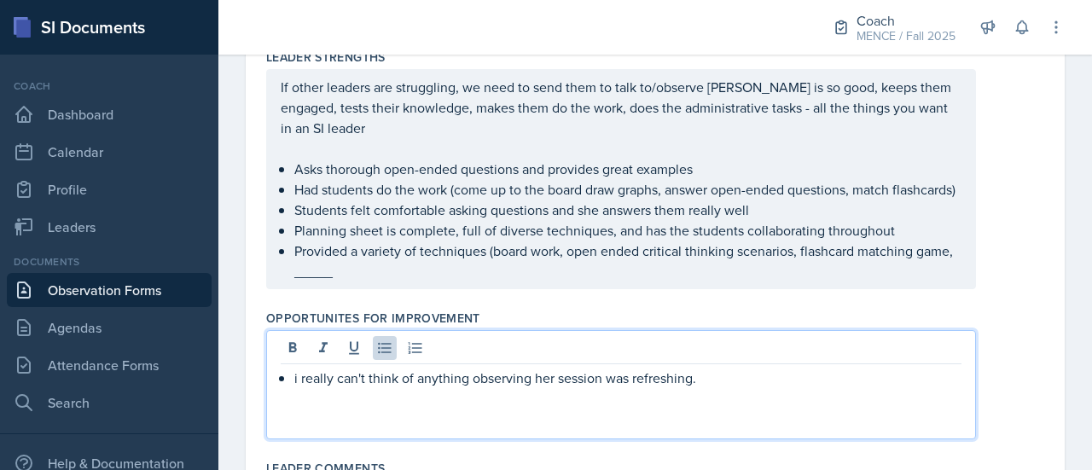
click at [302, 388] on p "i really can't think of anything observing her session was refreshing." at bounding box center [627, 378] width 667 height 20
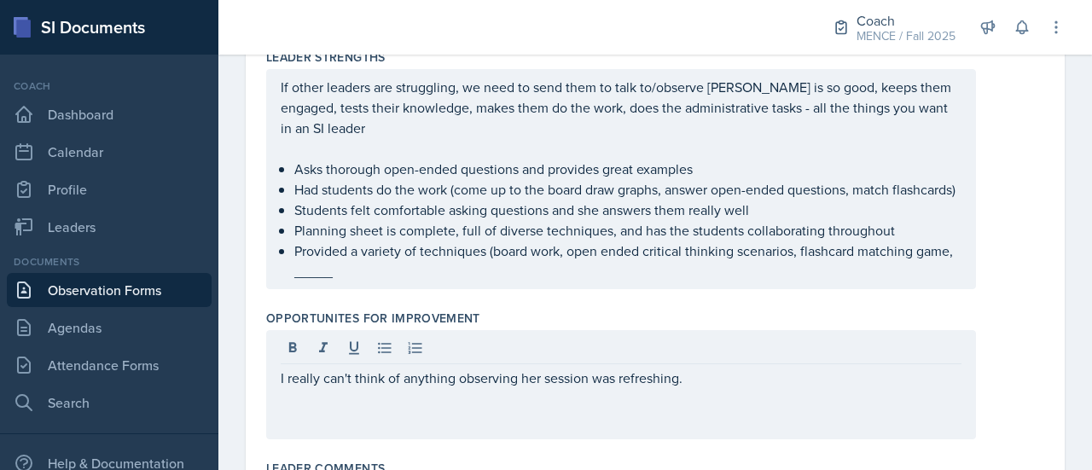
click at [775, 408] on div "I really can't think of anything observing her session was refreshing." at bounding box center [620, 384] width 709 height 109
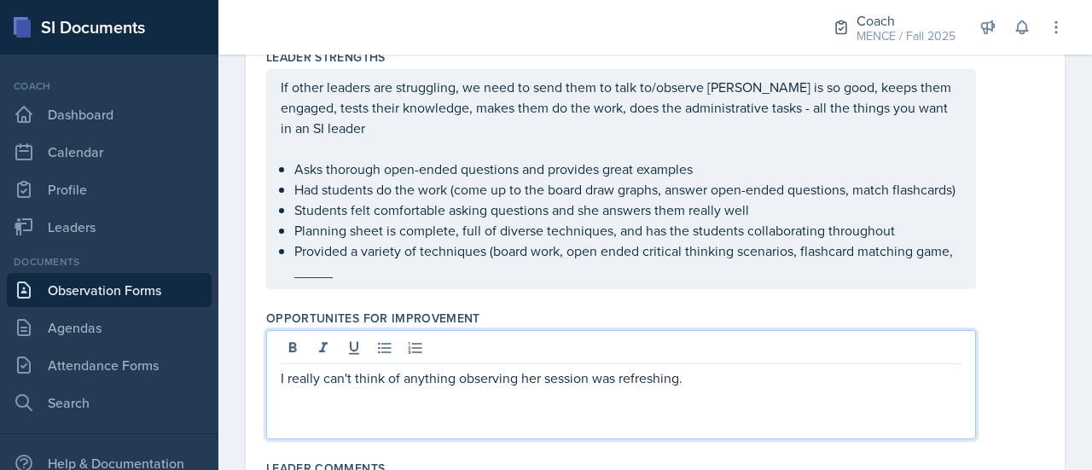
click at [762, 388] on p "I really can't think of anything observing her session was refreshing." at bounding box center [621, 378] width 680 height 20
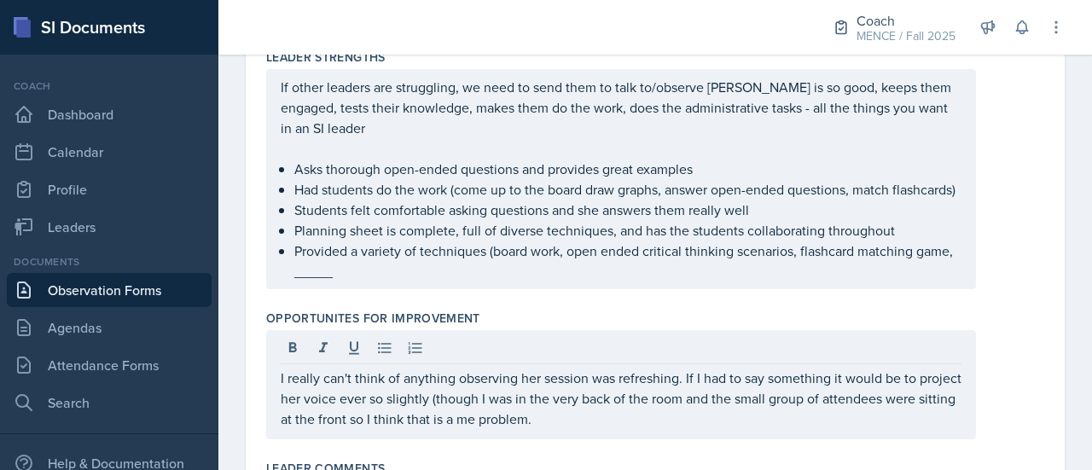
click at [962, 436] on div "I really can't think of anything observing her session was refreshing. If I had…" at bounding box center [655, 384] width 778 height 109
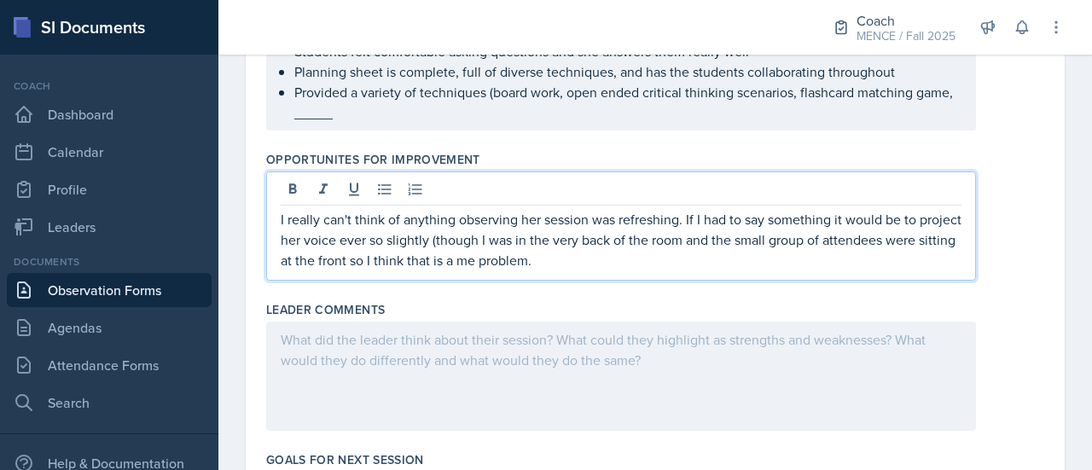
scroll to position [897, 0]
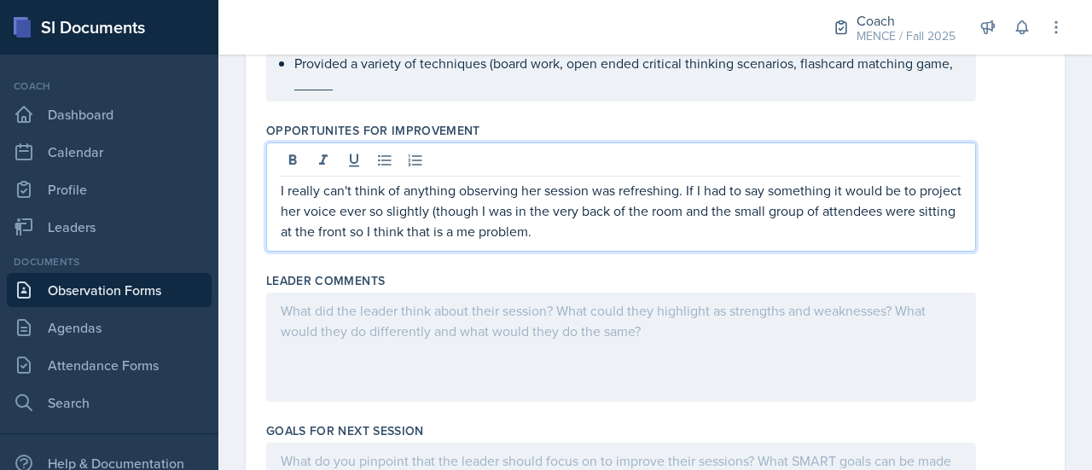
click at [460, 209] on p "I really can't think of anything observing her session was refreshing. If I had…" at bounding box center [621, 210] width 680 height 61
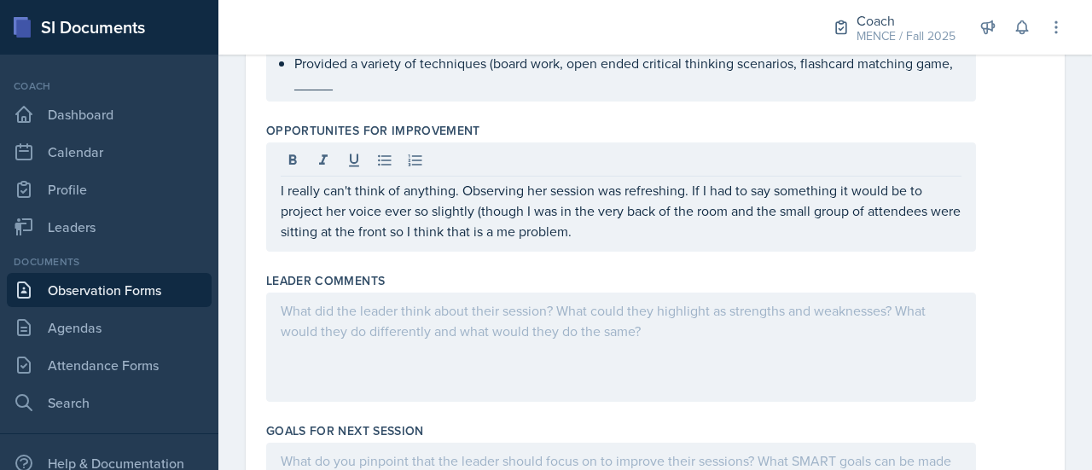
click at [686, 265] on div "Opportunites for Improvement I really can't think of anything. Observing her se…" at bounding box center [655, 190] width 778 height 150
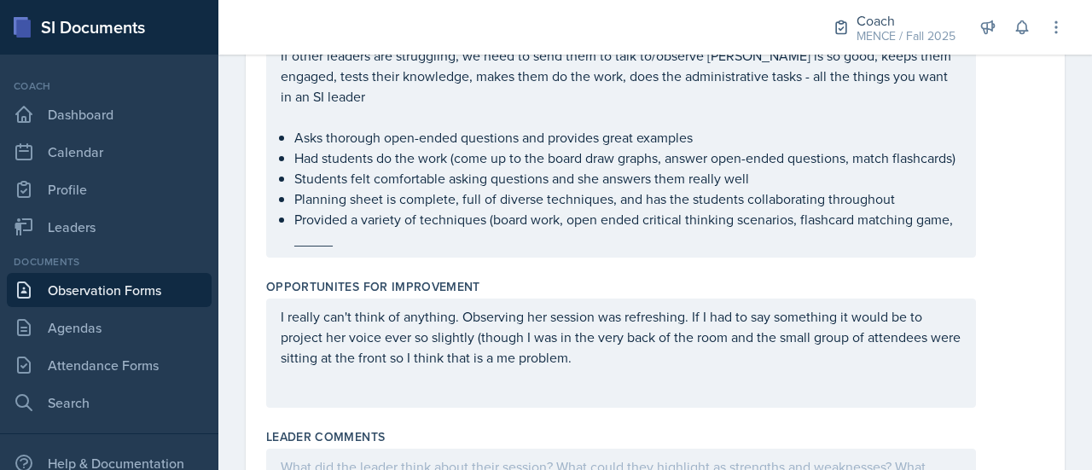
scroll to position [597, 0]
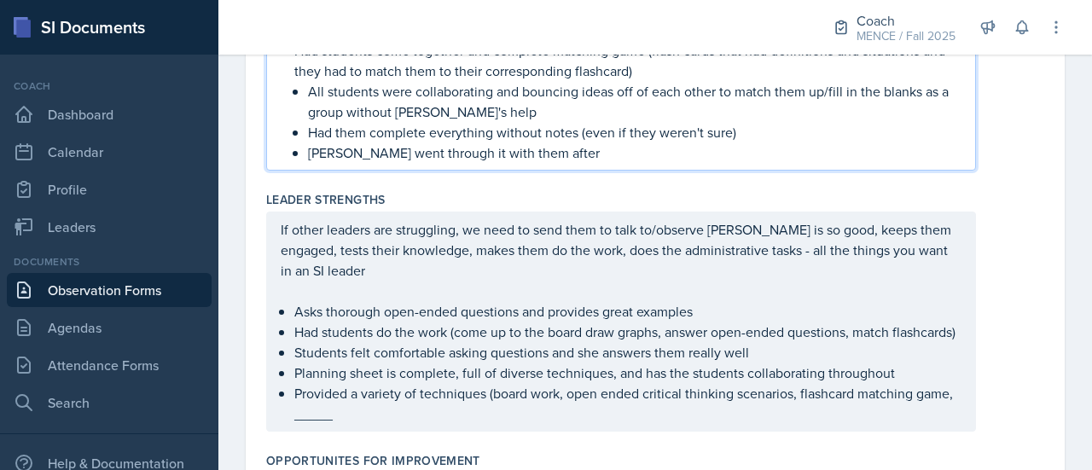
click at [533, 142] on p "[PERSON_NAME] went through it with them after" at bounding box center [634, 152] width 653 height 20
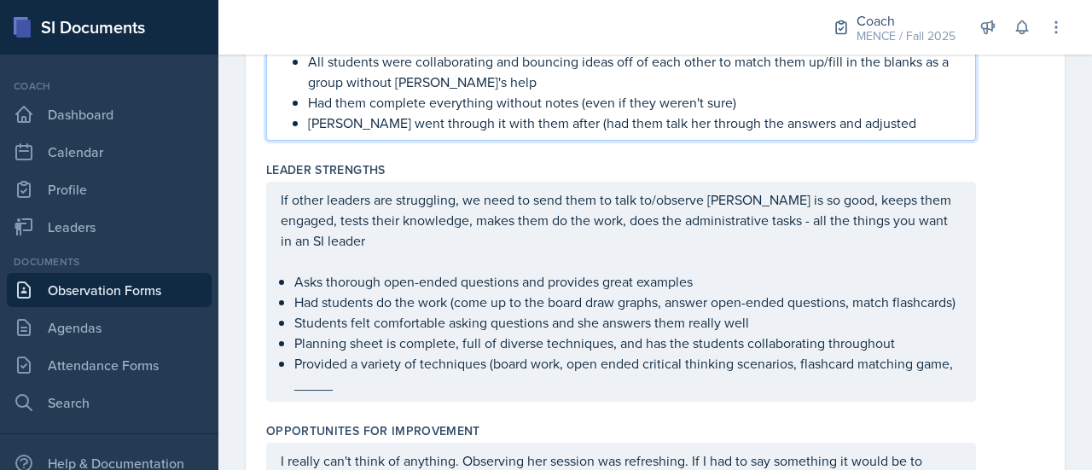
click at [785, 121] on p "[PERSON_NAME] went through it with them after (had them talk her through the an…" at bounding box center [634, 123] width 653 height 20
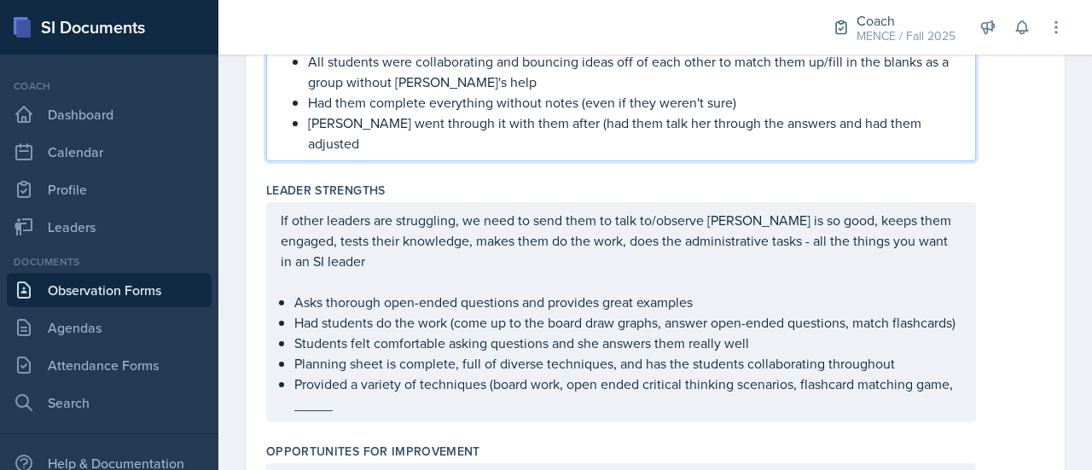
click at [911, 123] on p "[PERSON_NAME] went through it with them after (had them talk her through the an…" at bounding box center [634, 133] width 653 height 41
click at [579, 101] on p "Had them complete everything without notes (even if they weren't sure)" at bounding box center [634, 102] width 653 height 20
click at [796, 96] on p "Had them complete everything without notes (even if they weren't sure)" at bounding box center [634, 102] width 653 height 20
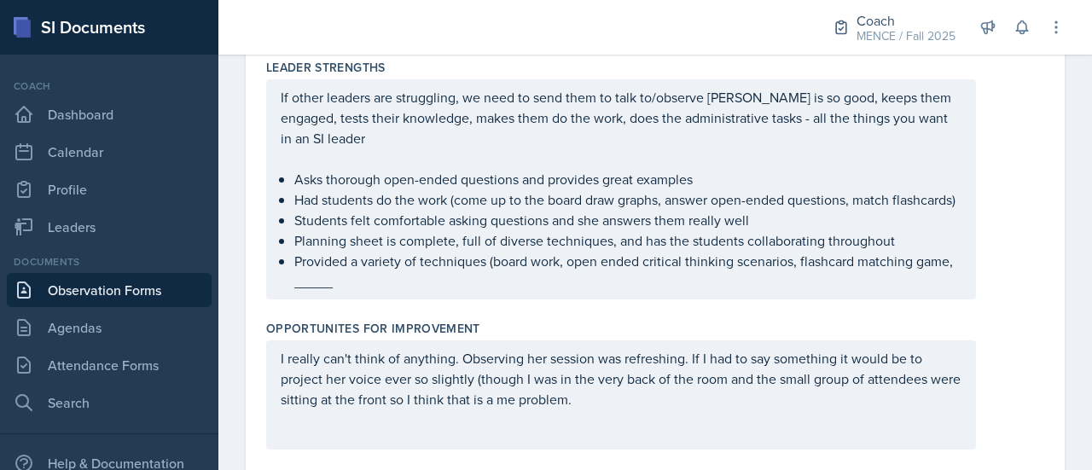
scroll to position [750, 0]
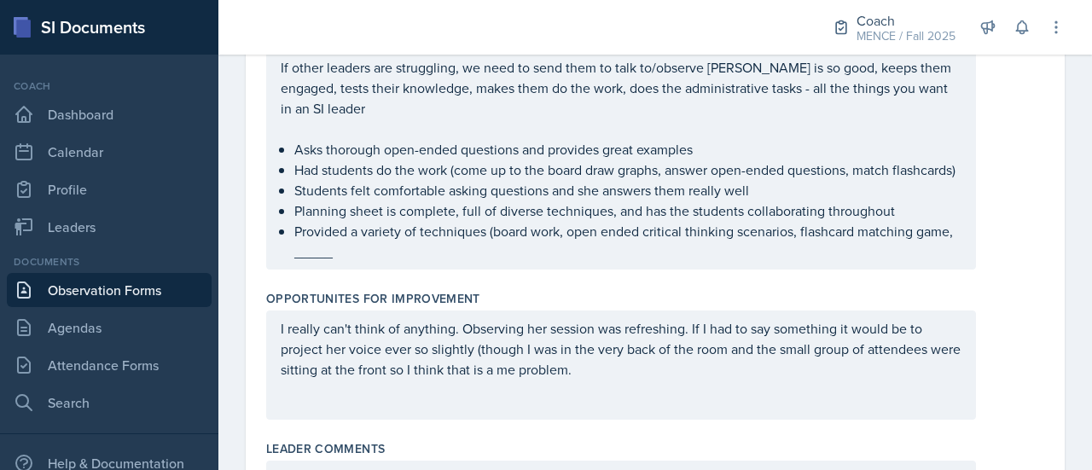
click at [918, 262] on p "Provided a variety of techniques (board work, open ended critical thinking scen…" at bounding box center [627, 241] width 667 height 41
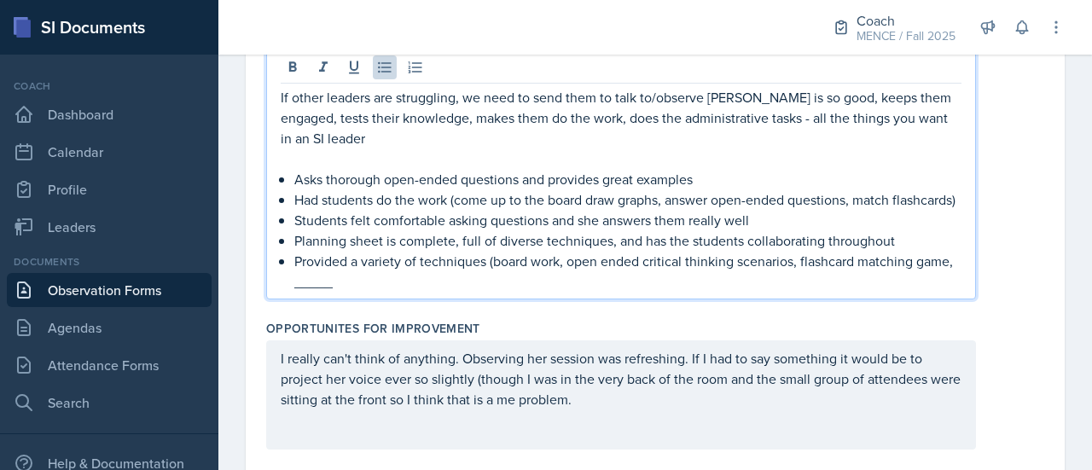
click at [865, 282] on p "Provided a variety of techniques (board work, open ended critical thinking scen…" at bounding box center [627, 271] width 667 height 41
click at [916, 280] on p "Provided a variety of techniques (board work, open ended critical thinking scen…" at bounding box center [627, 271] width 667 height 41
click at [764, 292] on p "Provided a variety of techniques (board work, open ended critical thinking scen…" at bounding box center [627, 271] width 667 height 41
click at [790, 337] on div "Opportunites for Improvement" at bounding box center [655, 328] width 778 height 17
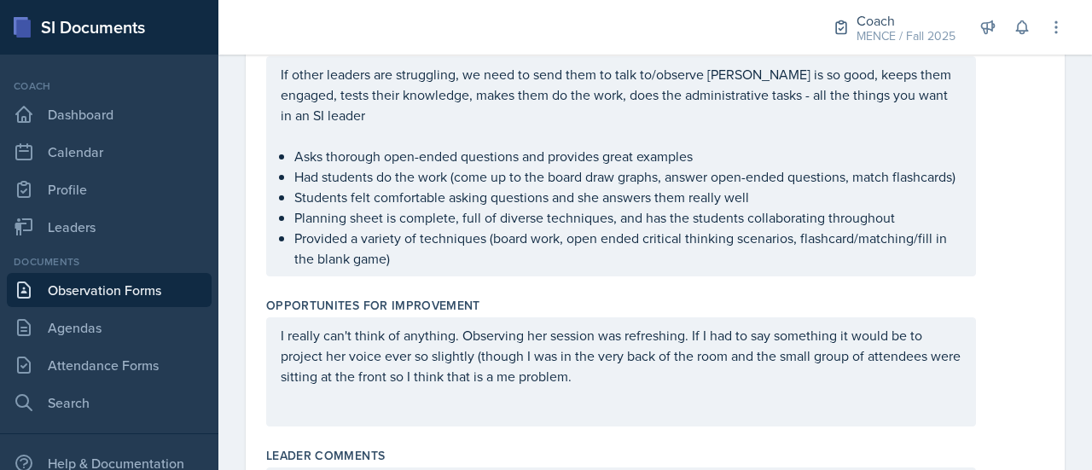
scroll to position [773, 0]
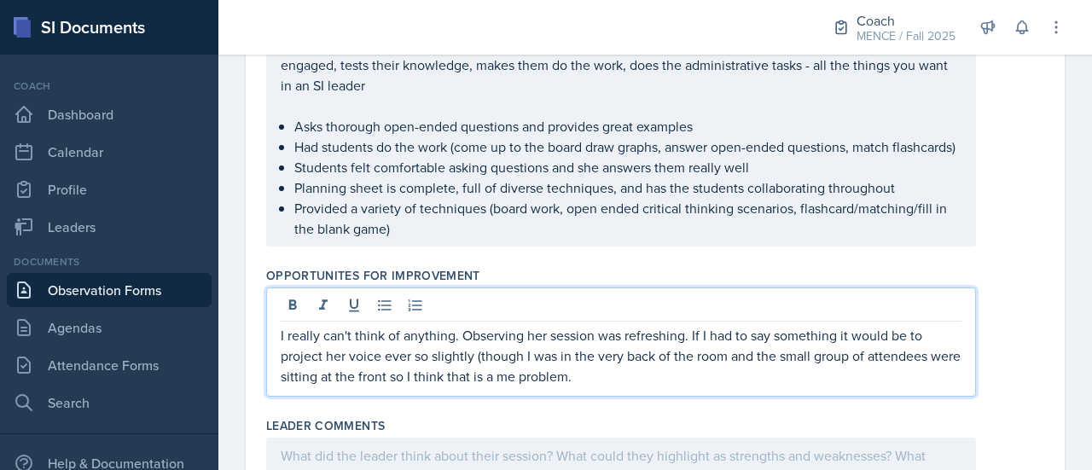
click at [754, 386] on p "I really can't think of anything. Observing her session was refreshing. If I ha…" at bounding box center [621, 355] width 680 height 61
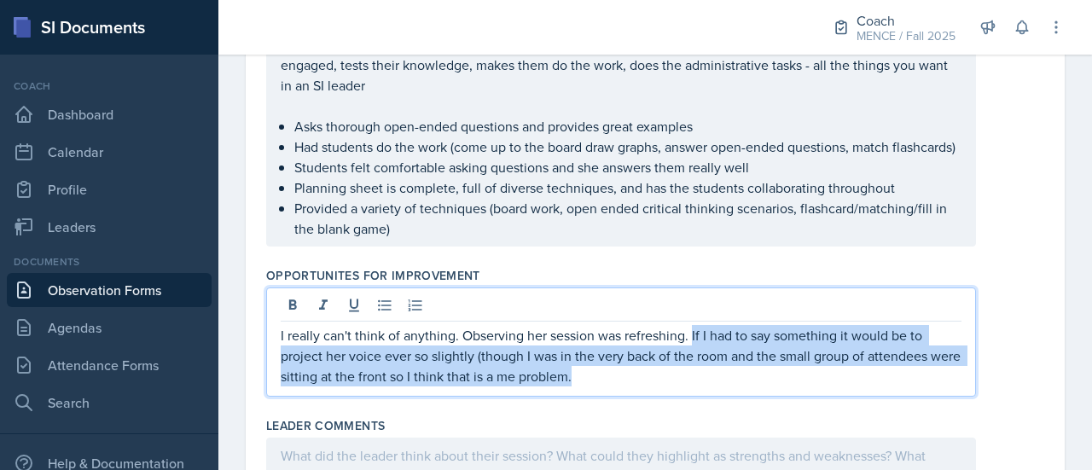
drag, startPoint x: 753, startPoint y: 396, endPoint x: 692, endPoint y: 351, distance: 75.7
click at [692, 351] on p "I really can't think of anything. Observing her session was refreshing. If I ha…" at bounding box center [621, 355] width 680 height 61
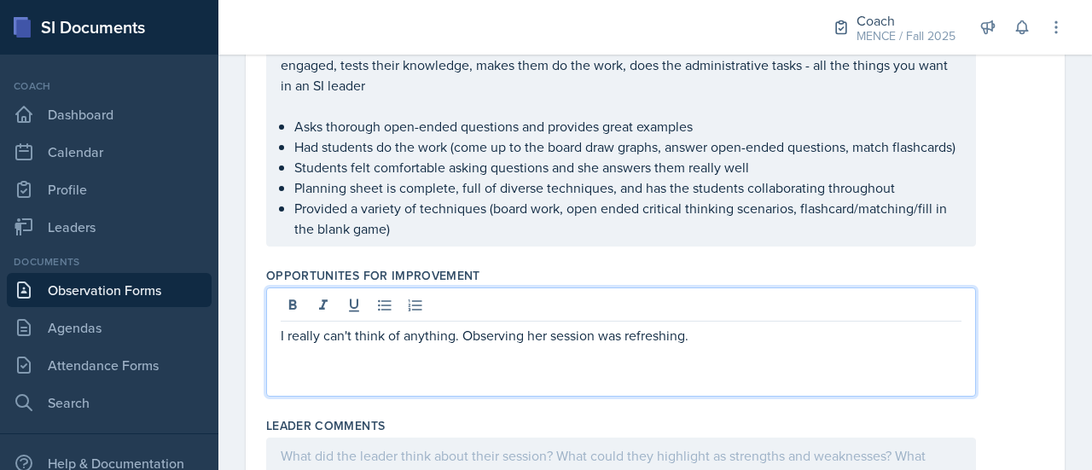
click at [969, 354] on div "I really can't think of anything. Observing her session was refreshing." at bounding box center [655, 341] width 778 height 109
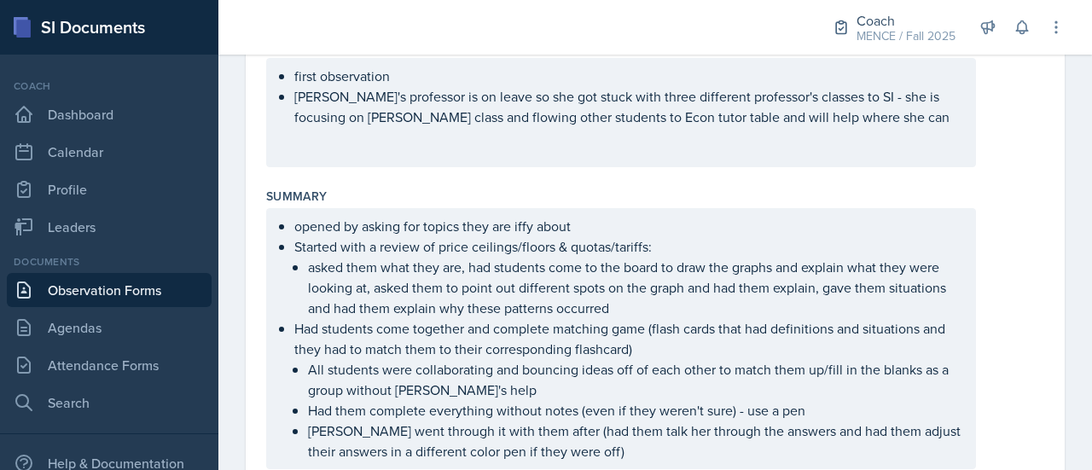
scroll to position [358, 0]
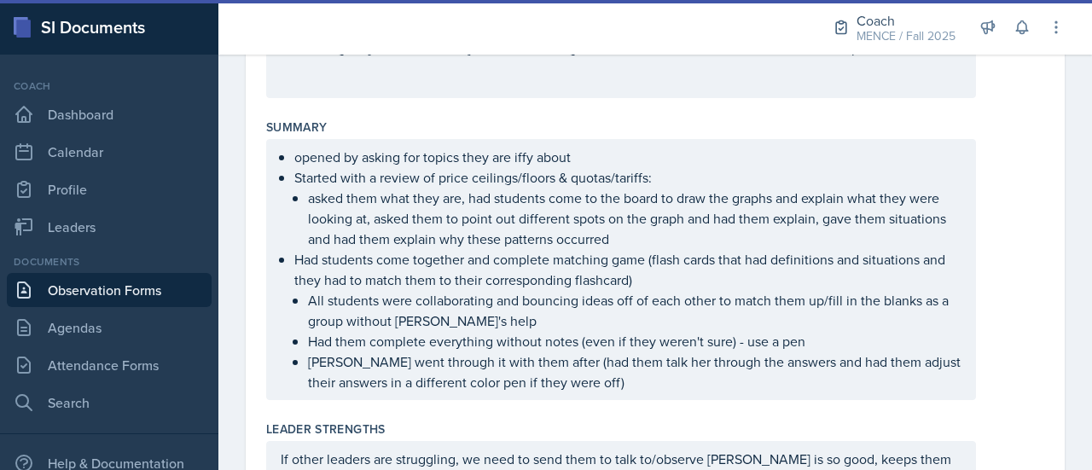
click at [611, 258] on ul "opened by asking for topics they are iffy about Started with a review of price …" at bounding box center [627, 270] width 667 height 246
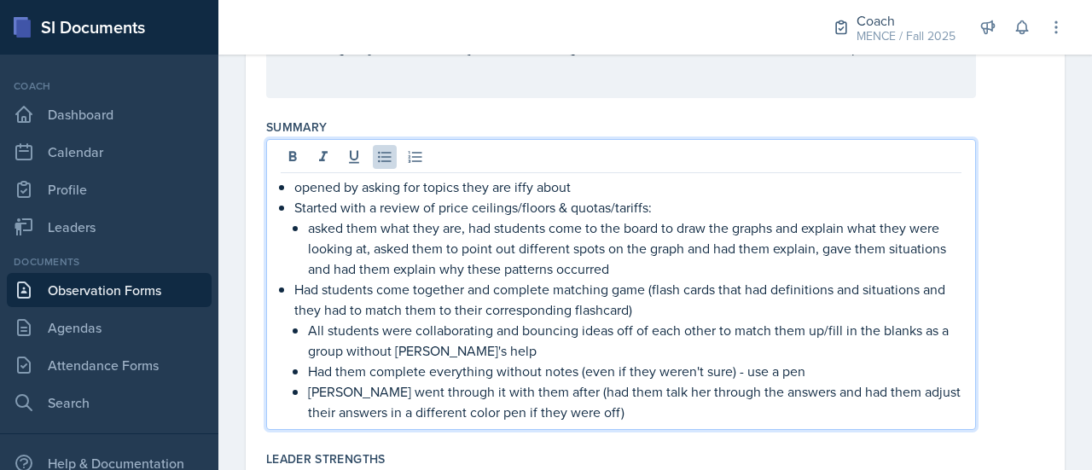
click at [632, 308] on p "Had students come together and complete matching game (flash cards that had def…" at bounding box center [627, 299] width 667 height 41
click at [1018, 365] on div "opened by asking for topics they are iffy about Started with a review of price …" at bounding box center [655, 284] width 778 height 291
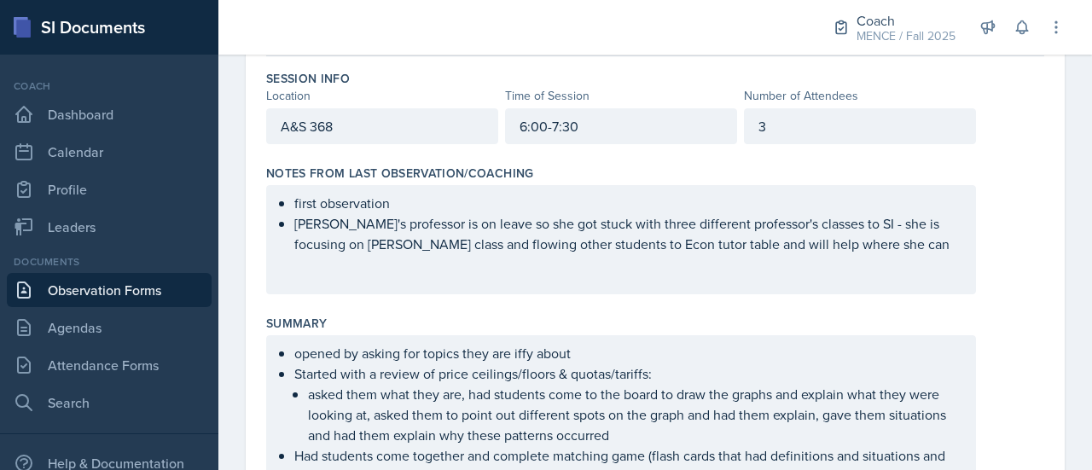
scroll to position [0, 0]
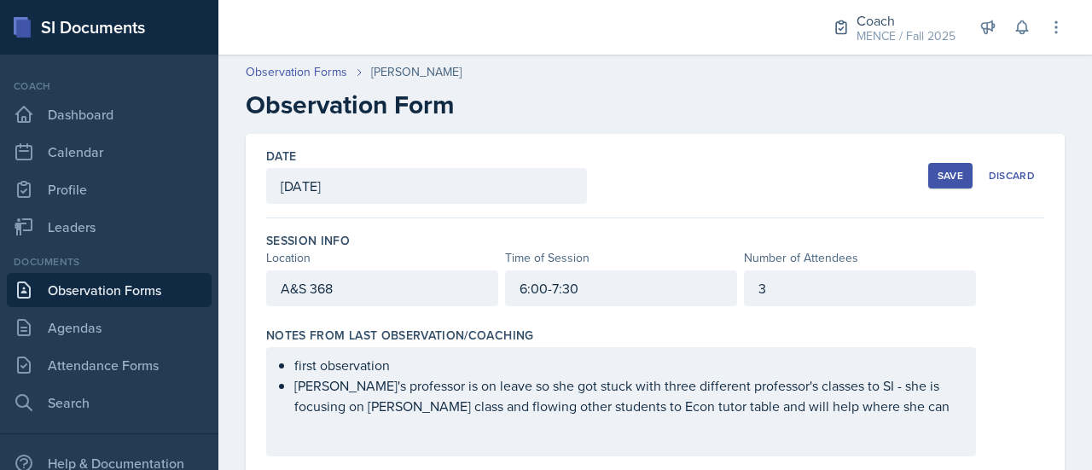
click at [937, 177] on div "Save" at bounding box center [950, 176] width 26 height 14
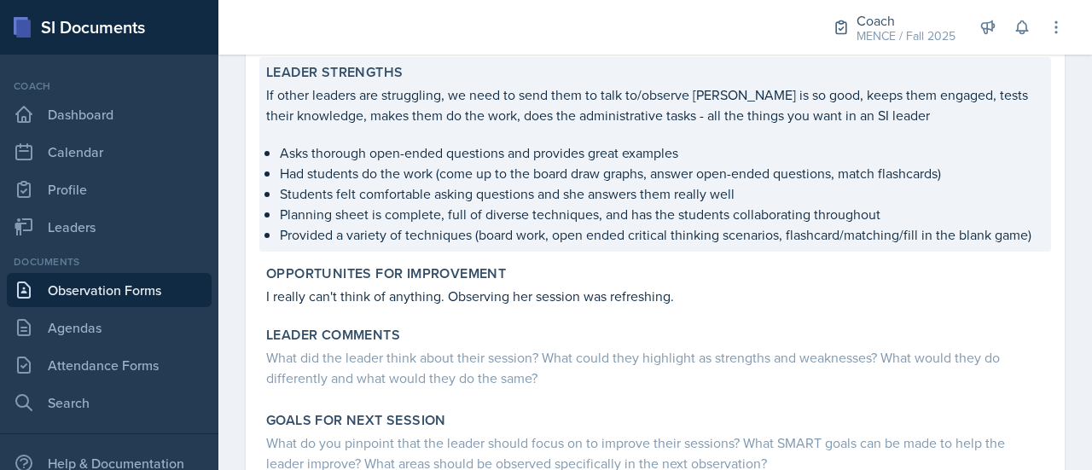
scroll to position [624, 0]
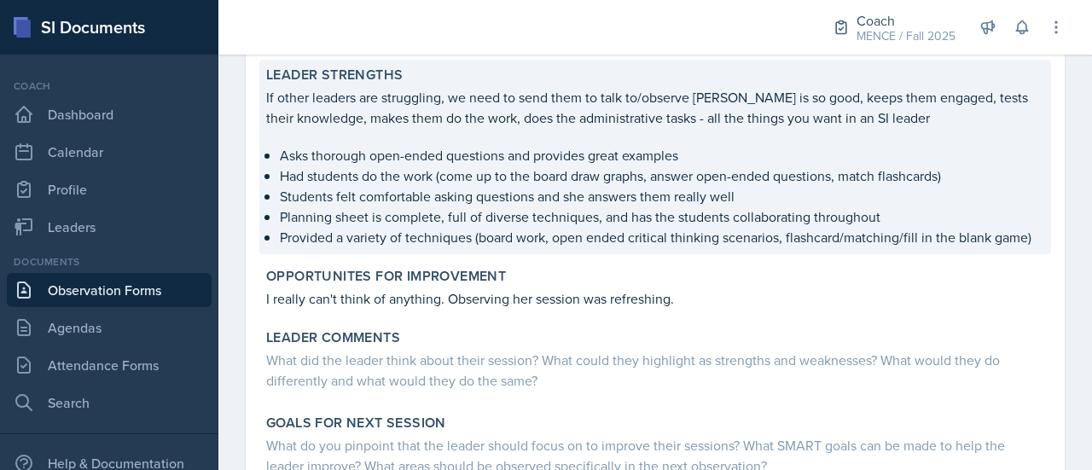
click at [587, 149] on p "Asks thorough open-ended questions and provides great examples" at bounding box center [662, 155] width 764 height 20
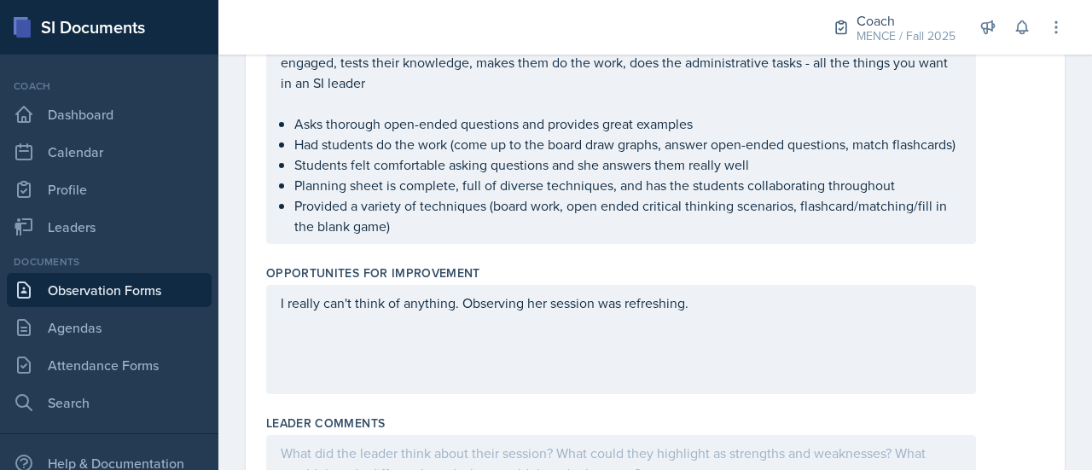
scroll to position [0, 0]
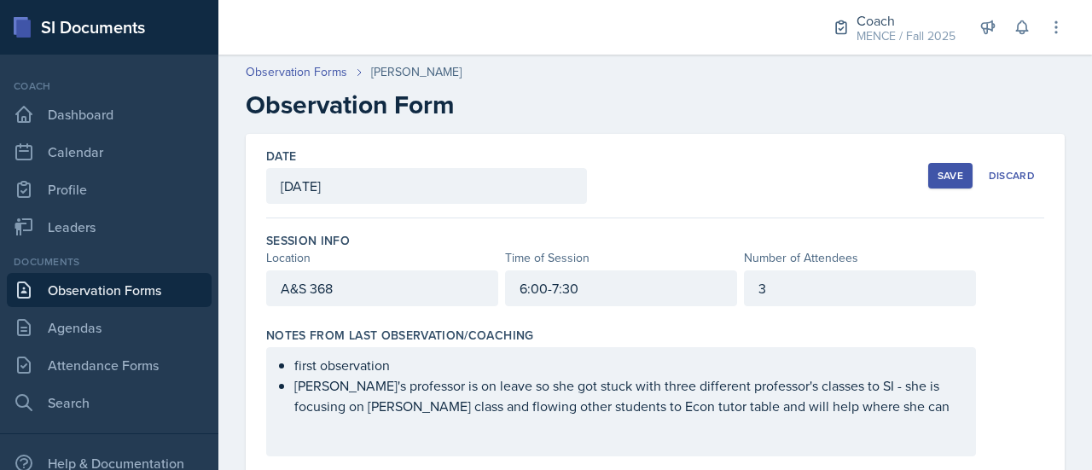
click at [946, 175] on div "Save" at bounding box center [950, 176] width 26 height 14
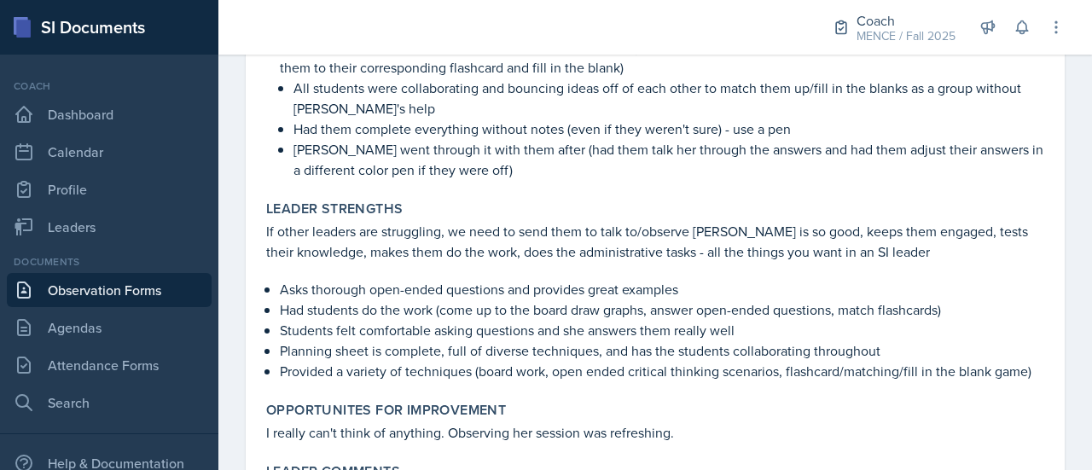
scroll to position [476, 0]
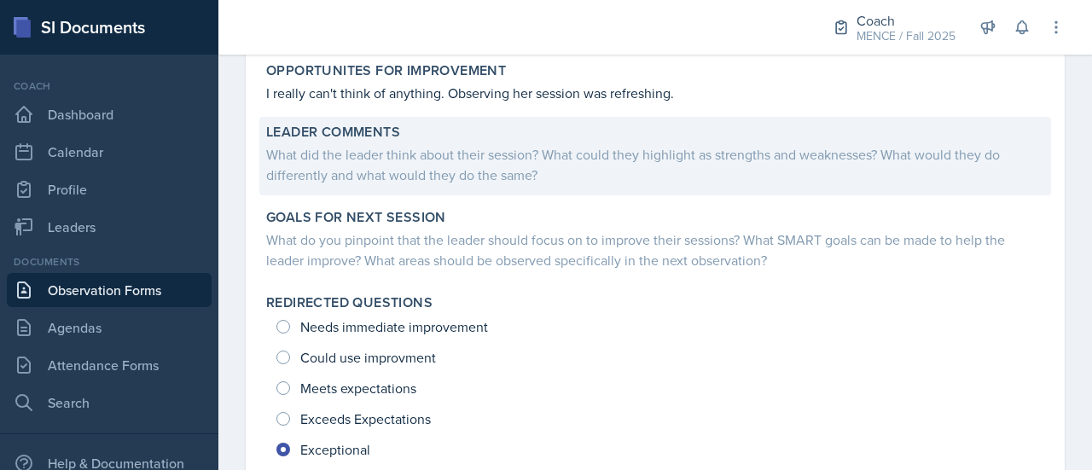
click at [373, 171] on div "What did the leader think about their session? What could they highlight as str…" at bounding box center [655, 164] width 778 height 41
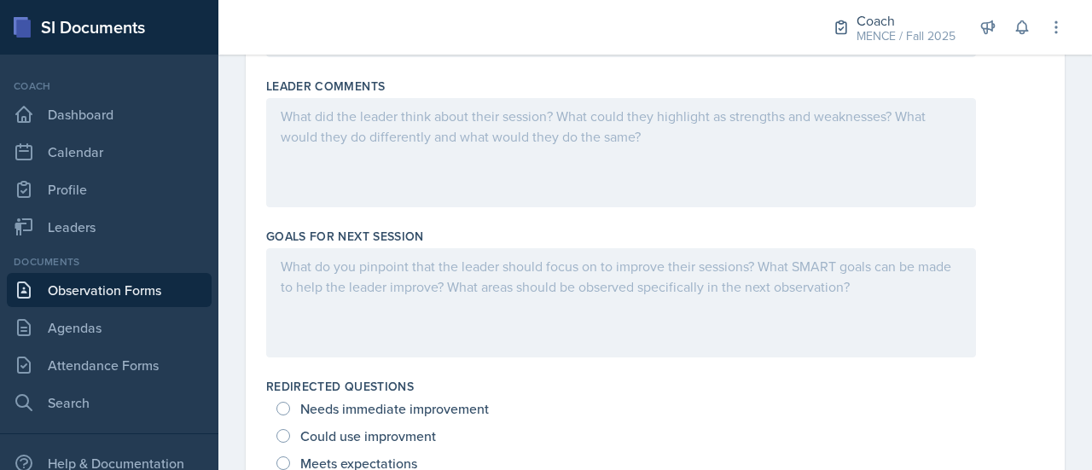
click at [373, 171] on div at bounding box center [620, 152] width 709 height 109
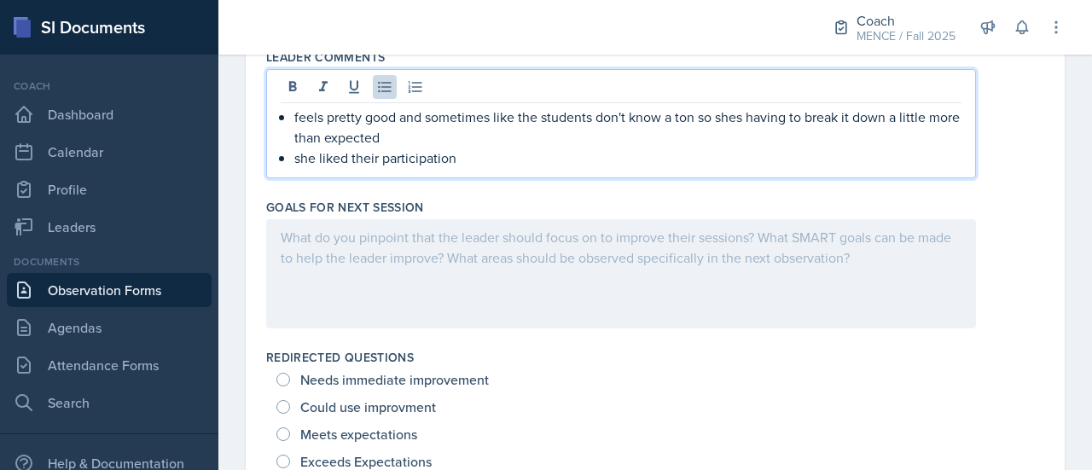
click at [605, 269] on div at bounding box center [620, 273] width 709 height 109
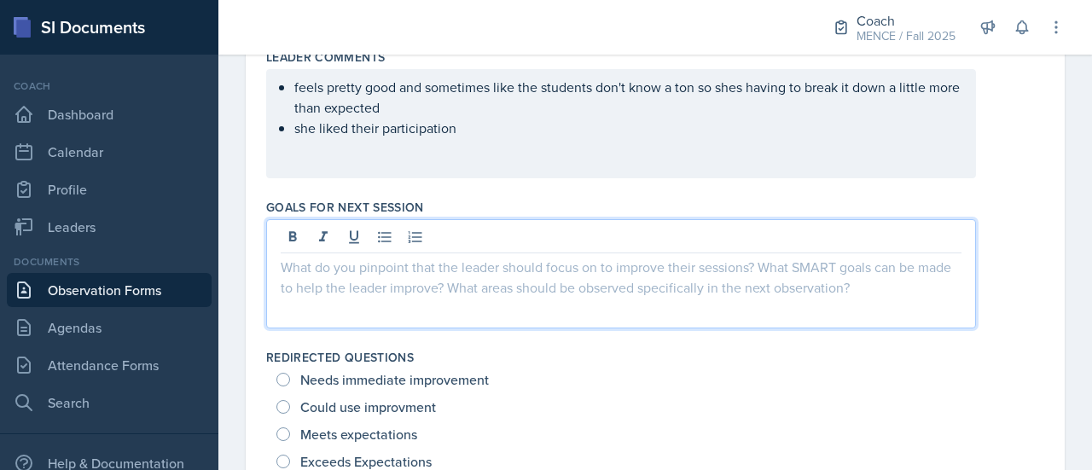
scroll to position [1171, 0]
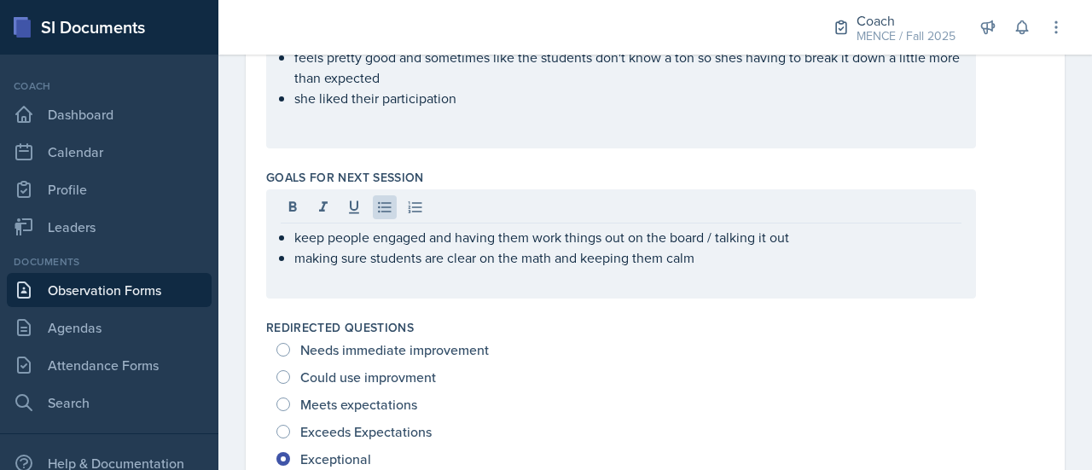
click at [982, 298] on div "keep people engaged and having them work things out on the board / talking it o…" at bounding box center [655, 243] width 778 height 109
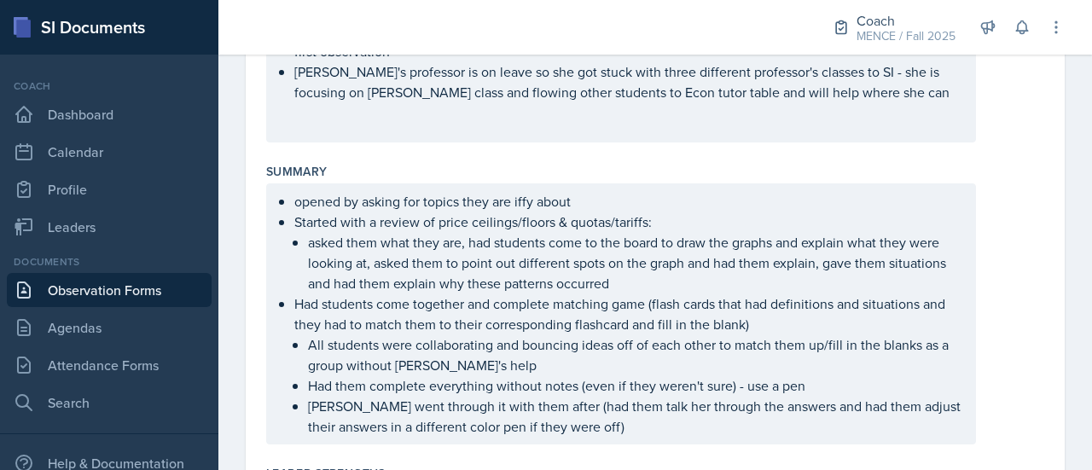
scroll to position [0, 0]
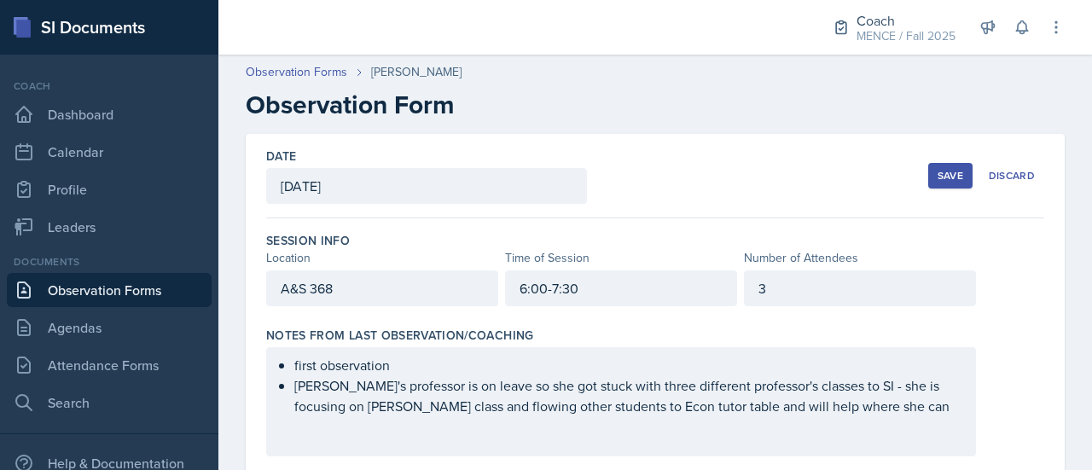
click at [932, 182] on button "Save" at bounding box center [950, 176] width 44 height 26
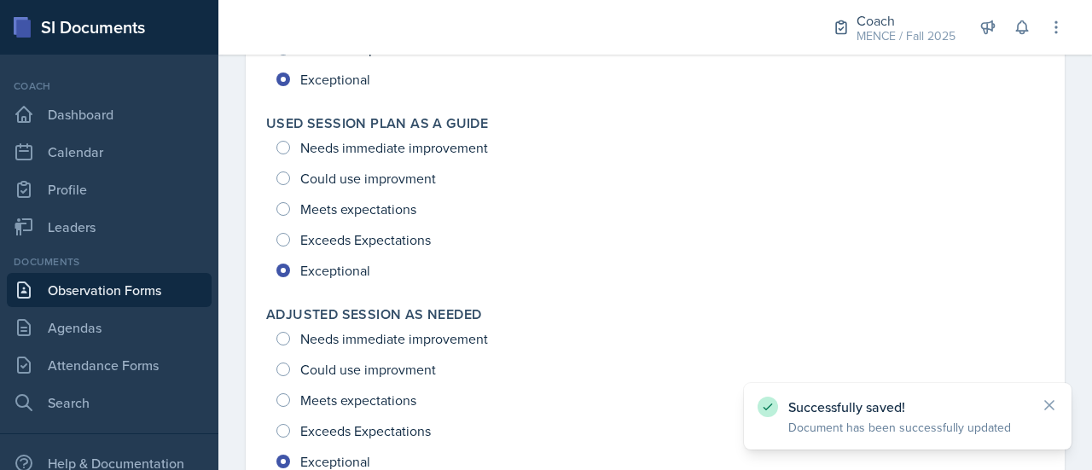
scroll to position [2886, 0]
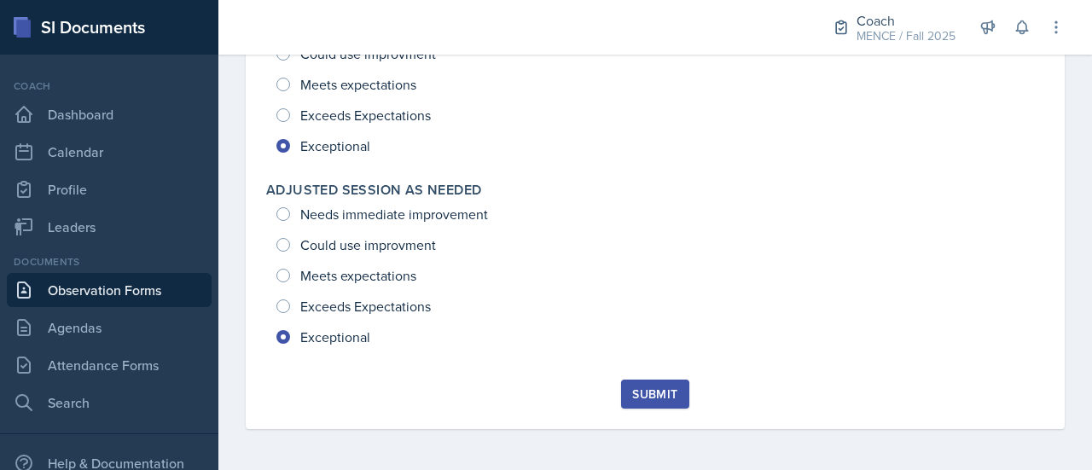
click at [655, 405] on button "Submit" at bounding box center [654, 393] width 67 height 29
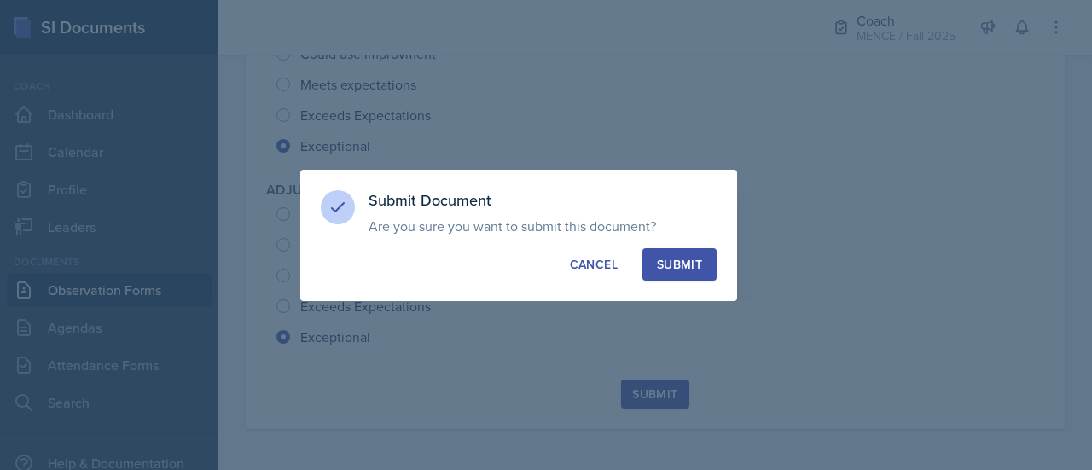
click at [679, 267] on div "Submit" at bounding box center [679, 264] width 45 height 17
radio input "true"
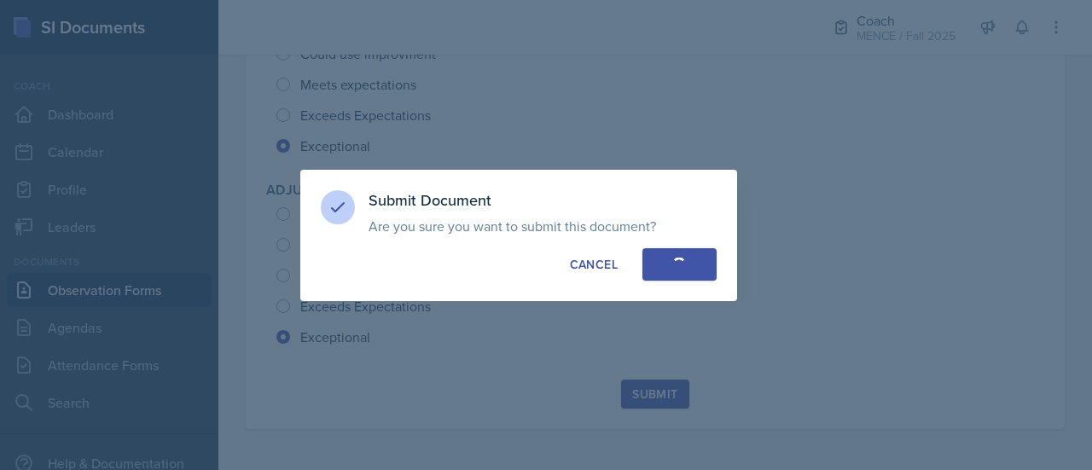
radio input "true"
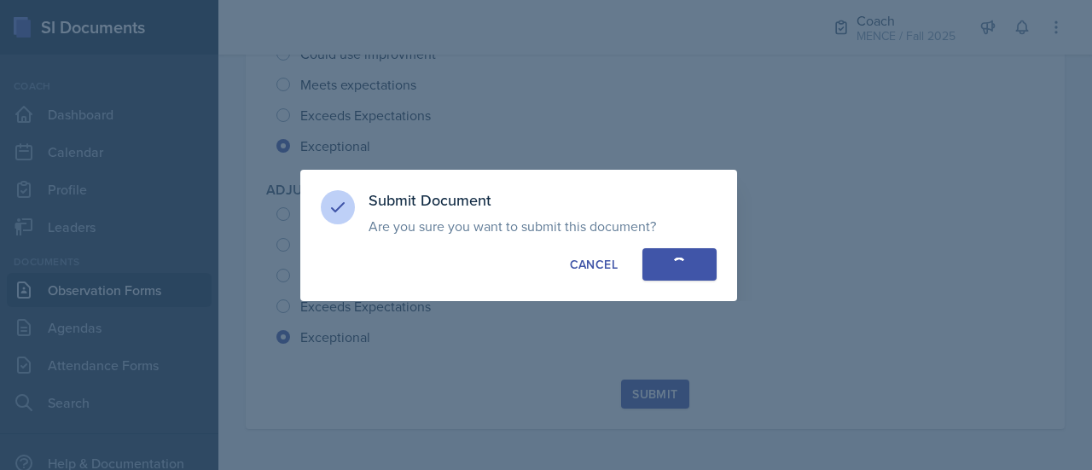
radio input "true"
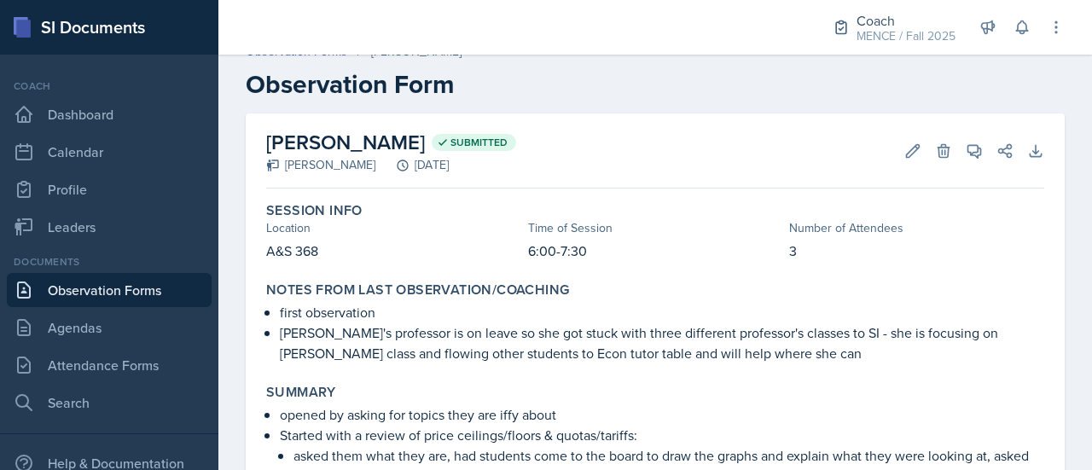
scroll to position [0, 0]
